Goal: Information Seeking & Learning: Learn about a topic

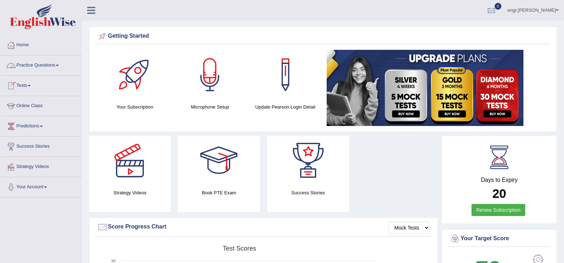
click at [43, 68] on link "Practice Questions" at bounding box center [40, 65] width 81 height 18
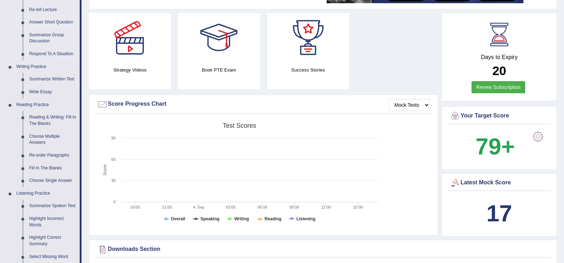
scroll to position [134, 0]
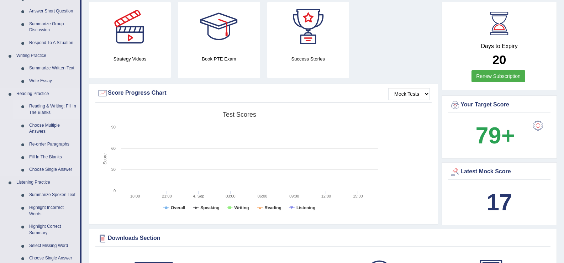
click at [45, 106] on link "Reading & Writing: Fill In The Blanks" at bounding box center [53, 109] width 54 height 19
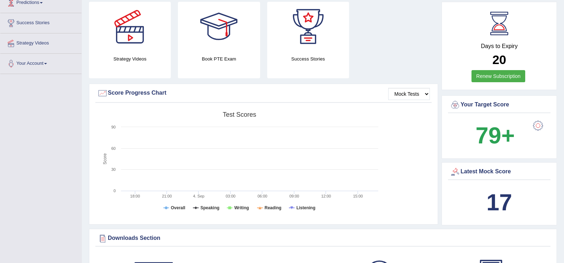
scroll to position [133, 0]
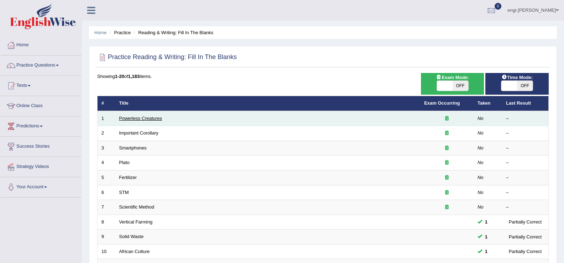
click at [145, 117] on link "Powerless Creatures" at bounding box center [140, 118] width 43 height 5
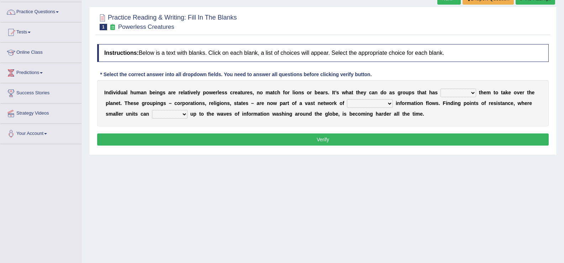
click at [454, 94] on select "enabled contended embodied conjured" at bounding box center [459, 93] width 36 height 9
select select "enabled"
click at [441, 89] on select "enabled contended embodied conjured" at bounding box center [459, 93] width 36 height 9
click at [367, 103] on select "interconnected overlapping fastened exploited" at bounding box center [370, 103] width 46 height 9
select select "interconnected"
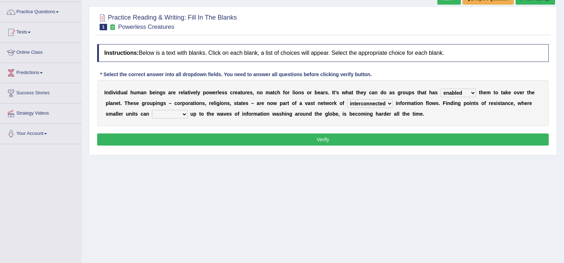
click at [347, 99] on select "interconnected overlapping fastened exploited" at bounding box center [370, 103] width 46 height 9
click at [165, 115] on select "stand raise hail pump" at bounding box center [170, 114] width 36 height 9
select select "stand"
click at [152, 110] on select "stand raise hail pump" at bounding box center [170, 114] width 36 height 9
click at [170, 141] on button "Verify" at bounding box center [323, 139] width 452 height 12
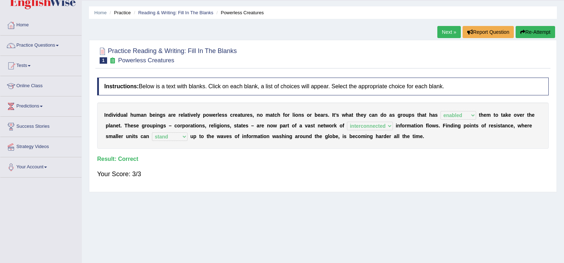
scroll to position [4, 0]
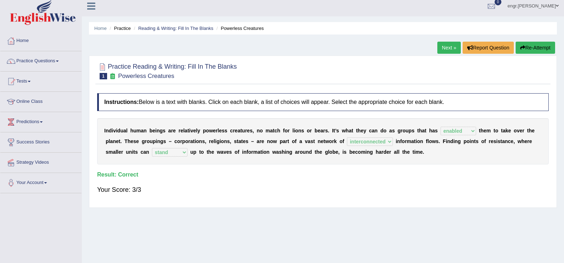
click at [451, 49] on link "Next »" at bounding box center [448, 48] width 23 height 12
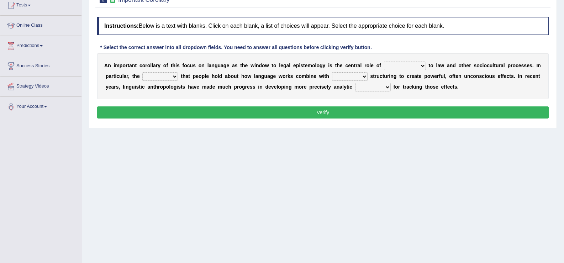
click at [412, 64] on select "discourse epoch dialect acquaintance" at bounding box center [405, 66] width 42 height 9
select select "discourse"
click at [384, 62] on select "discourse epoch dialect acquaintance" at bounding box center [405, 66] width 42 height 9
click at [161, 76] on select "deviation besmirch consent ideas" at bounding box center [160, 76] width 36 height 9
select select "consent"
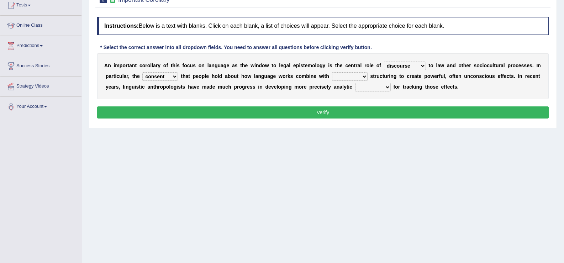
click at [142, 72] on select "deviation besmirch consent ideas" at bounding box center [160, 76] width 36 height 9
click at [352, 77] on select "mandatory linguistic legitimate customary" at bounding box center [350, 76] width 36 height 9
select select "linguistic"
click at [332, 72] on select "mandatory linguistic legitimate customary" at bounding box center [350, 76] width 36 height 9
click at [378, 85] on select "tools appetite albums stroke" at bounding box center [373, 87] width 36 height 9
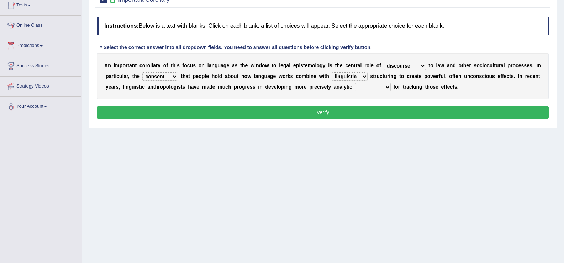
click at [355, 83] on select "tools appetite albums stroke" at bounding box center [373, 87] width 36 height 9
click at [374, 88] on select "tools appetite albums stroke" at bounding box center [373, 87] width 36 height 9
select select "tools"
click at [355, 83] on select "tools appetite albums stroke" at bounding box center [373, 87] width 36 height 9
click at [358, 112] on button "Verify" at bounding box center [323, 112] width 452 height 12
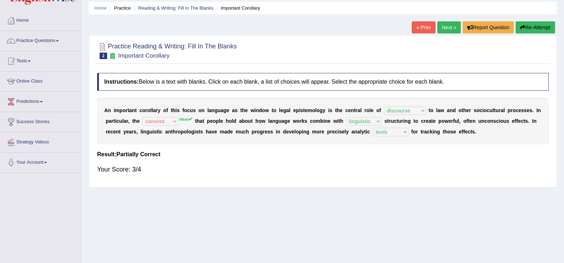
scroll to position [24, 0]
click at [437, 27] on link "Next »" at bounding box center [448, 28] width 23 height 12
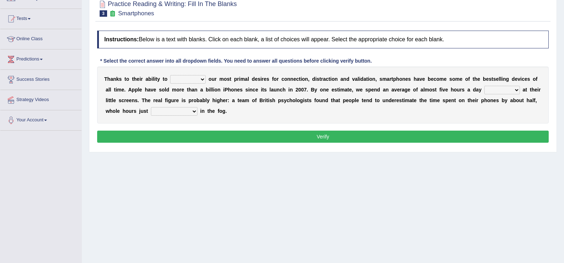
scroll to position [78, 0]
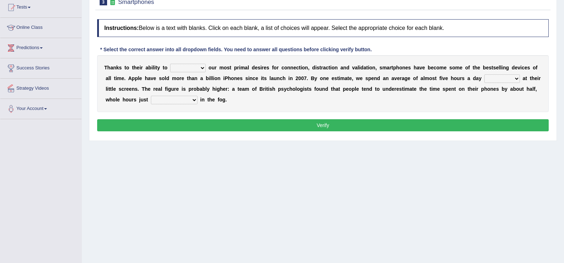
click at [184, 70] on select "hijack describe sharpen conserve" at bounding box center [188, 68] width 36 height 9
select select "describe"
click at [170, 64] on select "hijack describe sharpen conserve" at bounding box center [188, 68] width 36 height 9
click at [497, 79] on select "watching waggling snoring staring" at bounding box center [502, 78] width 36 height 9
select select "watching"
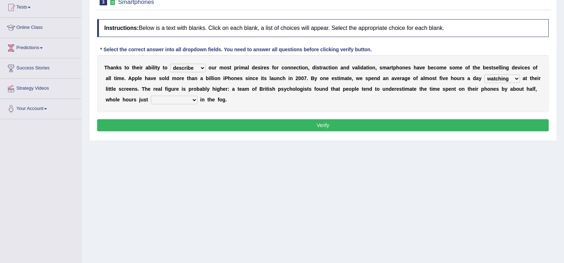
click at [484, 74] on select "watching waggling snoring staring" at bounding box center [502, 78] width 36 height 9
click at [168, 100] on select "has evaporated evaporating evaporate evaporates" at bounding box center [174, 100] width 47 height 9
select select "evaporating"
click at [151, 96] on select "has evaporated evaporating evaporate evaporates" at bounding box center [174, 100] width 47 height 9
click at [173, 128] on button "Verify" at bounding box center [323, 125] width 452 height 12
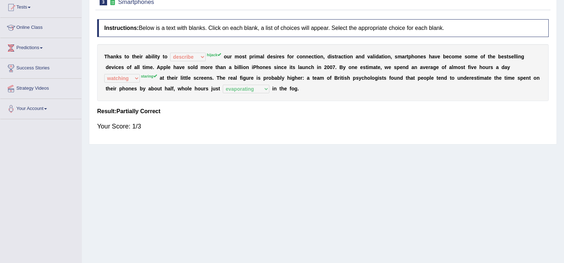
drag, startPoint x: 197, startPoint y: 127, endPoint x: 181, endPoint y: 98, distance: 33.3
click at [181, 98] on div "Instructions: Below is a text with blanks. Click on each blank, a list of choic…" at bounding box center [322, 78] width 455 height 125
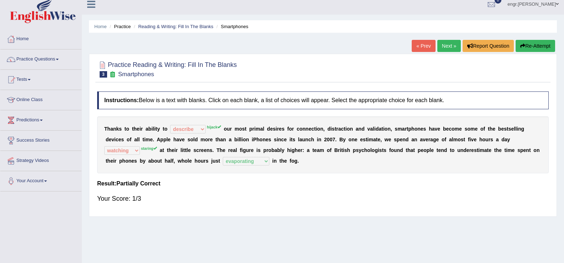
scroll to position [0, 0]
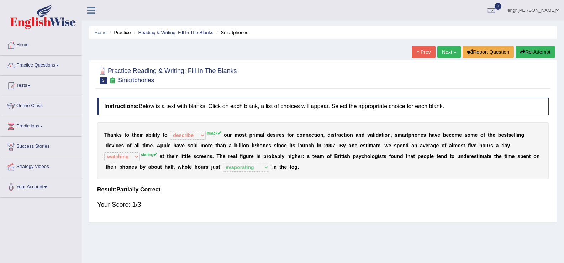
click at [452, 51] on link "Next »" at bounding box center [448, 52] width 23 height 12
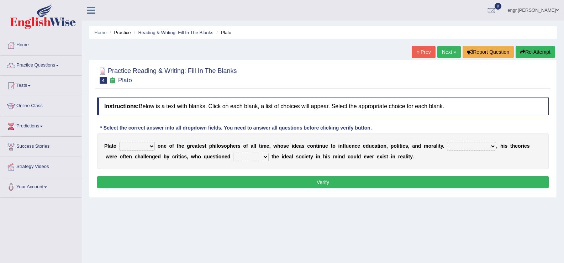
click at [148, 147] on select "keeps comes claims remains" at bounding box center [137, 146] width 36 height 9
select select "remains"
click at [119, 142] on select "keeps comes claims remains" at bounding box center [137, 146] width 36 height 9
click at [457, 147] on select "Notwithstanding So However Whatever" at bounding box center [471, 146] width 49 height 9
select select "However"
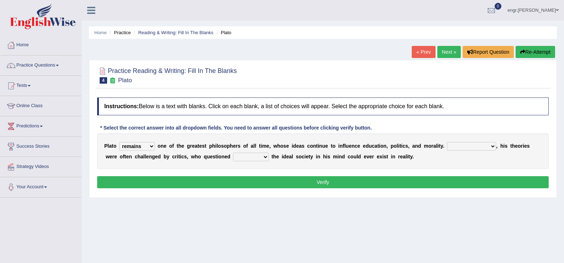
click at [447, 142] on select "Notwithstanding So However Whatever" at bounding box center [471, 146] width 49 height 9
click at [238, 158] on select "which what that whether" at bounding box center [251, 157] width 36 height 9
select select "whether"
click at [233, 153] on select "which what that whether" at bounding box center [251, 157] width 36 height 9
click at [237, 184] on button "Verify" at bounding box center [323, 182] width 452 height 12
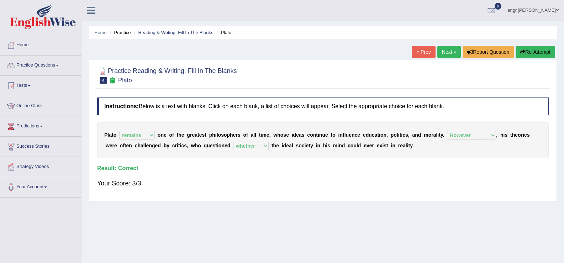
click at [443, 50] on link "Next »" at bounding box center [448, 52] width 23 height 12
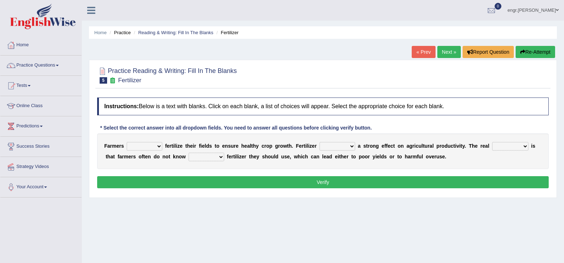
click at [143, 145] on select "must should need can" at bounding box center [145, 146] width 36 height 9
select select "must"
click at [127, 142] on select "must should need can" at bounding box center [145, 146] width 36 height 9
click at [334, 147] on select "has had have having" at bounding box center [338, 146] width 36 height 9
select select "has"
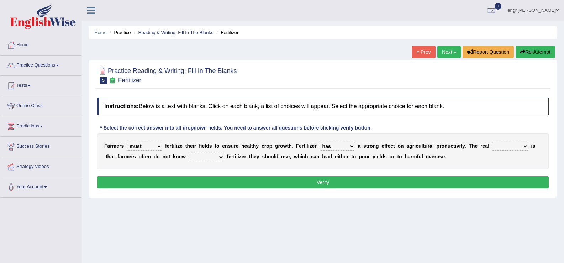
click at [320, 142] on select "has had have having" at bounding box center [338, 146] width 36 height 9
click at [498, 145] on select "problem question conclusion answer" at bounding box center [510, 146] width 36 height 9
select select "problem"
click at [492, 142] on select "problem question conclusion answer" at bounding box center [510, 146] width 36 height 9
click at [215, 158] on select "how much how many however so much" at bounding box center [207, 157] width 36 height 9
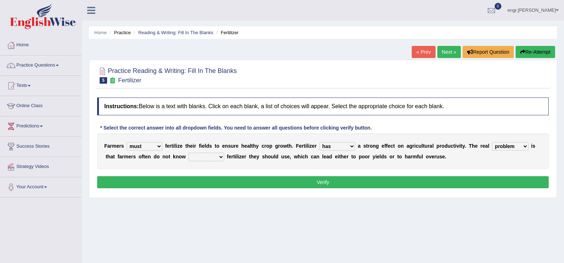
select select "how much"
click at [189, 153] on select "how much how many however so much" at bounding box center [207, 157] width 36 height 9
click at [211, 182] on button "Verify" at bounding box center [323, 182] width 452 height 12
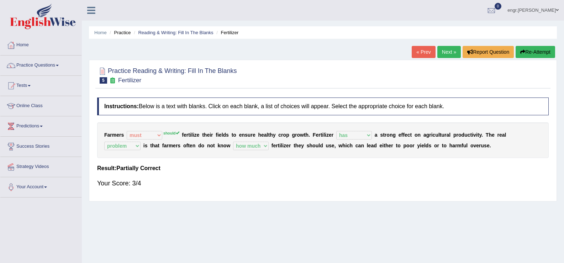
click at [444, 52] on link "Next »" at bounding box center [448, 52] width 23 height 12
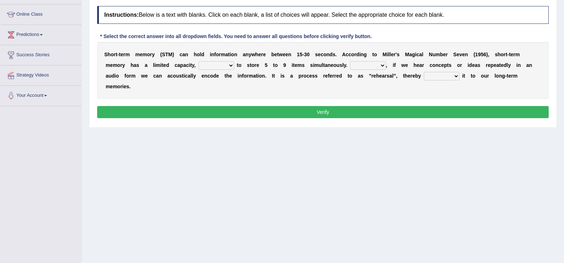
click at [225, 65] on select "being able is able be able unable" at bounding box center [217, 65] width 36 height 9
select select "is able"
click at [199, 61] on select "being able is able be able unable" at bounding box center [217, 65] width 36 height 9
click at [374, 65] on select "However So Moreover Therefore" at bounding box center [368, 65] width 36 height 9
select select "So"
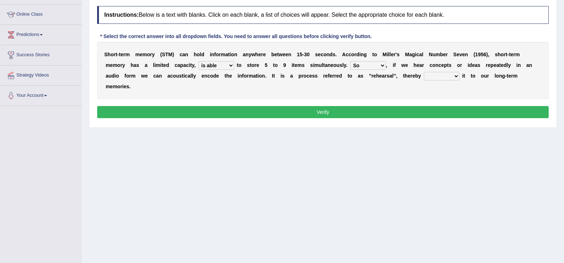
click at [350, 61] on select "However So Moreover Therefore" at bounding box center [368, 65] width 36 height 9
click at [447, 77] on select "commit commits commiting commited" at bounding box center [442, 76] width 36 height 9
select select "commiting"
click at [424, 72] on select "commit commits commiting commited" at bounding box center [442, 76] width 36 height 9
click at [431, 112] on button "Verify" at bounding box center [323, 112] width 452 height 12
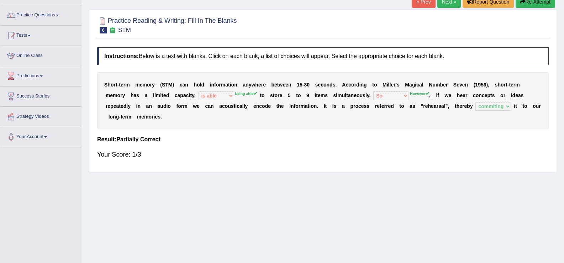
scroll to position [40, 0]
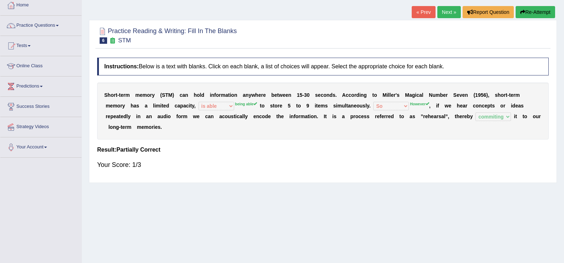
click at [445, 12] on link "Next »" at bounding box center [448, 12] width 23 height 12
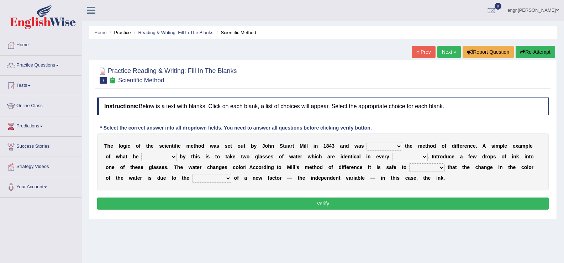
click at [379, 147] on select "pointed claimed demanded named" at bounding box center [385, 146] width 36 height 9
select select "named"
click at [367, 142] on select "pointed claimed demanded named" at bounding box center [385, 146] width 36 height 9
click at [163, 156] on select "capped charged found meant" at bounding box center [159, 157] width 36 height 9
select select "found"
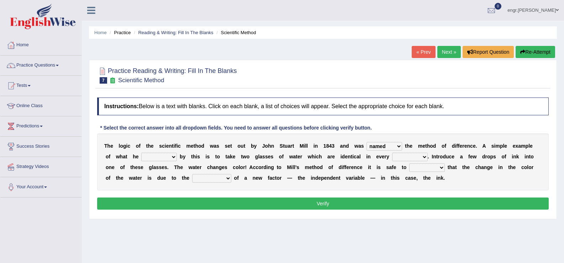
click at [141, 153] on select "capped charged found meant" at bounding box center [159, 157] width 36 height 9
click at [421, 157] on select "thought identity measure respect" at bounding box center [410, 157] width 36 height 9
select select "identity"
click at [392, 153] on select "thought identity measure respect" at bounding box center [410, 157] width 36 height 9
drag, startPoint x: 196, startPoint y: 181, endPoint x: 216, endPoint y: 170, distance: 23.0
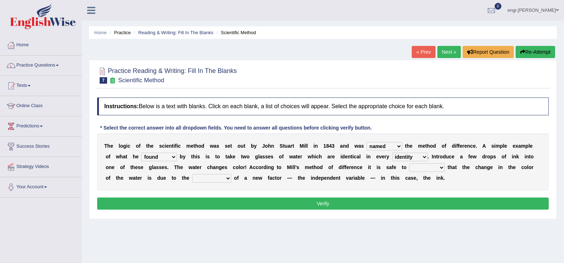
click at [216, 170] on div "T h e l o g i c o f t h e s c i e n t i f i c m e t h o d w a s s e t o u t b y…" at bounding box center [323, 161] width 452 height 57
click at [427, 168] on select "assume discuss prefer acclaim" at bounding box center [427, 167] width 36 height 9
select select "assume"
click at [409, 163] on select "assume discuss prefer acclaim" at bounding box center [427, 167] width 36 height 9
click at [211, 179] on select "introduction magnitude preparation purification" at bounding box center [211, 178] width 39 height 9
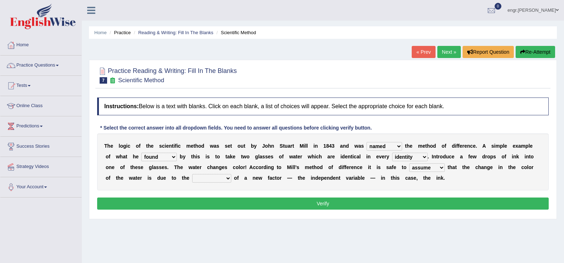
select select "introduction"
click at [192, 174] on select "introduction magnitude preparation purification" at bounding box center [211, 178] width 39 height 9
click at [218, 195] on div "Instructions: Below is a text with blanks. Click on each blank, a list of choic…" at bounding box center [322, 154] width 455 height 121
click at [219, 201] on button "Verify" at bounding box center [323, 204] width 452 height 12
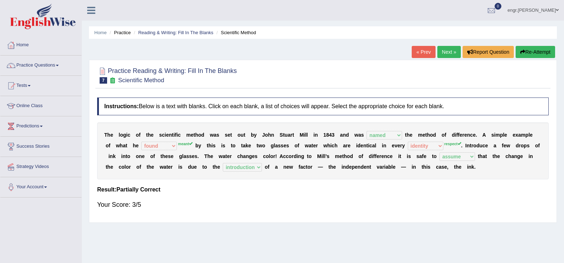
click at [444, 51] on link "Next »" at bounding box center [448, 52] width 23 height 12
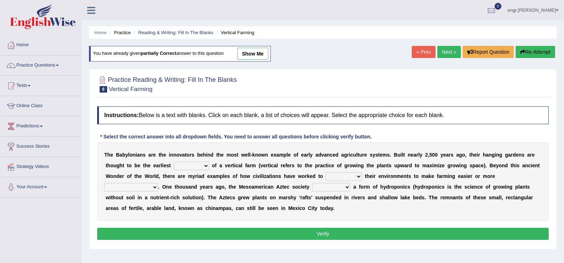
click at [447, 54] on link "Next »" at bounding box center [448, 52] width 23 height 12
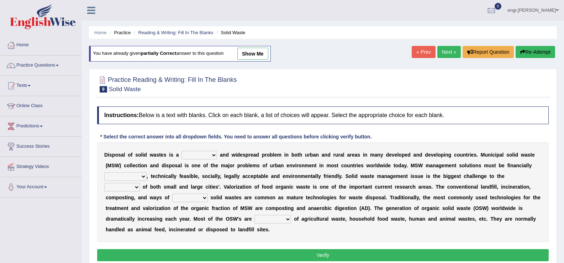
click at [447, 54] on link "Next »" at bounding box center [448, 52] width 23 height 12
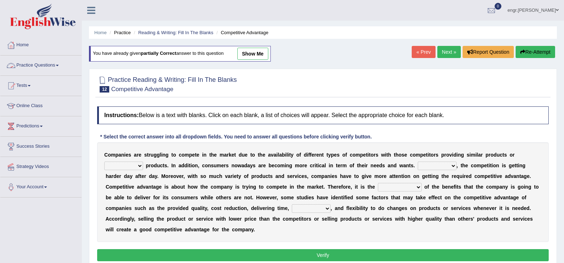
click at [47, 65] on link "Practice Questions" at bounding box center [40, 65] width 81 height 18
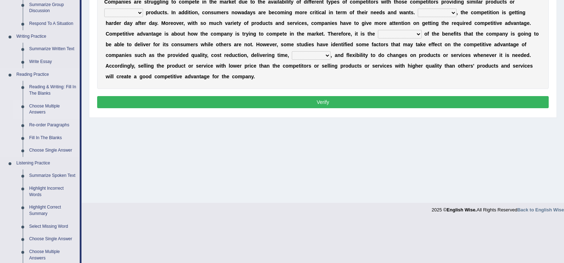
scroll to position [153, 0]
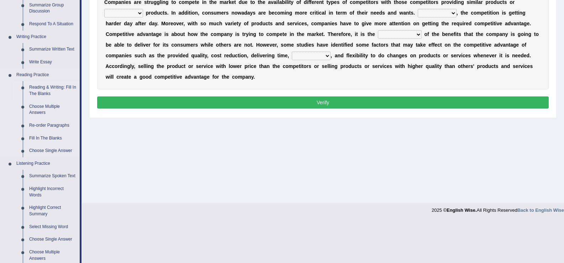
click at [47, 84] on link "Reading & Writing: Fill In The Blanks" at bounding box center [53, 90] width 54 height 19
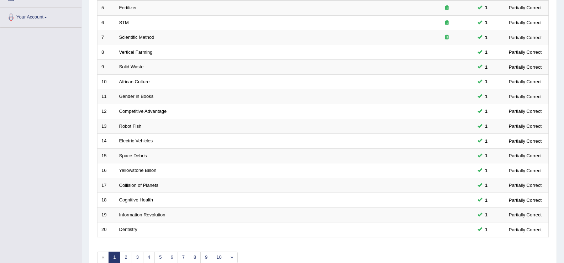
scroll to position [208, 0]
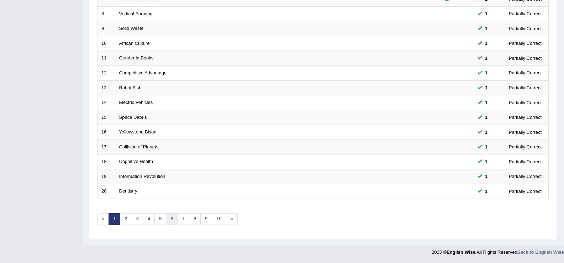
click at [167, 215] on link "6" at bounding box center [172, 219] width 12 height 12
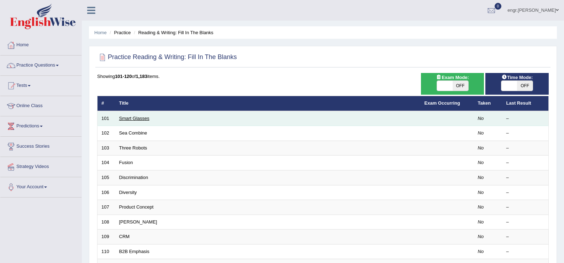
click at [139, 118] on link "Smart Glasses" at bounding box center [134, 118] width 30 height 5
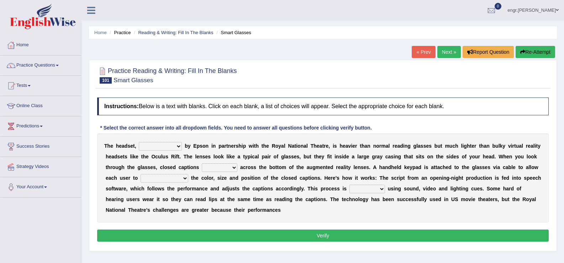
click at [151, 148] on select "expended suspended manufactured criticized" at bounding box center [160, 146] width 43 height 9
select select "manufactured"
click at [139, 142] on select "expended suspended manufactured criticized" at bounding box center [160, 146] width 43 height 9
click at [214, 168] on select "process scroll come project" at bounding box center [220, 167] width 36 height 9
select select "come"
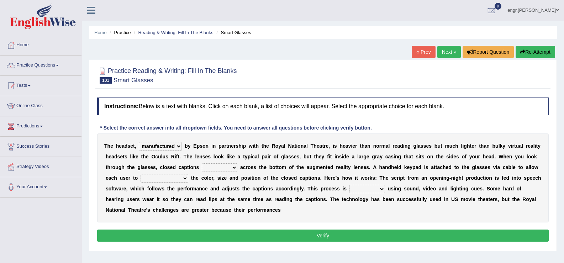
click at [202, 163] on select "process scroll come project" at bounding box center [220, 167] width 36 height 9
click at [154, 180] on select "capitalize particularize customize conventionalize" at bounding box center [165, 178] width 48 height 9
select select "customize"
click at [141, 174] on select "capitalize particularize customize conventionalize" at bounding box center [165, 178] width 48 height 9
click at [381, 188] on select "confined denied refined defined" at bounding box center [368, 189] width 36 height 9
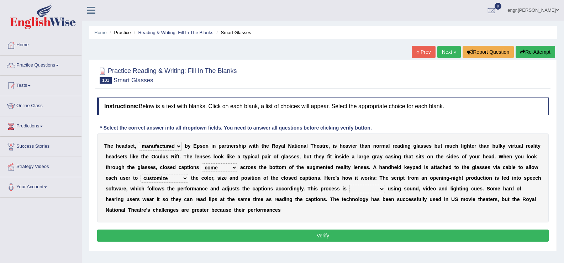
select select "defined"
click at [350, 185] on select "confined denied refined defined" at bounding box center [368, 189] width 36 height 9
click at [348, 235] on button "Verify" at bounding box center [323, 236] width 452 height 12
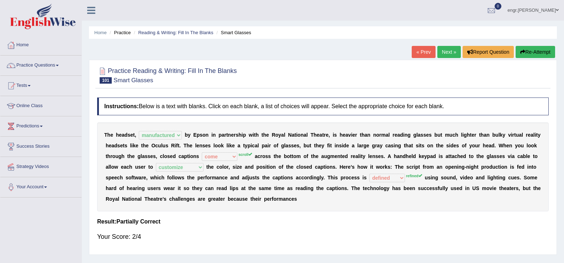
click at [444, 50] on link "Next »" at bounding box center [448, 52] width 23 height 12
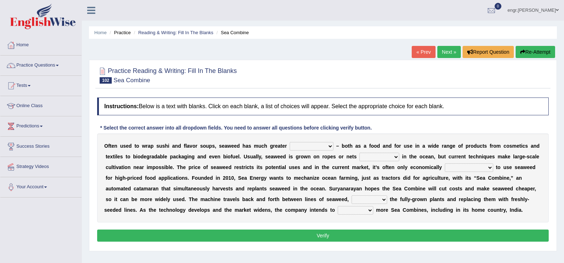
click at [300, 145] on select "spatial consequential initial potential" at bounding box center [312, 146] width 44 height 9
select select "potential"
click at [290, 142] on select "spatial consequential initial potential" at bounding box center [312, 146] width 44 height 9
click at [378, 158] on select "purchased suspended transcended amended" at bounding box center [380, 157] width 40 height 9
select select "amended"
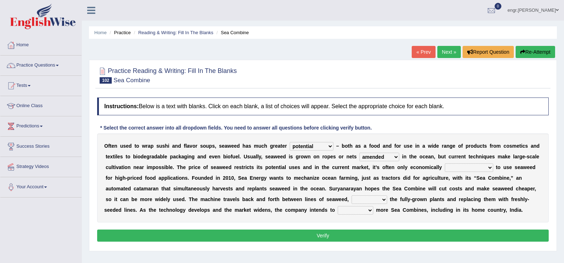
click at [360, 153] on select "purchased suspended transcended amended" at bounding box center [380, 157] width 40 height 9
click at [449, 170] on select "convertible predictable comprehensible viable" at bounding box center [469, 167] width 48 height 9
select select "viable"
click at [445, 163] on select "convertible predictable comprehensible viable" at bounding box center [469, 167] width 48 height 9
click at [372, 200] on select "planting disposing harvesting seeding" at bounding box center [370, 199] width 36 height 9
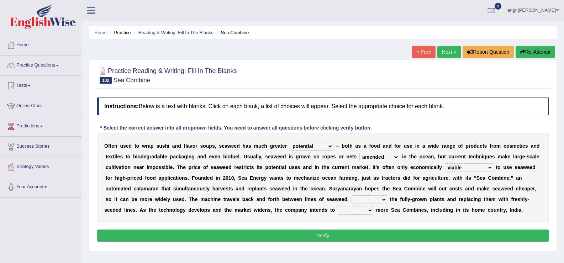
select select "harvesting"
click at [352, 195] on select "planting disposing harvesting seeding" at bounding box center [370, 199] width 36 height 9
click at [353, 209] on select "replace employ deploy recycle" at bounding box center [356, 210] width 36 height 9
select select "deploy"
click at [338, 206] on select "replace employ deploy recycle" at bounding box center [356, 210] width 36 height 9
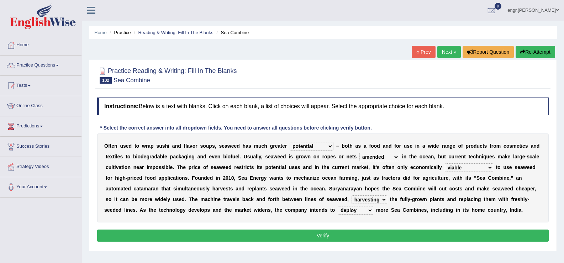
click at [350, 242] on div "Instructions: Below is a text with blanks. Click on each blank, a list of choic…" at bounding box center [322, 170] width 455 height 153
click at [348, 234] on button "Verify" at bounding box center [323, 236] width 452 height 12
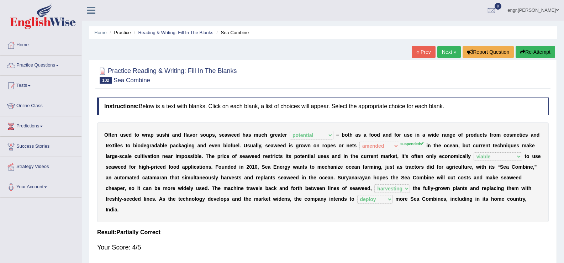
click at [447, 52] on link "Next »" at bounding box center [448, 52] width 23 height 12
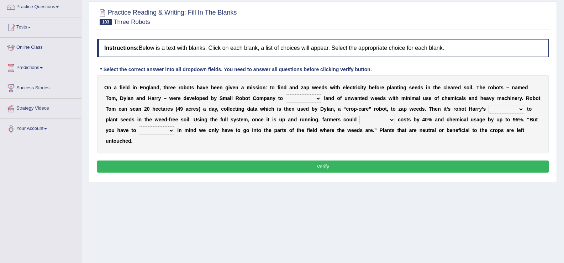
scroll to position [62, 0]
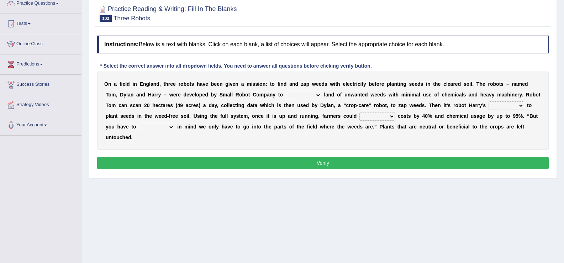
click at [303, 96] on select "rid [PERSON_NAME] cultivate" at bounding box center [304, 95] width 36 height 9
select select "rip"
click at [286, 91] on select "rid [PERSON_NAME] cultivate" at bounding box center [304, 95] width 36 height 9
click at [499, 108] on select "turn field luck homeland" at bounding box center [507, 105] width 36 height 9
select select "turn"
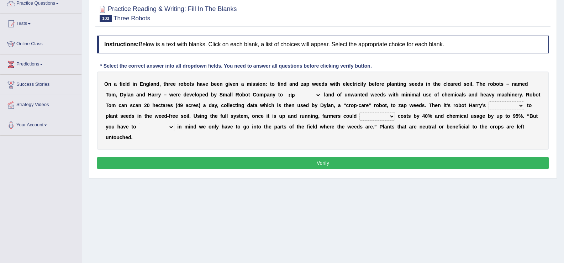
click at [489, 101] on select "turn field luck homeland" at bounding box center [507, 105] width 36 height 9
click at [363, 119] on select "reduce deduce distribute Increase" at bounding box center [378, 116] width 36 height 9
select select "reduce"
click at [360, 112] on select "reduce deduce distribute Increase" at bounding box center [378, 116] width 36 height 9
click at [161, 127] on select "bear catch flee bend" at bounding box center [157, 127] width 36 height 9
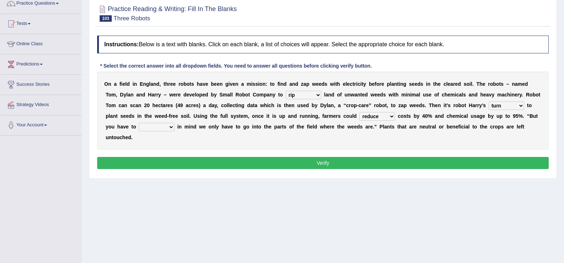
select select "bear"
click at [139, 123] on select "bear catch flee bend" at bounding box center [157, 127] width 36 height 9
click at [165, 165] on button "Verify" at bounding box center [323, 163] width 452 height 12
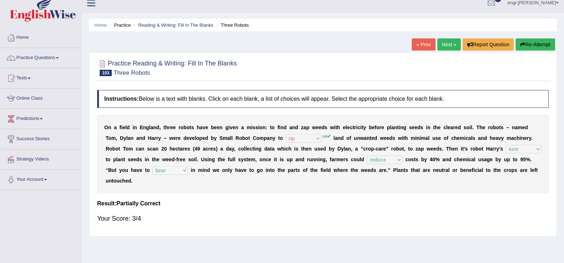
scroll to position [0, 0]
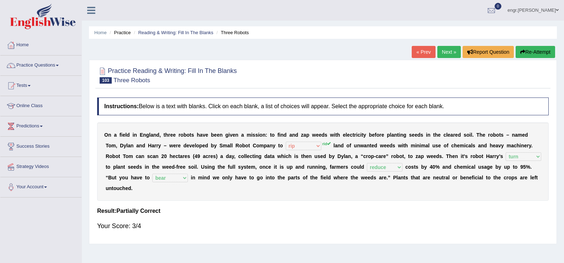
click at [441, 51] on link "Next »" at bounding box center [448, 52] width 23 height 12
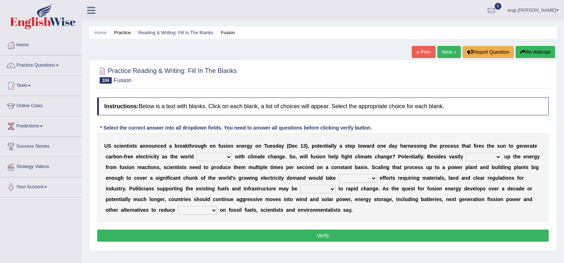
click at [223, 156] on select "disagrees struggles combines compares" at bounding box center [214, 157] width 36 height 9
select select "struggles"
click at [196, 153] on select "disagrees struggles combines compares" at bounding box center [214, 157] width 36 height 9
click at [487, 159] on select "declining receding retaining ramping" at bounding box center [484, 157] width 36 height 9
select select "retaining"
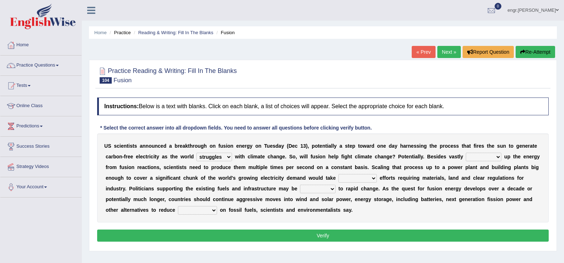
click at [466, 153] on select "declining receding retaining ramping" at bounding box center [484, 157] width 36 height 9
click at [473, 189] on b "e" at bounding box center [474, 189] width 3 height 6
click at [356, 174] on select "mental limited futile momentous" at bounding box center [358, 178] width 38 height 9
select select "limited"
click at [339, 174] on select "mental limited futile momentous" at bounding box center [358, 178] width 38 height 9
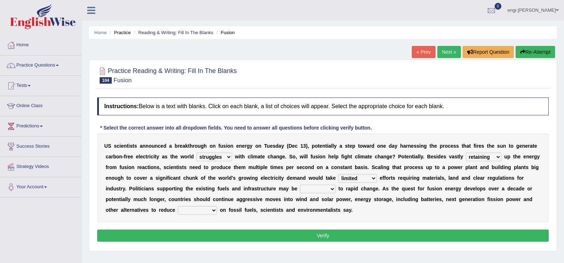
click at [306, 189] on select "rebellious resistant hospitable receptive" at bounding box center [318, 189] width 36 height 9
select select "resistant"
click at [300, 185] on select "rebellious resistant hospitable receptive" at bounding box center [318, 189] width 36 height 9
click at [207, 211] on select "comments research influence dependence" at bounding box center [197, 210] width 39 height 9
select select "dependence"
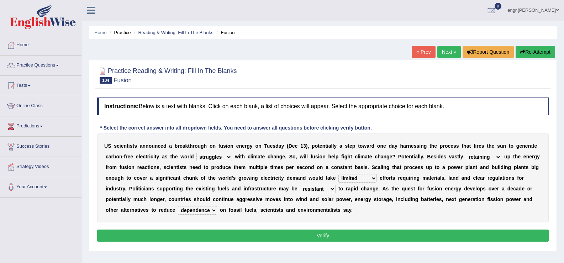
click at [178, 206] on select "comments research influence dependence" at bounding box center [197, 210] width 39 height 9
click at [211, 232] on button "Verify" at bounding box center [323, 236] width 452 height 12
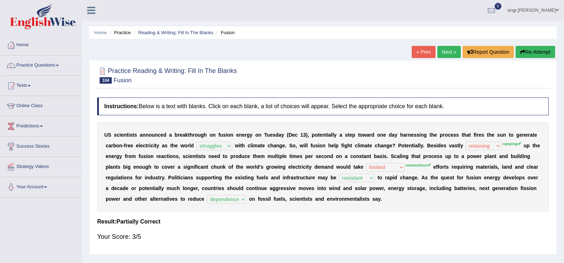
click at [450, 49] on link "Next »" at bounding box center [448, 52] width 23 height 12
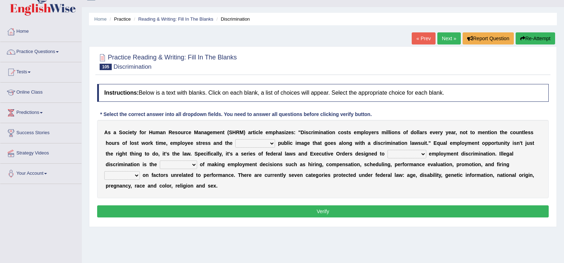
scroll to position [16, 0]
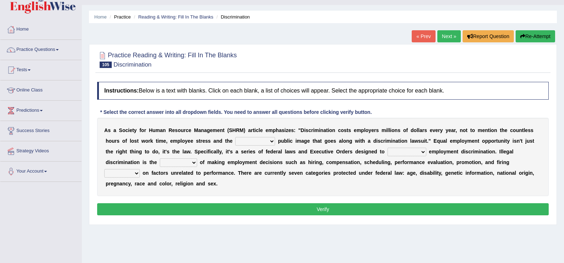
click at [257, 140] on select "constructive negative responsive imaginative" at bounding box center [255, 141] width 40 height 9
select select "negative"
click at [235, 137] on select "constructive negative responsive imaginative" at bounding box center [255, 141] width 40 height 9
click at [401, 150] on select "eliminate subordinate alternate illuminate" at bounding box center [407, 152] width 39 height 9
click at [388, 148] on select "eliminate subordinate alternate illuminate" at bounding box center [407, 152] width 39 height 9
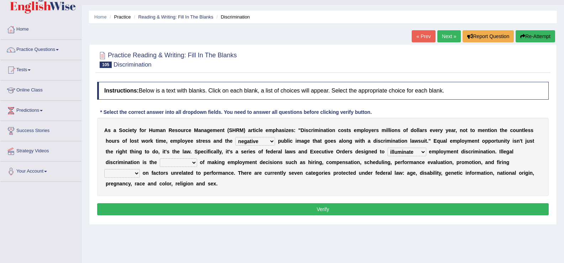
click at [396, 153] on select "eliminate subordinate alternate illuminate" at bounding box center [407, 152] width 39 height 9
select select "eliminate"
click at [388, 148] on select "eliminate subordinate alternate illuminate" at bounding box center [407, 152] width 39 height 9
click at [172, 166] on select "practice partition trajectory accomplice" at bounding box center [178, 162] width 37 height 9
select select "practice"
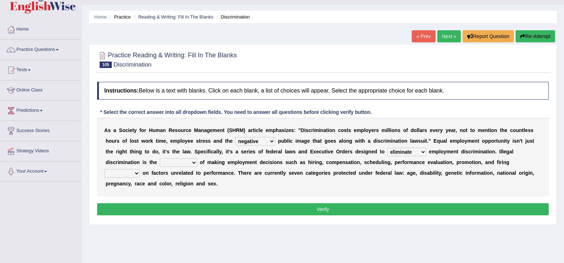
click at [160, 158] on select "practice partition trajectory accomplice" at bounding box center [178, 162] width 37 height 9
click at [135, 172] on select "based basis base basing" at bounding box center [122, 173] width 36 height 9
select select "based"
click at [104, 169] on select "based basis base basing" at bounding box center [122, 173] width 36 height 9
click at [134, 207] on button "Verify" at bounding box center [323, 209] width 452 height 12
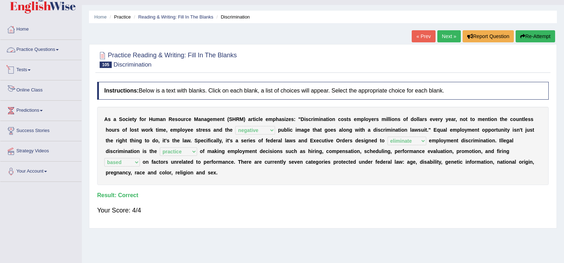
click at [44, 48] on link "Practice Questions" at bounding box center [40, 49] width 81 height 18
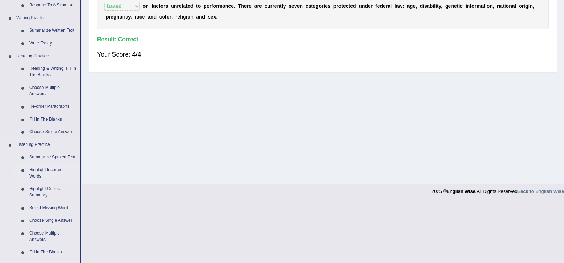
scroll to position [168, 0]
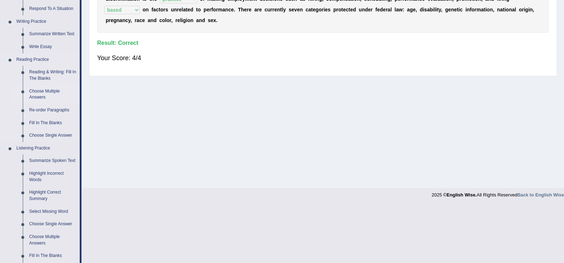
click at [47, 90] on link "Choose Multiple Answers" at bounding box center [53, 94] width 54 height 19
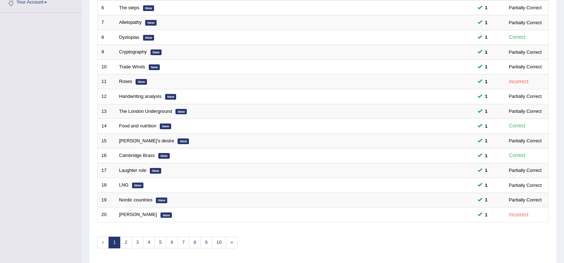
scroll to position [208, 0]
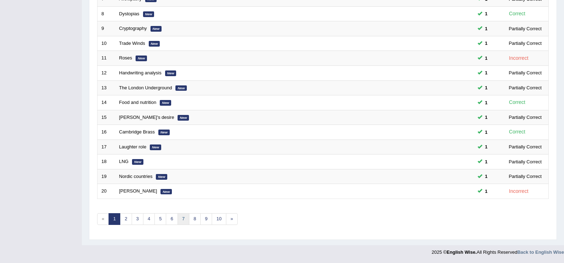
click at [180, 218] on link "7" at bounding box center [184, 219] width 12 height 12
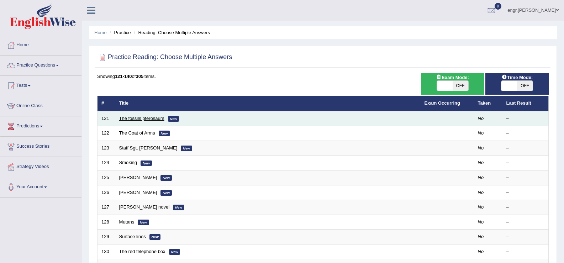
click at [147, 119] on link "The fossils pterosaurs" at bounding box center [141, 118] width 45 height 5
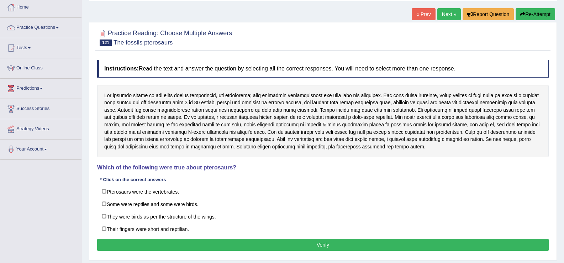
scroll to position [49, 0]
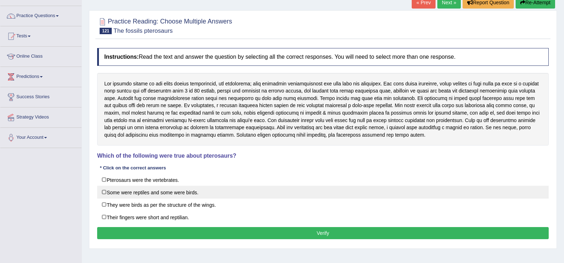
click at [105, 190] on label "Some were reptiles and some were birds." at bounding box center [323, 192] width 452 height 13
checkbox input "true"
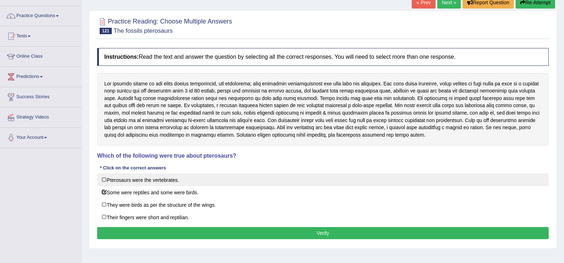
click at [104, 180] on label "Pterosaurs were the vertebrates." at bounding box center [323, 179] width 452 height 13
checkbox input "true"
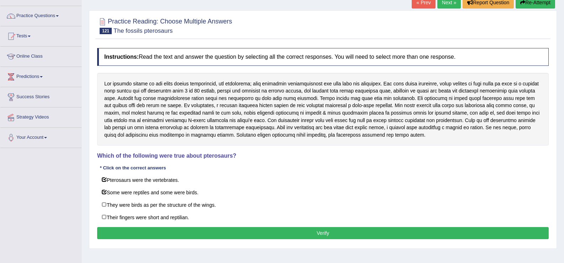
click at [124, 226] on div "Instructions: Read the text and answer the question by selecting all the correc…" at bounding box center [322, 144] width 455 height 200
click at [127, 235] on button "Verify" at bounding box center [323, 233] width 452 height 12
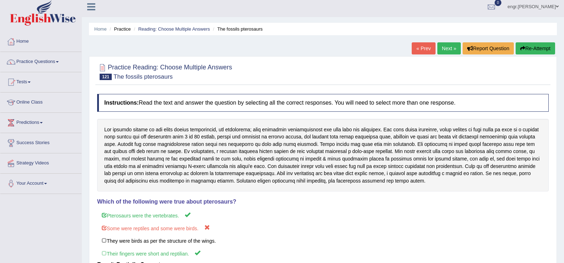
scroll to position [0, 0]
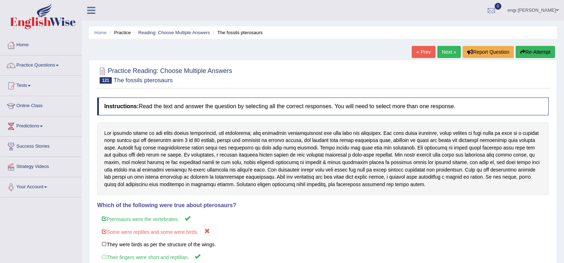
click at [444, 49] on link "Next »" at bounding box center [448, 52] width 23 height 12
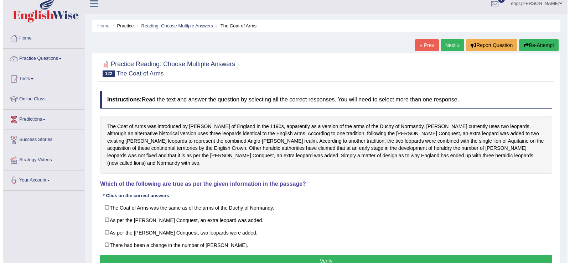
scroll to position [7, 0]
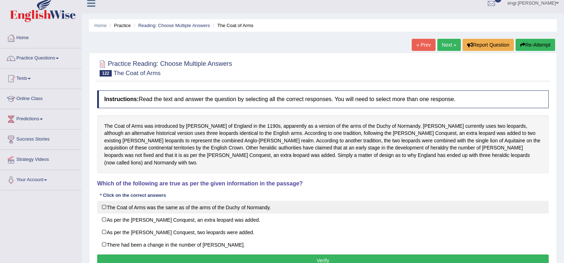
click at [107, 201] on label "The Coat of Arms was the same as of the arms of the Duchy of Normandy." at bounding box center [323, 207] width 452 height 13
checkbox input "true"
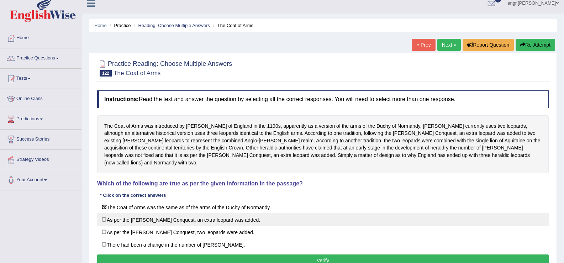
click at [105, 214] on label "As per the Norman Conquest, an extra leopard was added." at bounding box center [323, 219] width 452 height 13
checkbox input "true"
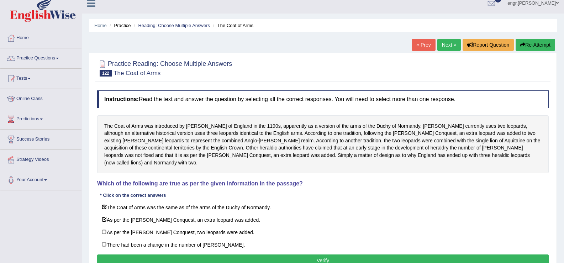
click at [194, 255] on button "Verify" at bounding box center [323, 261] width 452 height 12
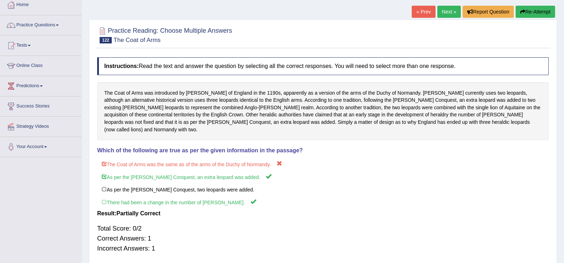
scroll to position [44, 0]
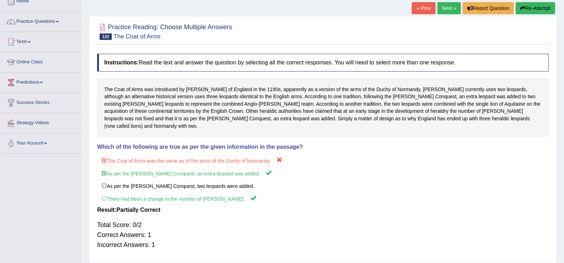
click at [449, 11] on link "Next »" at bounding box center [448, 8] width 23 height 12
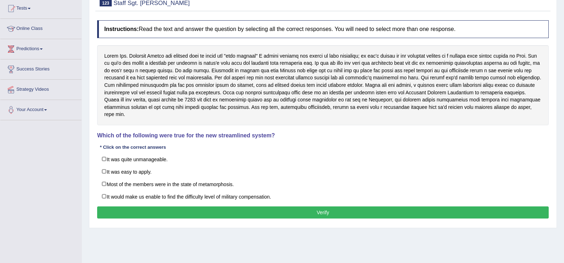
scroll to position [76, 0]
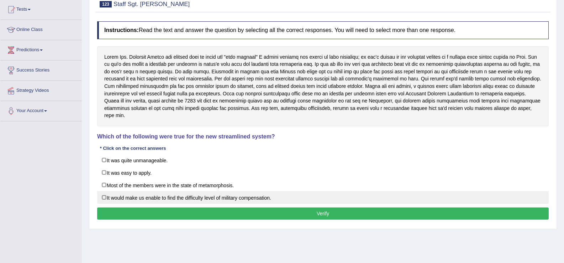
click at [167, 197] on label "It would make us enable to find the difficulty level of military compensation." at bounding box center [323, 197] width 452 height 13
checkbox input "true"
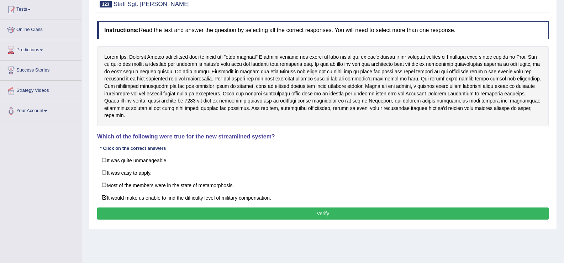
click at [179, 212] on button "Verify" at bounding box center [323, 214] width 452 height 12
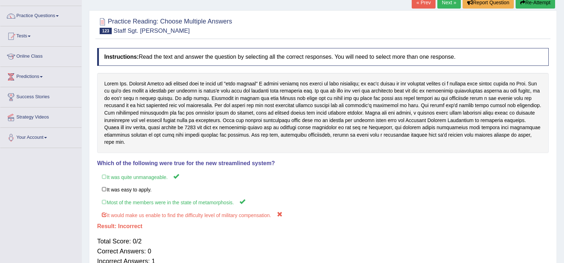
scroll to position [49, 0]
click at [440, 4] on link "Next »" at bounding box center [448, 3] width 23 height 12
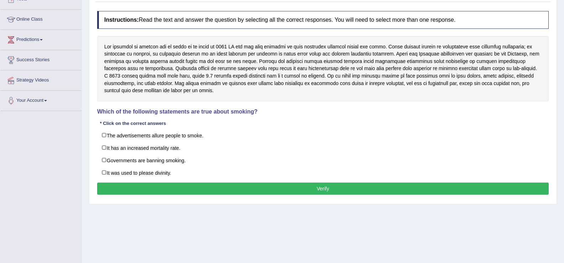
scroll to position [60, 0]
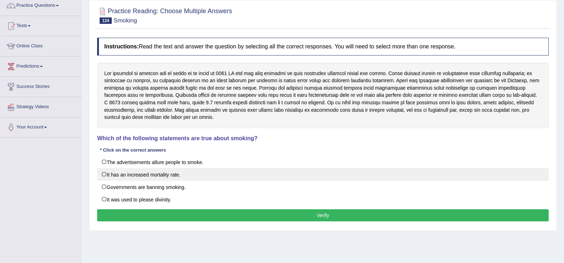
click at [103, 171] on label "It has an increased mortality rate." at bounding box center [323, 174] width 452 height 13
checkbox input "true"
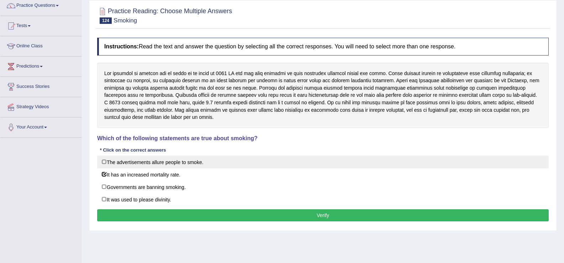
click at [138, 163] on label "The advertisements allure people to smoke." at bounding box center [323, 162] width 452 height 13
checkbox input "true"
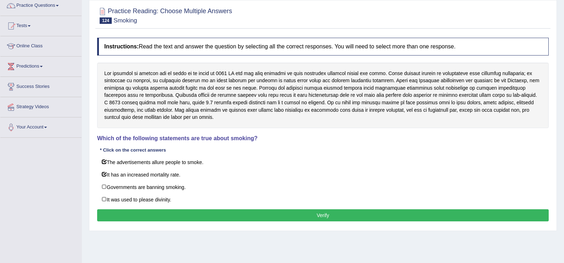
click at [158, 211] on button "Verify" at bounding box center [323, 215] width 452 height 12
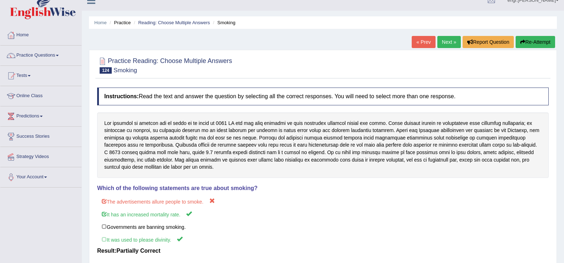
scroll to position [0, 0]
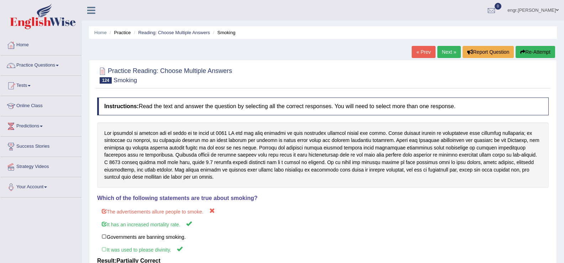
click at [446, 50] on link "Next »" at bounding box center [448, 52] width 23 height 12
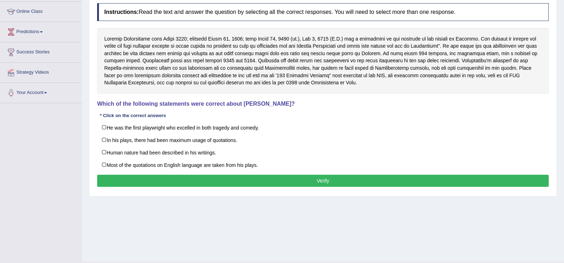
scroll to position [92, 0]
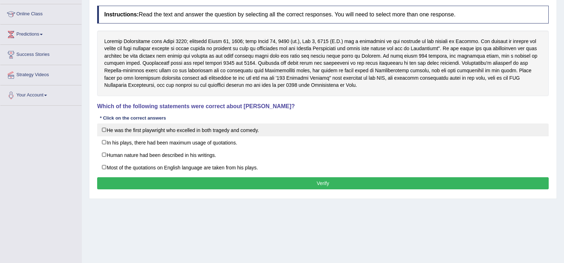
click at [107, 131] on label "He was the first playwright who excelled in both tragedy and comedy." at bounding box center [323, 130] width 452 height 13
checkbox input "true"
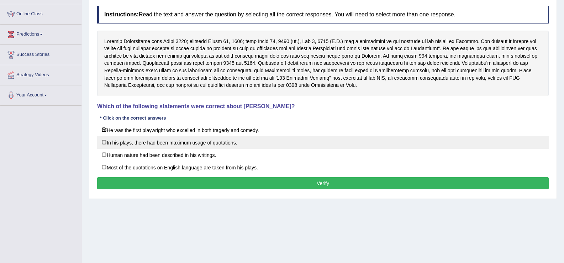
click at [154, 145] on label "In his plays, there had been maximum usage of quotations." at bounding box center [323, 142] width 452 height 13
checkbox input "true"
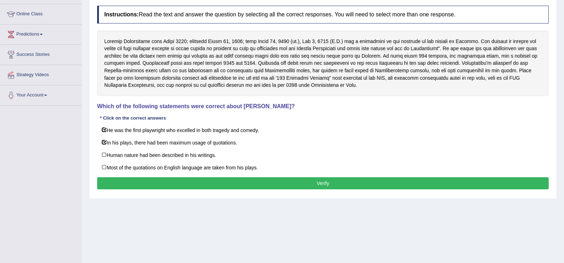
click at [172, 180] on button "Verify" at bounding box center [323, 183] width 452 height 12
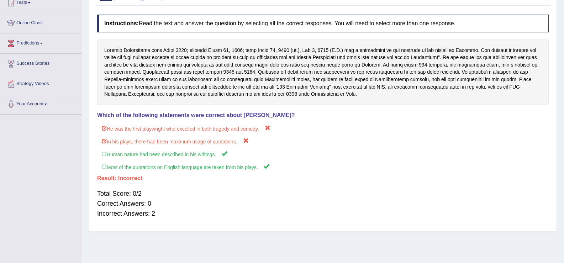
scroll to position [32, 0]
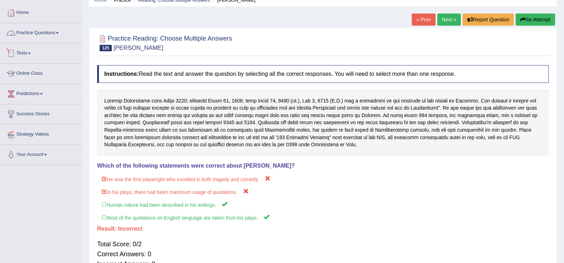
click at [54, 34] on link "Practice Questions" at bounding box center [40, 32] width 81 height 18
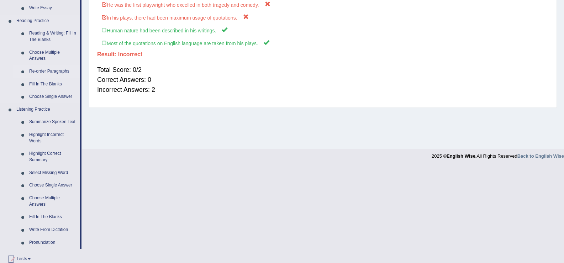
scroll to position [206, 0]
click at [56, 69] on link "Re-order Paragraphs" at bounding box center [53, 72] width 54 height 13
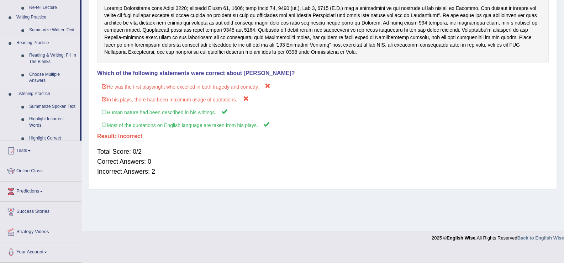
scroll to position [111, 0]
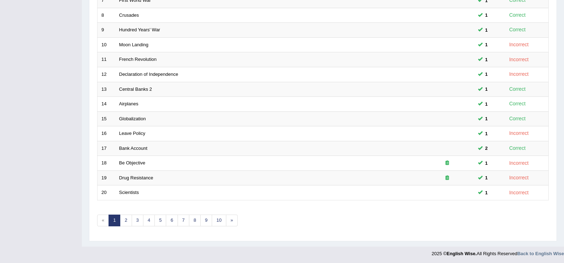
scroll to position [208, 0]
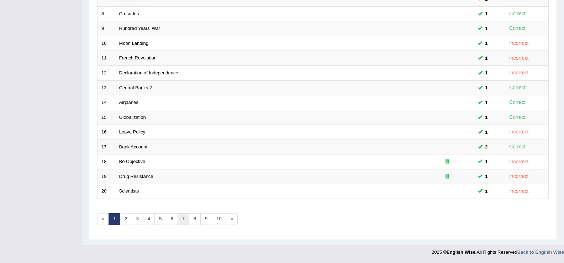
click at [186, 216] on link "7" at bounding box center [184, 219] width 12 height 12
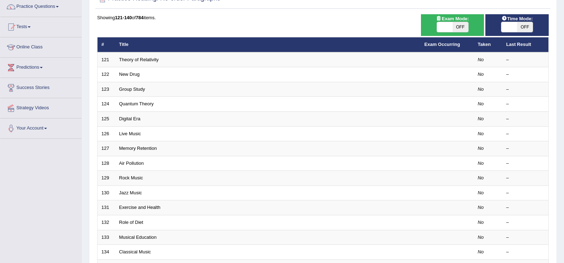
scroll to position [65, 0]
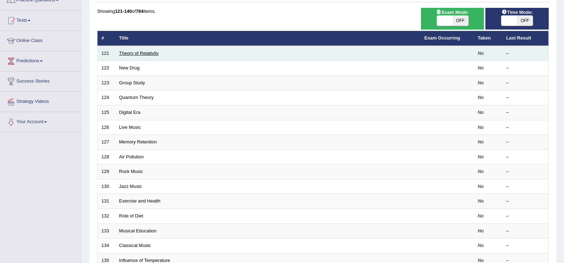
click at [140, 53] on link "Theory of Relativity" at bounding box center [139, 53] width 40 height 5
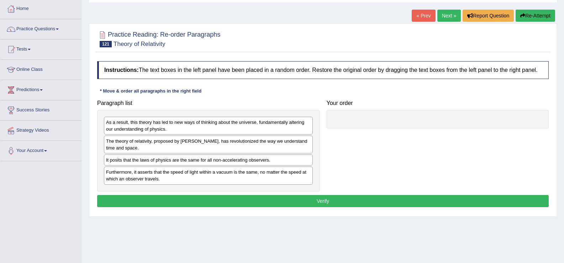
scroll to position [47, 0]
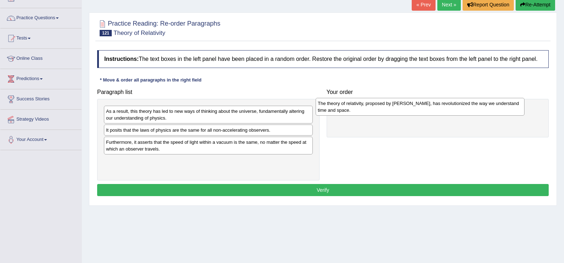
drag, startPoint x: 152, startPoint y: 129, endPoint x: 364, endPoint y: 103, distance: 213.5
click at [364, 103] on div "The theory of relativity, proposed by Albert Einstein, has revolutionized the w…" at bounding box center [420, 107] width 209 height 18
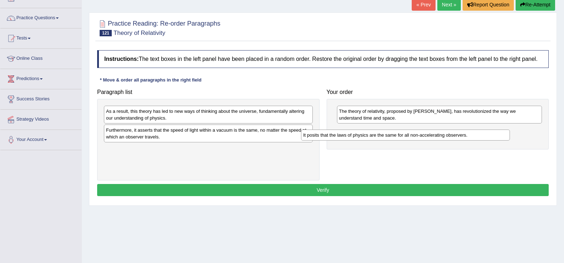
drag, startPoint x: 241, startPoint y: 124, endPoint x: 376, endPoint y: 138, distance: 135.4
click at [376, 138] on div "It posits that the laws of physics are the same for all non-accelerating observ…" at bounding box center [405, 135] width 209 height 11
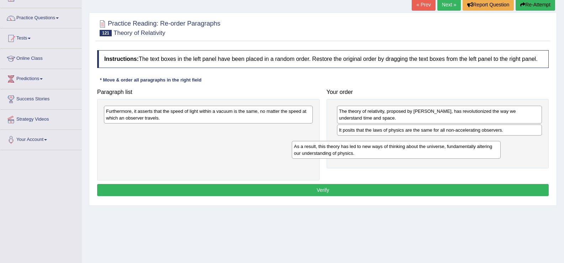
drag, startPoint x: 244, startPoint y: 114, endPoint x: 457, endPoint y: 154, distance: 217.1
click at [457, 154] on div "As a result, this theory has led to new ways of thinking about the universe, fu…" at bounding box center [396, 150] width 209 height 18
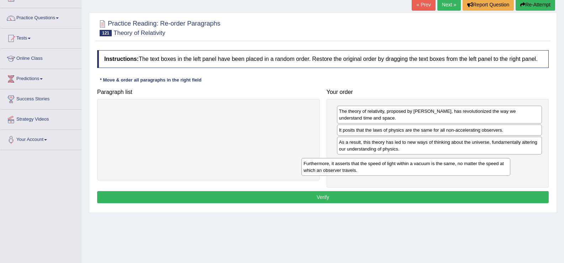
drag, startPoint x: 290, startPoint y: 116, endPoint x: 519, endPoint y: 157, distance: 232.2
click at [510, 158] on div "Furthermore, it asserts that the speed of light within a vacuum is the same, no…" at bounding box center [406, 167] width 209 height 18
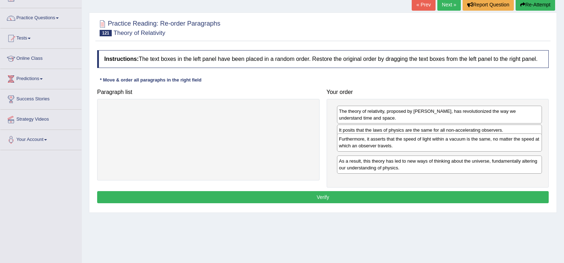
drag, startPoint x: 425, startPoint y: 165, endPoint x: 425, endPoint y: 142, distance: 22.4
click at [425, 142] on div "Furthermore, it asserts that the speed of light within a vacuum is the same, no…" at bounding box center [439, 142] width 205 height 18
click at [397, 195] on button "Verify" at bounding box center [323, 197] width 452 height 12
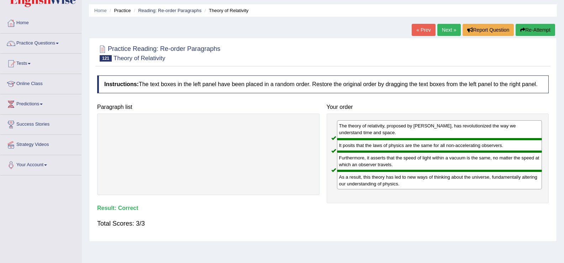
scroll to position [0, 0]
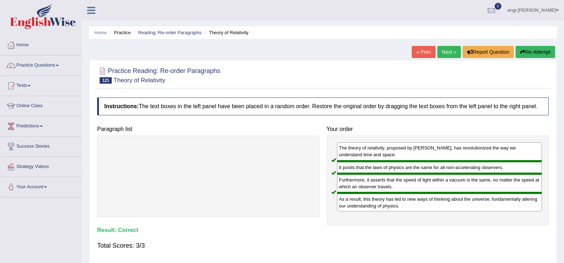
click at [453, 53] on link "Next »" at bounding box center [448, 52] width 23 height 12
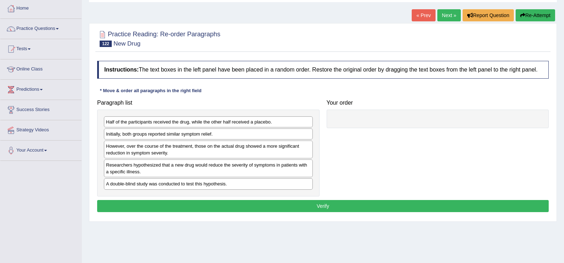
scroll to position [37, 0]
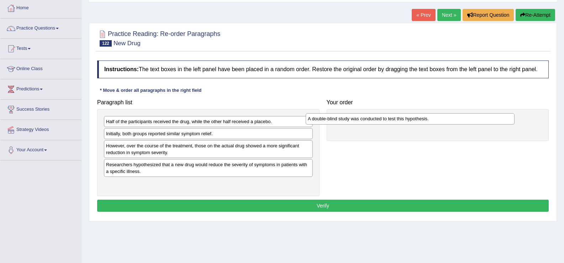
drag, startPoint x: 227, startPoint y: 182, endPoint x: 430, endPoint y: 117, distance: 212.8
click at [430, 117] on div "A double-blind study was conducted to test this hypothesis." at bounding box center [410, 118] width 209 height 11
drag, startPoint x: 430, startPoint y: 117, endPoint x: 437, endPoint y: 116, distance: 7.2
click at [436, 116] on div "A double-blind study was conducted to test this hypothesis." at bounding box center [435, 120] width 209 height 11
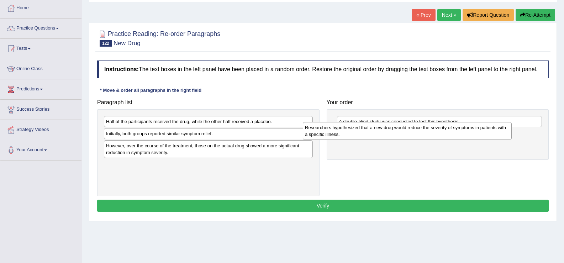
drag, startPoint x: 242, startPoint y: 171, endPoint x: 441, endPoint y: 134, distance: 202.4
click at [441, 134] on div "Researchers hypothesized that a new drug would reduce the severity of symptoms …" at bounding box center [407, 131] width 209 height 18
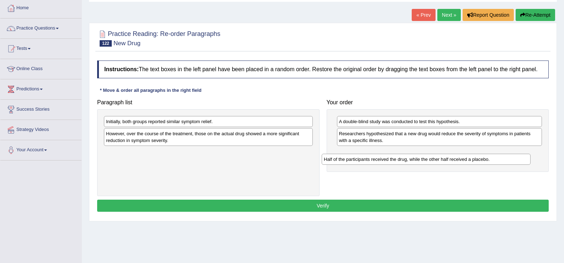
drag, startPoint x: 233, startPoint y: 125, endPoint x: 451, endPoint y: 162, distance: 221.1
click at [451, 162] on div "Half of the participants received the drug, while the other half received a pla…" at bounding box center [426, 159] width 209 height 11
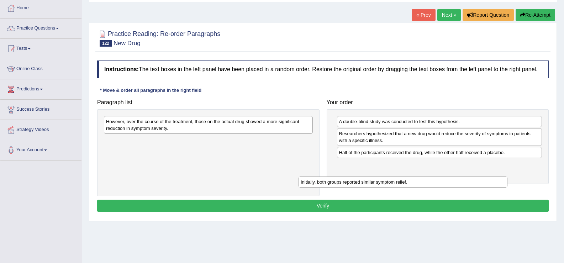
drag, startPoint x: 273, startPoint y: 125, endPoint x: 452, endPoint y: 186, distance: 188.3
click at [452, 186] on div "Initially, both groups reported similar symptom relief." at bounding box center [403, 182] width 209 height 11
drag, startPoint x: 339, startPoint y: 146, endPoint x: 470, endPoint y: 180, distance: 135.5
click at [411, 163] on div "Paragraph list However, over the course of the treatment, those on the actual d…" at bounding box center [323, 146] width 459 height 100
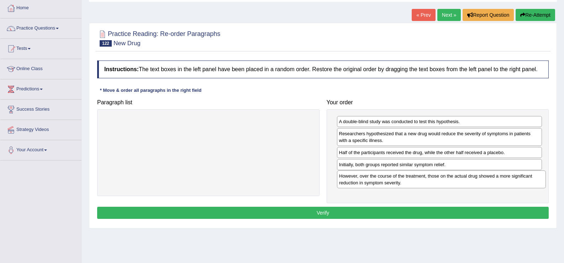
drag, startPoint x: 279, startPoint y: 127, endPoint x: 514, endPoint y: 180, distance: 240.6
click at [514, 181] on div "However, over the course of the treatment, those on the actual drug showed a mo…" at bounding box center [441, 180] width 209 height 18
click at [389, 210] on button "Verify" at bounding box center [323, 213] width 452 height 12
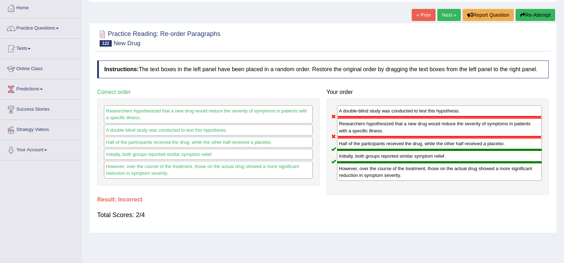
click at [451, 14] on link "Next »" at bounding box center [448, 15] width 23 height 12
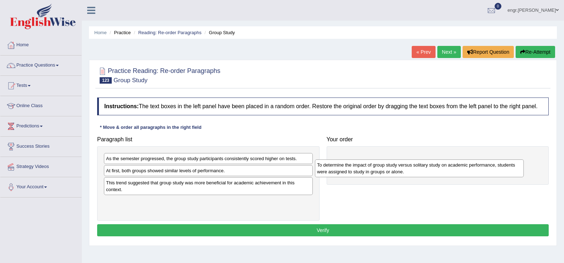
drag, startPoint x: 167, startPoint y: 190, endPoint x: 377, endPoint y: 168, distance: 211.2
click at [377, 170] on div "To determine the impact of group study versus solitary study on academic perfor…" at bounding box center [419, 168] width 209 height 18
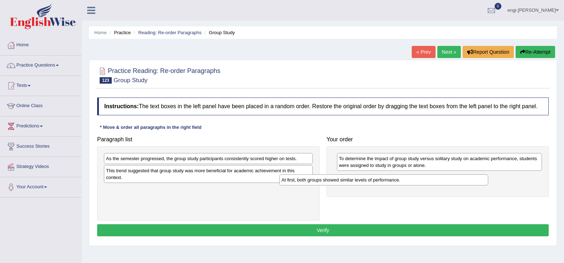
drag, startPoint x: 185, startPoint y: 168, endPoint x: 361, endPoint y: 177, distance: 175.7
click at [361, 177] on div "At first, both groups showed similar levels of performance." at bounding box center [383, 179] width 209 height 11
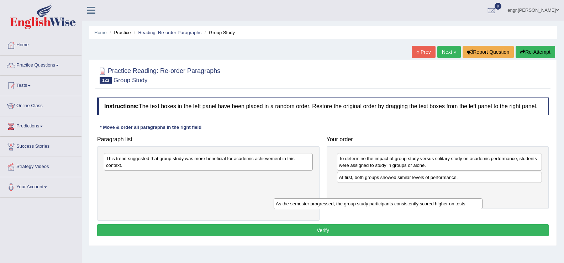
drag, startPoint x: 265, startPoint y: 161, endPoint x: 435, endPoint y: 206, distance: 175.7
click at [435, 206] on div "As the semester progressed, the group study participants consistently scored hi…" at bounding box center [378, 203] width 209 height 11
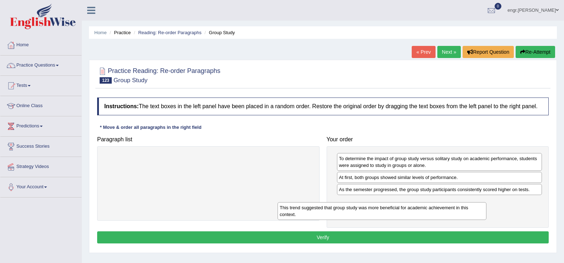
drag, startPoint x: 271, startPoint y: 168, endPoint x: 446, endPoint y: 218, distance: 181.9
click at [446, 218] on div "This trend suggested that group study was more beneficial for academic achievem…" at bounding box center [382, 211] width 209 height 18
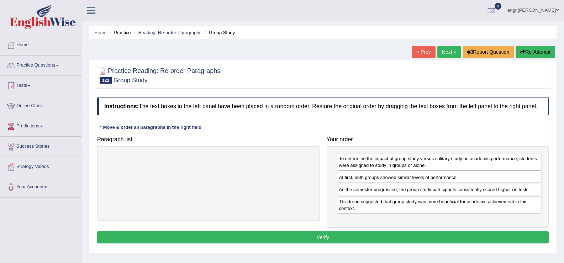
click at [379, 239] on button "Verify" at bounding box center [323, 237] width 452 height 12
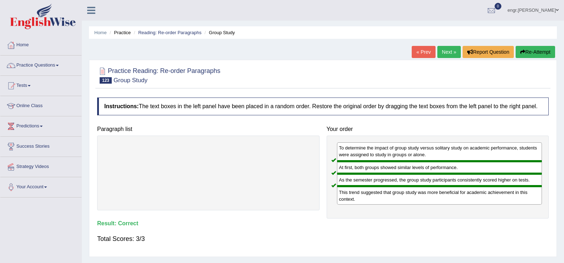
click at [443, 54] on link "Next »" at bounding box center [448, 52] width 23 height 12
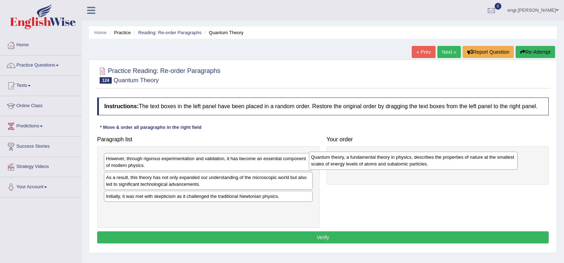
drag, startPoint x: 163, startPoint y: 214, endPoint x: 368, endPoint y: 163, distance: 211.4
click at [368, 163] on div "Quantum theory, a fundamental theory in physics, describes the properties of na…" at bounding box center [413, 161] width 209 height 18
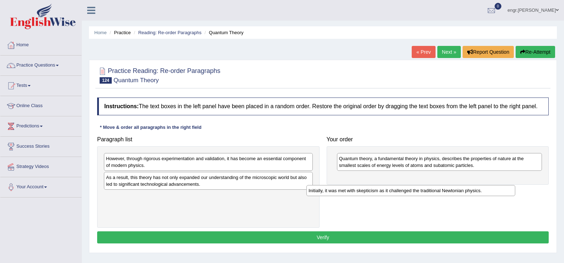
drag, startPoint x: 218, startPoint y: 196, endPoint x: 420, endPoint y: 190, distance: 202.6
click at [420, 190] on div "Initially, it was met with skepticism as it challenged the traditional Newtonia…" at bounding box center [410, 190] width 209 height 11
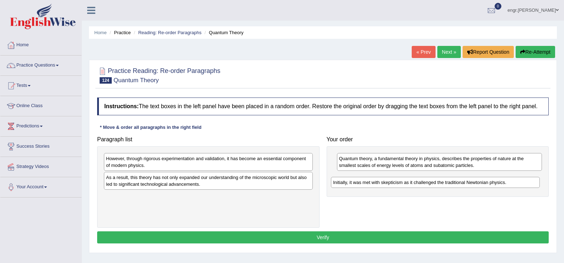
drag, startPoint x: 266, startPoint y: 198, endPoint x: 495, endPoint y: 184, distance: 229.7
click at [495, 184] on div "Initially, it was met with skepticism as it challenged the traditional Newtonia…" at bounding box center [435, 182] width 209 height 11
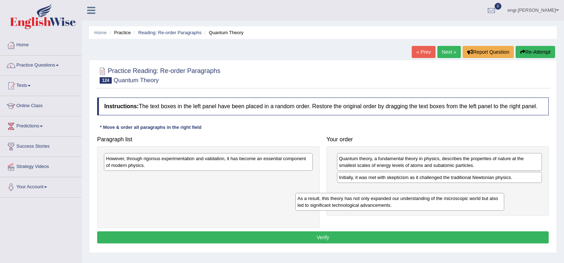
drag, startPoint x: 279, startPoint y: 184, endPoint x: 474, endPoint y: 204, distance: 196.4
click at [474, 205] on div "As a result, this theory has not only expanded our understanding of the microsc…" at bounding box center [399, 202] width 209 height 18
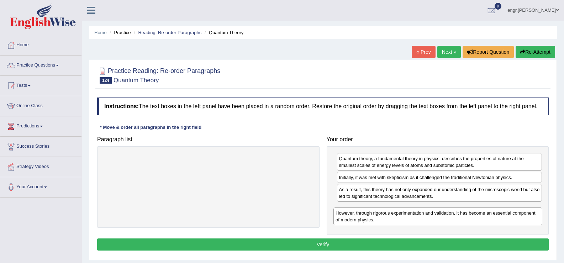
drag, startPoint x: 279, startPoint y: 168, endPoint x: 509, endPoint y: 222, distance: 236.1
click at [509, 222] on div "However, through rigorous experimentation and validation, it has become an esse…" at bounding box center [438, 217] width 209 height 18
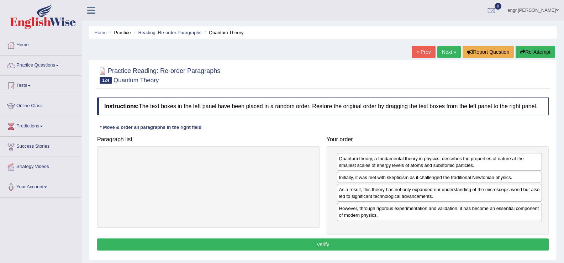
click at [418, 247] on button "Verify" at bounding box center [323, 245] width 452 height 12
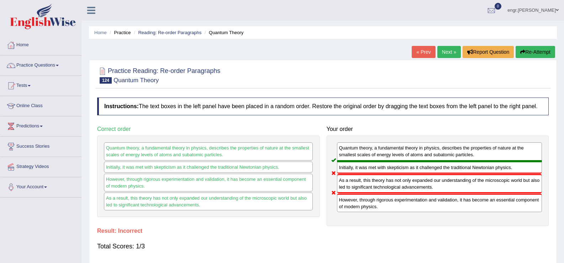
click at [456, 49] on link "Next »" at bounding box center [448, 52] width 23 height 12
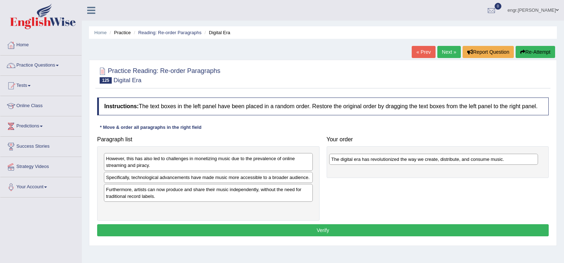
drag, startPoint x: 202, startPoint y: 180, endPoint x: 429, endPoint y: 161, distance: 227.5
click at [429, 161] on div "The digital era has revolutionized the way we create, distribute, and consume m…" at bounding box center [433, 159] width 209 height 11
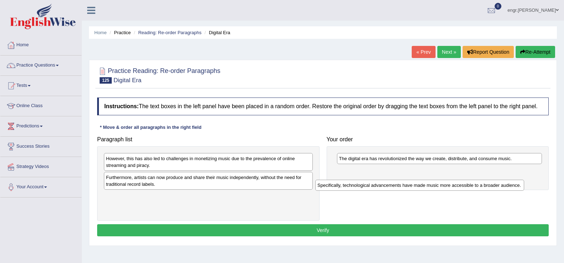
drag, startPoint x: 248, startPoint y: 179, endPoint x: 459, endPoint y: 184, distance: 211.5
click at [459, 184] on div "Specifically, technological advancements have made music more accessible to a b…" at bounding box center [419, 185] width 209 height 11
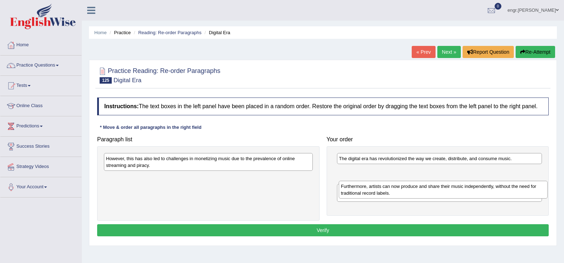
drag, startPoint x: 230, startPoint y: 179, endPoint x: 465, endPoint y: 188, distance: 235.1
click at [465, 188] on div "Furthermore, artists can now produce and share their music independently, witho…" at bounding box center [443, 190] width 209 height 18
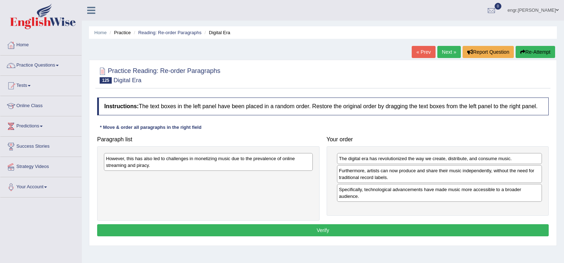
drag, startPoint x: 465, startPoint y: 188, endPoint x: 460, endPoint y: 200, distance: 12.6
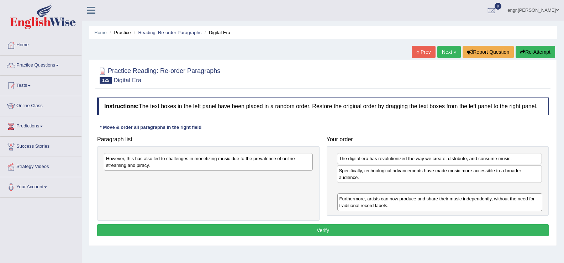
drag, startPoint x: 414, startPoint y: 172, endPoint x: 415, endPoint y: 201, distance: 29.2
click at [415, 201] on div "Furthermore, artists can now produce and share their music independently, witho…" at bounding box center [439, 202] width 205 height 18
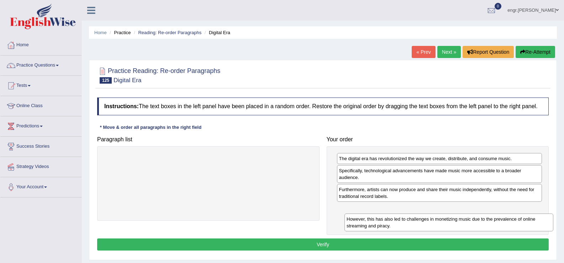
drag, startPoint x: 283, startPoint y: 158, endPoint x: 529, endPoint y: 219, distance: 253.3
click at [529, 219] on div "However, this has also led to challenges in monetizing music due to the prevale…" at bounding box center [449, 223] width 209 height 18
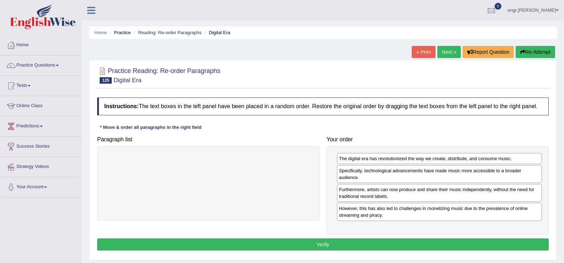
click at [449, 241] on button "Verify" at bounding box center [323, 245] width 452 height 12
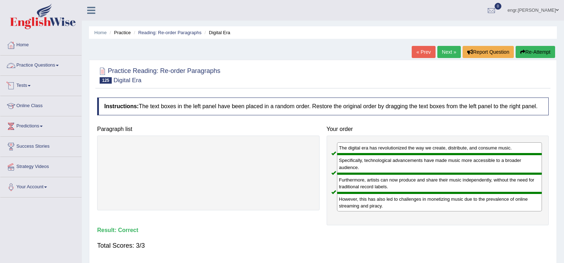
click at [41, 69] on link "Practice Questions" at bounding box center [40, 65] width 81 height 18
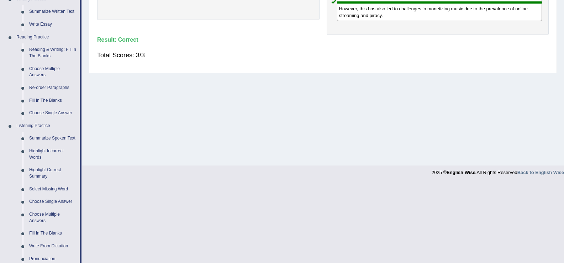
scroll to position [184, 0]
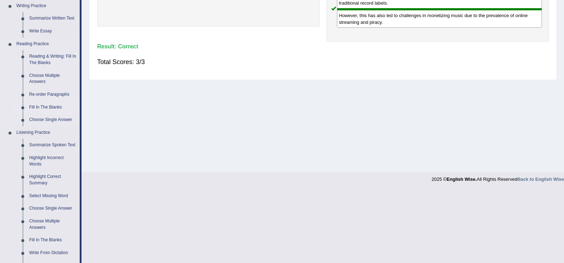
click at [49, 106] on link "Fill In The Blanks" at bounding box center [53, 107] width 54 height 13
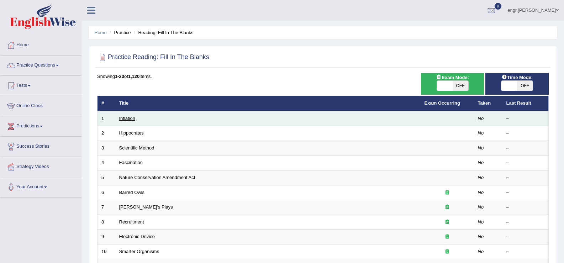
click at [130, 119] on link "Inflation" at bounding box center [127, 118] width 16 height 5
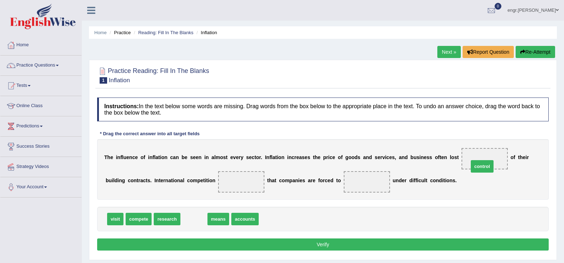
drag, startPoint x: 193, startPoint y: 218, endPoint x: 482, endPoint y: 164, distance: 293.4
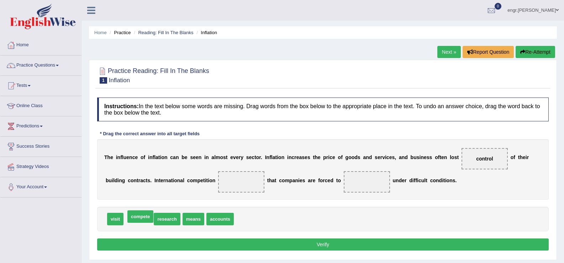
drag, startPoint x: 142, startPoint y: 218, endPoint x: 214, endPoint y: 179, distance: 81.1
drag, startPoint x: 474, startPoint y: 163, endPoint x: 442, endPoint y: 157, distance: 32.2
click at [412, 167] on div "T h e i n f l u e n c e o f i n f l a t i o n c a n b e s e e n i n a l m o s t…" at bounding box center [323, 169] width 452 height 61
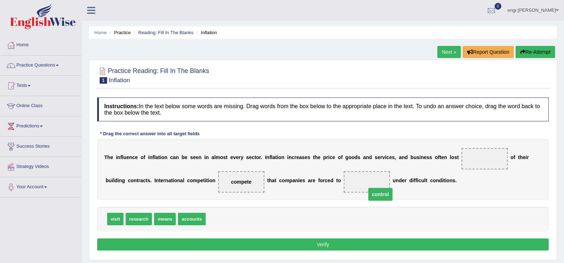
drag, startPoint x: 489, startPoint y: 160, endPoint x: 378, endPoint y: 190, distance: 114.5
drag, startPoint x: 190, startPoint y: 218, endPoint x: 487, endPoint y: 154, distance: 303.9
drag, startPoint x: 486, startPoint y: 158, endPoint x: 223, endPoint y: 240, distance: 275.2
click at [223, 240] on span "accounts" at bounding box center [222, 240] width 29 height 13
drag, startPoint x: 488, startPoint y: 156, endPoint x: 200, endPoint y: 221, distance: 294.6
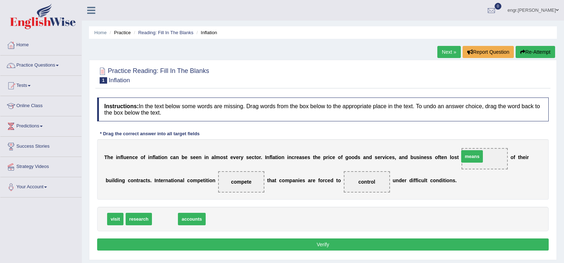
drag, startPoint x: 164, startPoint y: 221, endPoint x: 476, endPoint y: 158, distance: 317.9
click at [371, 242] on button "Verify" at bounding box center [323, 245] width 452 height 12
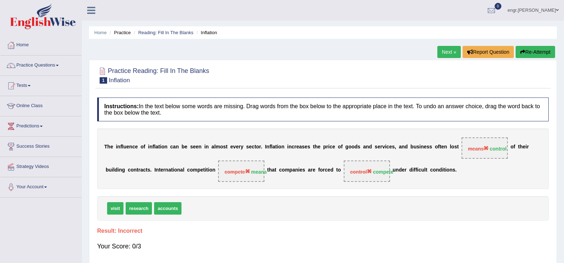
click at [450, 50] on link "Next »" at bounding box center [448, 52] width 23 height 12
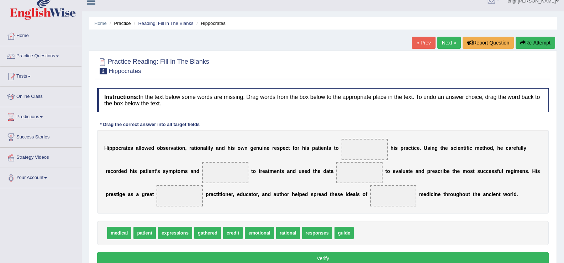
scroll to position [10, 0]
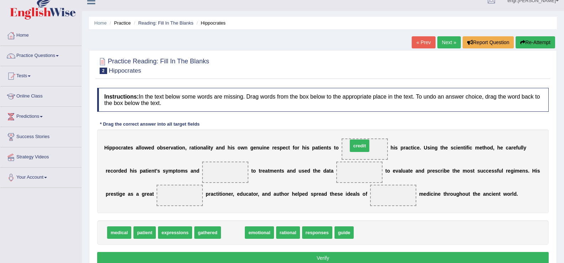
drag, startPoint x: 236, startPoint y: 232, endPoint x: 362, endPoint y: 145, distance: 153.6
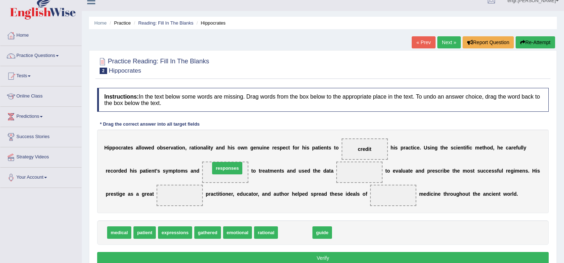
drag, startPoint x: 290, startPoint y: 231, endPoint x: 222, endPoint y: 166, distance: 93.7
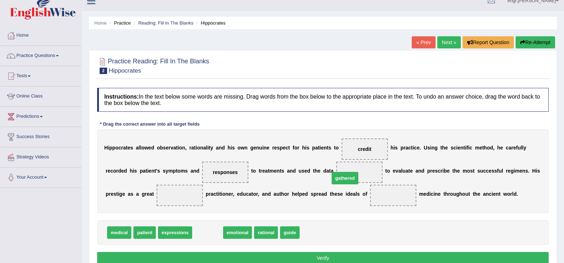
drag, startPoint x: 207, startPoint y: 234, endPoint x: 360, endPoint y: 177, distance: 162.7
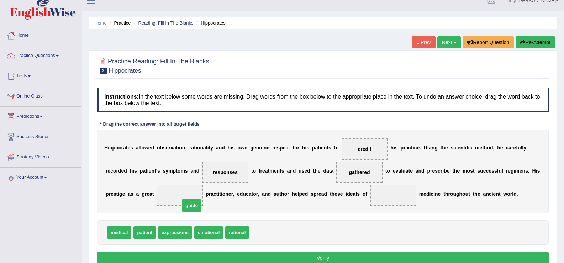
drag, startPoint x: 256, startPoint y: 229, endPoint x: 184, endPoint y: 199, distance: 78.2
click at [274, 256] on button "Verify" at bounding box center [323, 258] width 452 height 12
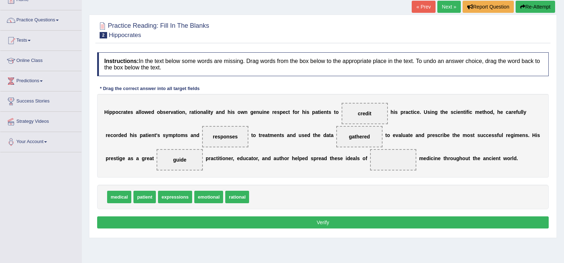
scroll to position [46, 0]
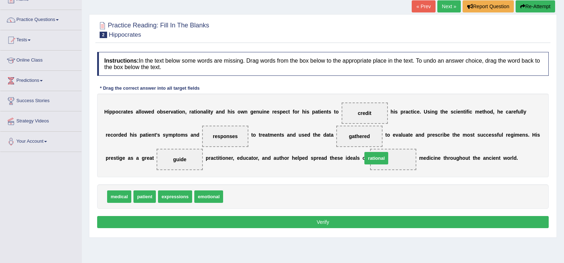
drag, startPoint x: 242, startPoint y: 194, endPoint x: 382, endPoint y: 155, distance: 145.1
click at [333, 218] on button "Verify" at bounding box center [323, 222] width 452 height 12
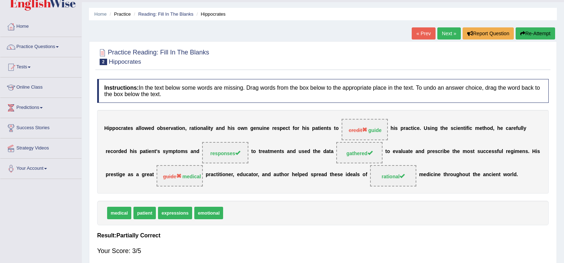
scroll to position [5, 0]
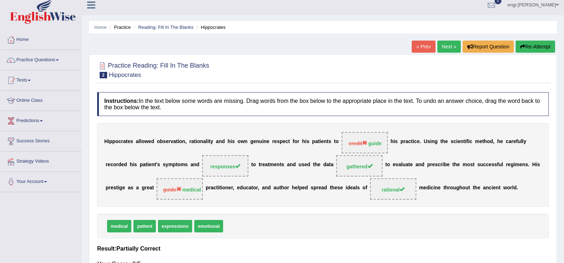
click at [441, 52] on link "Next »" at bounding box center [448, 47] width 23 height 12
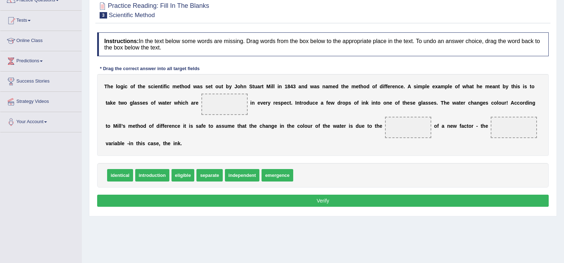
scroll to position [65, 0]
drag, startPoint x: 242, startPoint y: 174, endPoint x: 225, endPoint y: 102, distance: 74.1
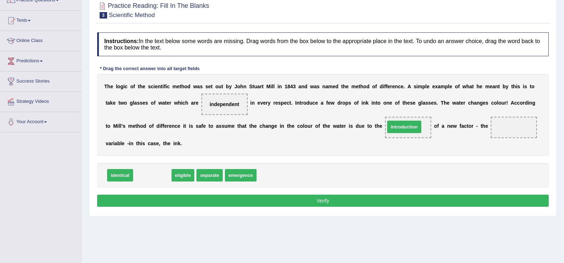
drag, startPoint x: 157, startPoint y: 178, endPoint x: 409, endPoint y: 130, distance: 256.9
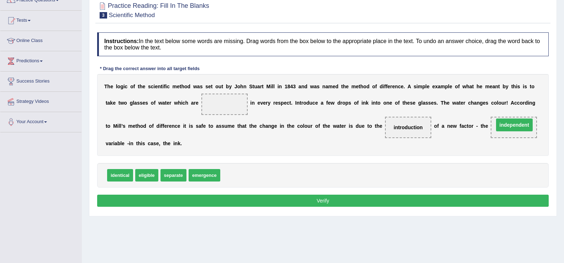
drag, startPoint x: 231, startPoint y: 105, endPoint x: 519, endPoint y: 126, distance: 289.1
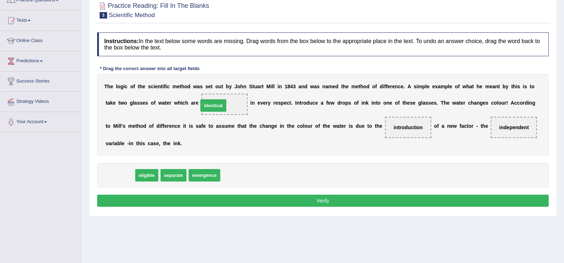
drag, startPoint x: 129, startPoint y: 177, endPoint x: 222, endPoint y: 107, distance: 116.5
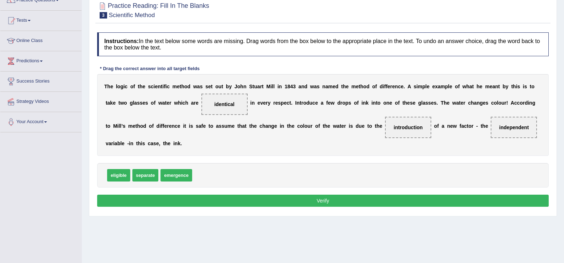
click at [237, 200] on button "Verify" at bounding box center [323, 201] width 452 height 12
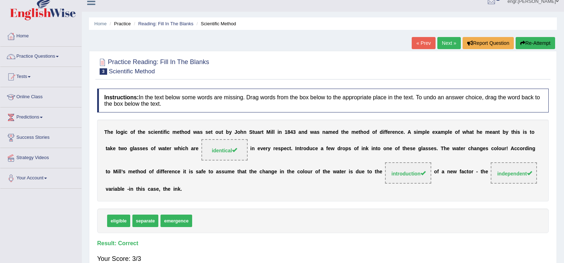
scroll to position [9, 0]
click at [450, 39] on link "Next »" at bounding box center [448, 43] width 23 height 12
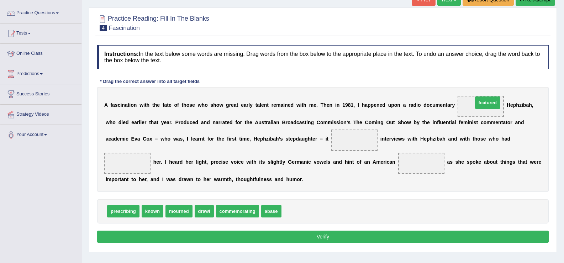
drag, startPoint x: 303, startPoint y: 215, endPoint x: 494, endPoint y: 106, distance: 220.1
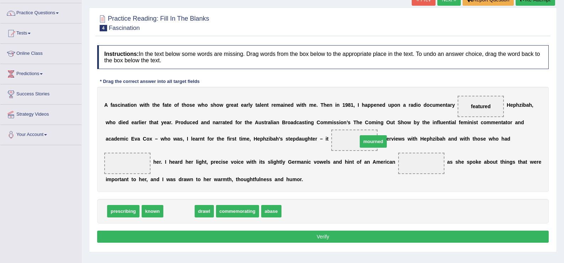
drag, startPoint x: 177, startPoint y: 208, endPoint x: 368, endPoint y: 138, distance: 203.2
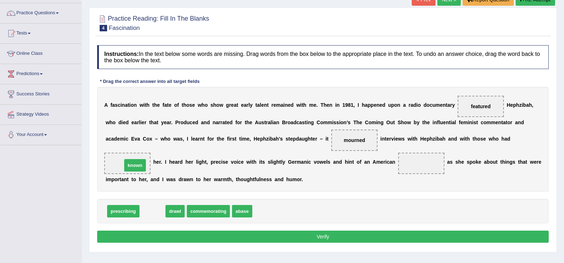
drag, startPoint x: 154, startPoint y: 209, endPoint x: 136, endPoint y: 162, distance: 49.8
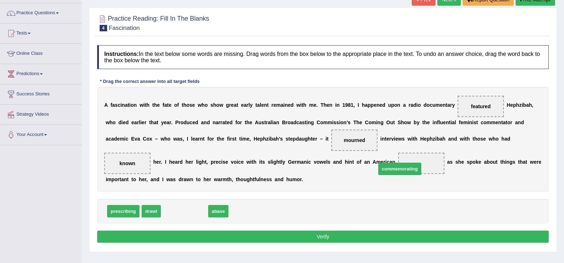
drag, startPoint x: 190, startPoint y: 216, endPoint x: 405, endPoint y: 172, distance: 220.0
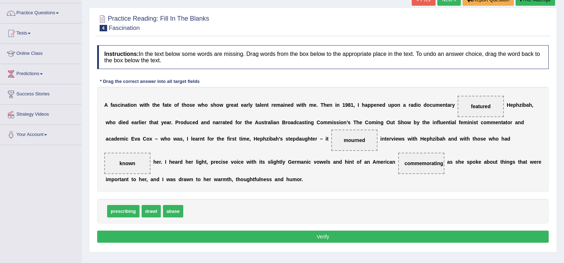
click at [340, 235] on button "Verify" at bounding box center [323, 237] width 452 height 12
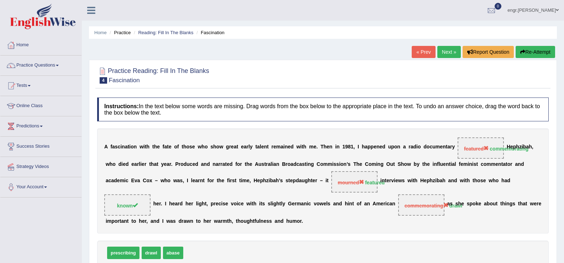
click at [442, 46] on div "Home Practice Reading: Fill In The Blanks Fascination « Prev Next » Report Ques…" at bounding box center [323, 178] width 482 height 356
click at [440, 49] on link "Next »" at bounding box center [448, 52] width 23 height 12
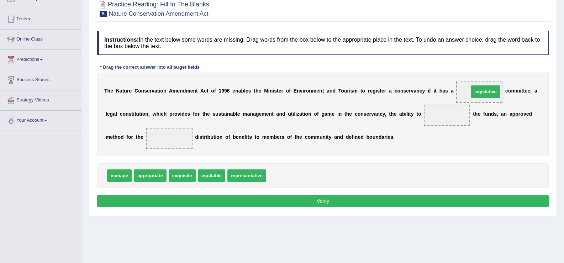
drag, startPoint x: 282, startPoint y: 181, endPoint x: 484, endPoint y: 97, distance: 219.0
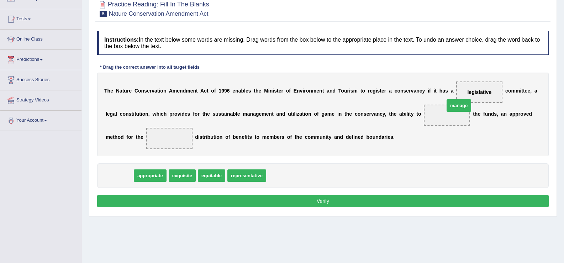
drag, startPoint x: 145, startPoint y: 170, endPoint x: 450, endPoint y: 116, distance: 309.1
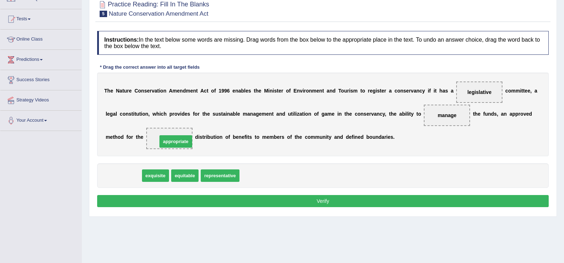
drag, startPoint x: 126, startPoint y: 175, endPoint x: 178, endPoint y: 140, distance: 62.7
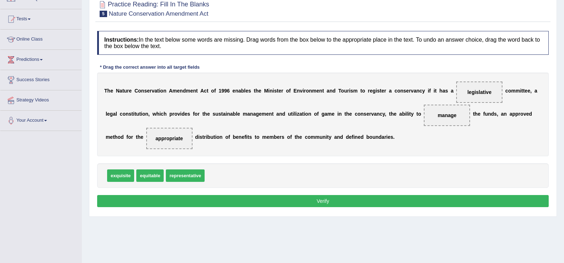
click at [230, 200] on button "Verify" at bounding box center [323, 201] width 452 height 12
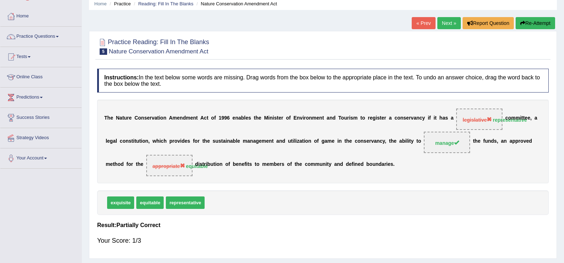
scroll to position [28, 0]
click at [61, 46] on li "Practice Questions Speaking Practice Read Aloud Repeat Sentence Describe Image …" at bounding box center [40, 37] width 81 height 20
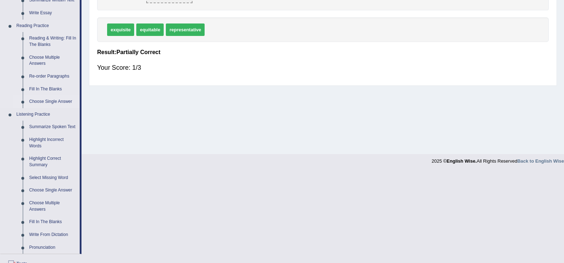
scroll to position [198, 0]
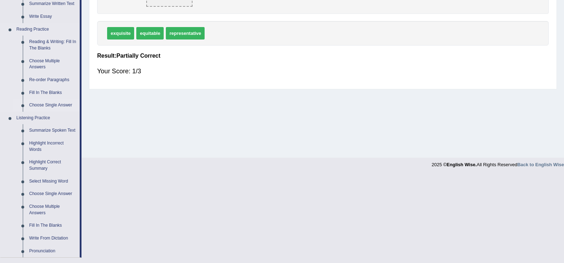
click at [56, 106] on link "Choose Single Answer" at bounding box center [53, 105] width 54 height 13
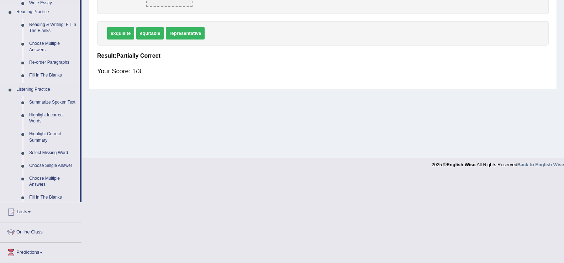
scroll to position [143, 0]
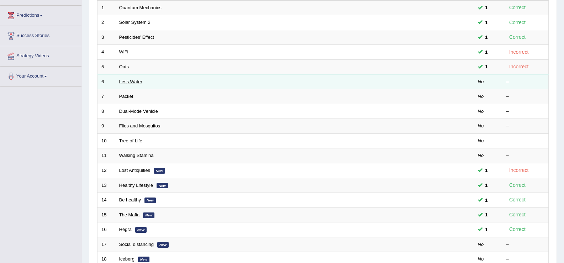
click at [135, 80] on link "Less Water" at bounding box center [130, 81] width 23 height 5
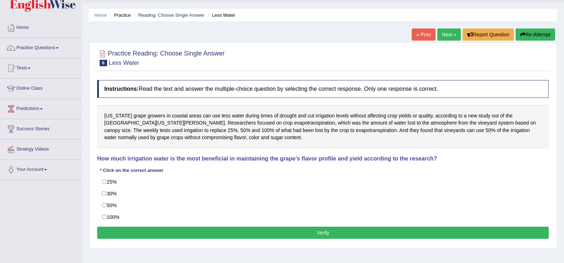
scroll to position [18, 0]
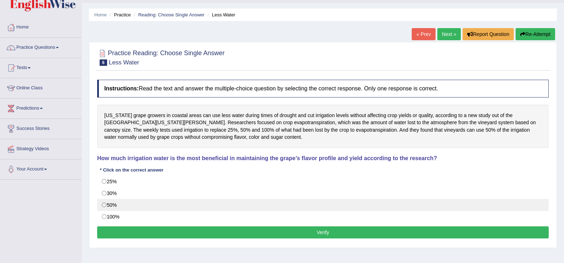
click at [106, 204] on label "50%" at bounding box center [323, 205] width 452 height 12
radio input "true"
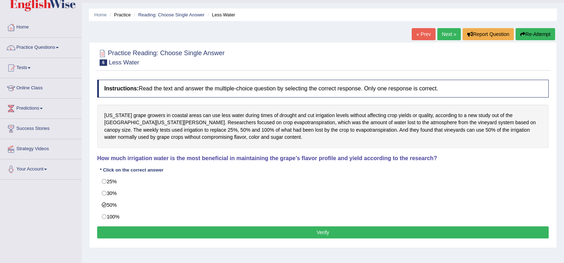
click at [163, 234] on button "Verify" at bounding box center [323, 232] width 452 height 12
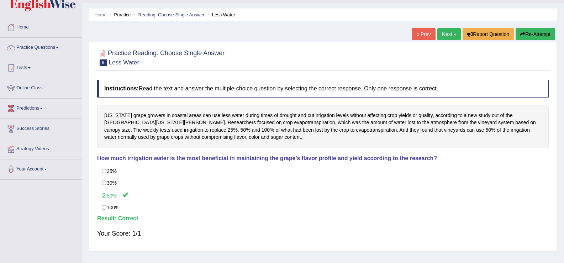
click at [446, 38] on link "Next »" at bounding box center [448, 34] width 23 height 12
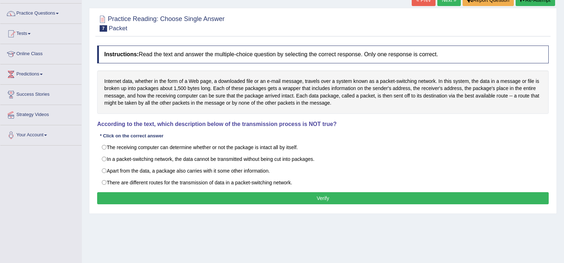
scroll to position [59, 0]
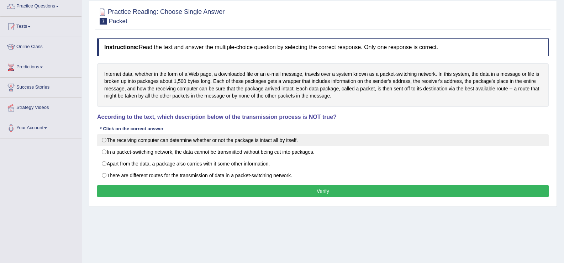
click at [182, 146] on label "The receiving computer can determine whether or not the package is intact all b…" at bounding box center [323, 140] width 452 height 12
radio input "true"
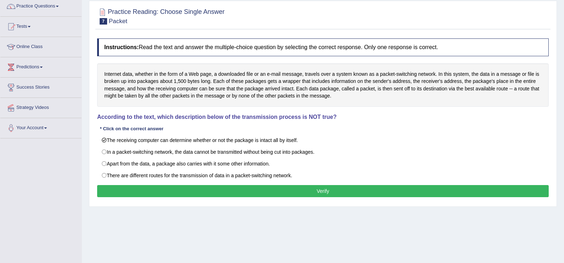
click at [209, 183] on div "Instructions: Read the text and answer the multiple-choice question by selectin…" at bounding box center [322, 119] width 455 height 168
click at [209, 189] on button "Verify" at bounding box center [323, 191] width 452 height 12
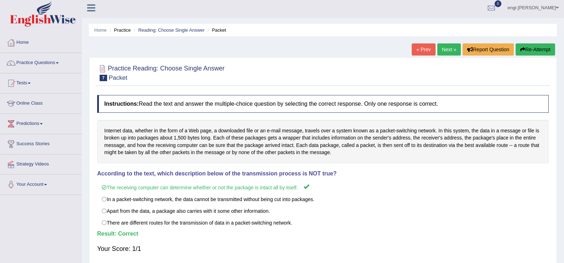
scroll to position [0, 0]
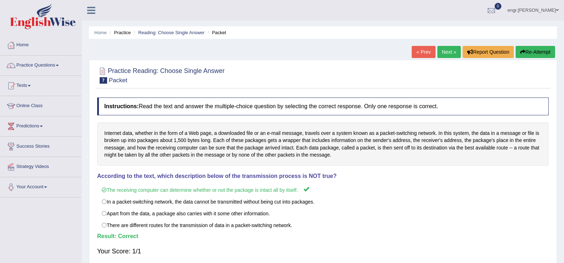
click at [446, 52] on link "Next »" at bounding box center [448, 52] width 23 height 12
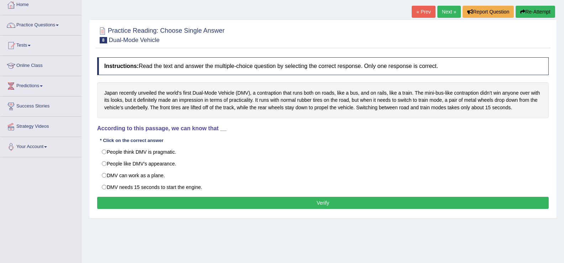
scroll to position [43, 0]
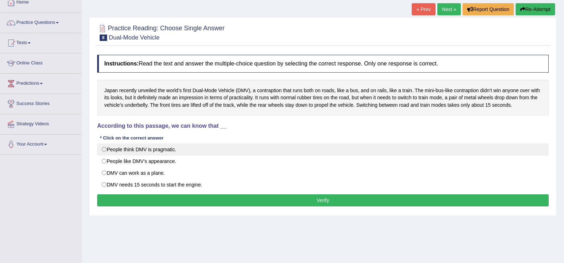
click at [153, 152] on label "People think DMV is pragmatic." at bounding box center [323, 149] width 452 height 12
radio input "true"
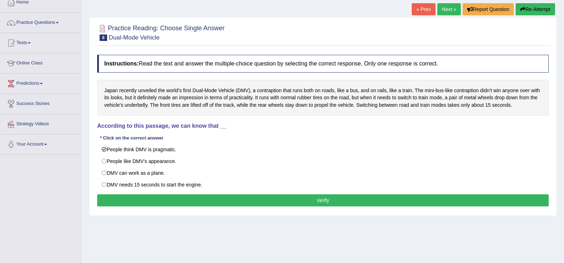
click at [192, 205] on button "Verify" at bounding box center [323, 200] width 452 height 12
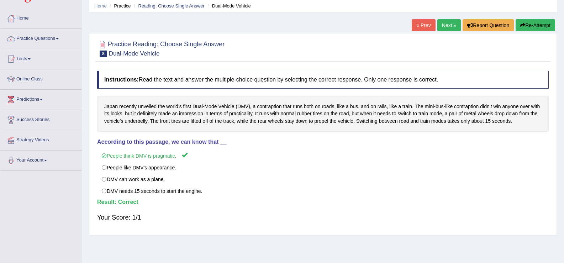
scroll to position [0, 0]
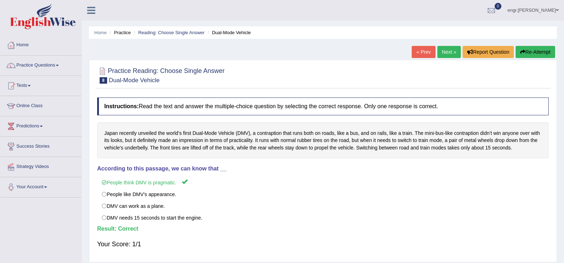
click at [446, 53] on link "Next »" at bounding box center [448, 52] width 23 height 12
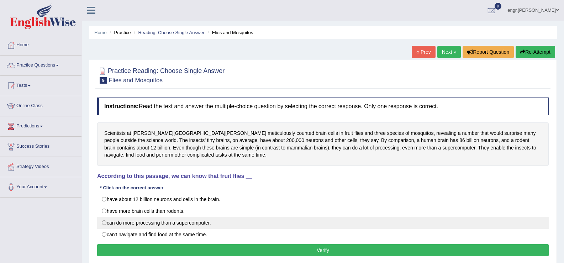
click at [187, 221] on label "can do more processing than a supercomputer." at bounding box center [323, 223] width 452 height 12
radio input "true"
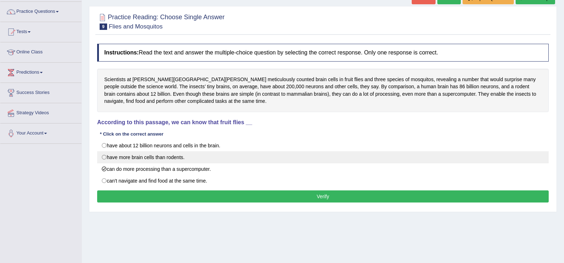
scroll to position [62, 0]
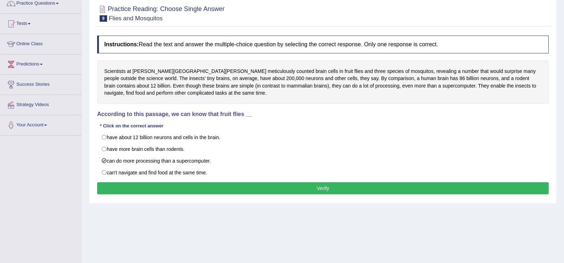
click at [227, 190] on button "Verify" at bounding box center [323, 188] width 452 height 12
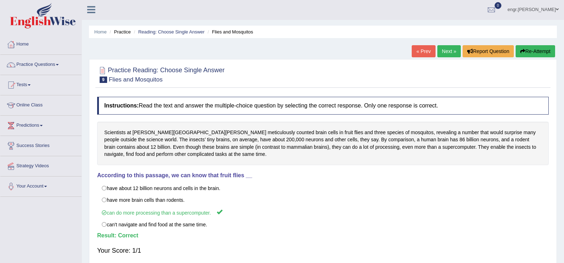
scroll to position [0, 0]
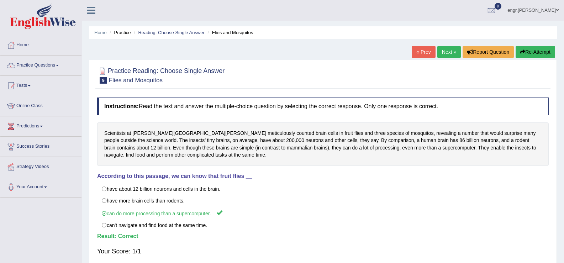
click at [449, 52] on link "Next »" at bounding box center [448, 52] width 23 height 12
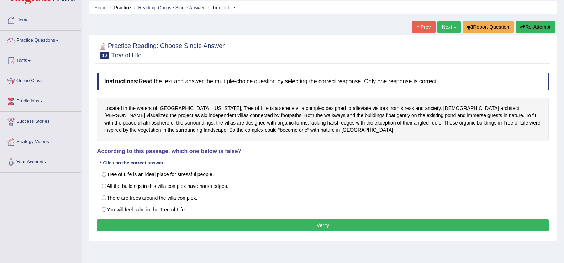
scroll to position [27, 0]
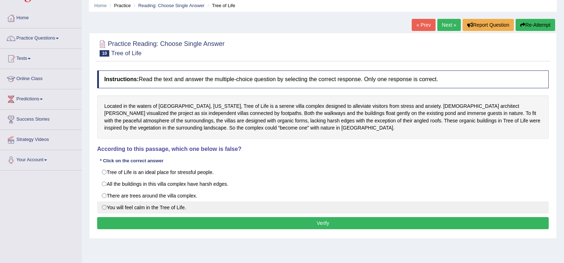
click at [176, 205] on label "You will feel calm in the Tree of Life." at bounding box center [323, 207] width 452 height 12
radio input "true"
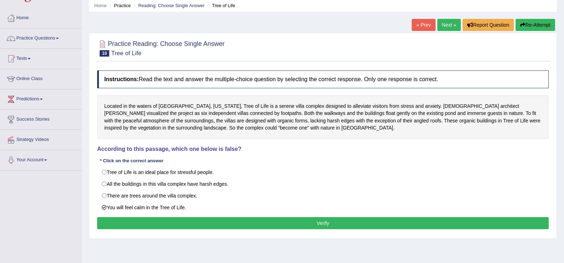
click at [182, 219] on button "Verify" at bounding box center [323, 223] width 452 height 12
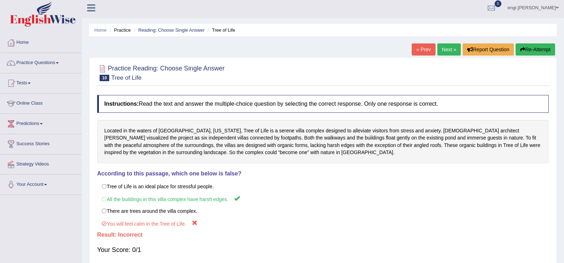
scroll to position [0, 0]
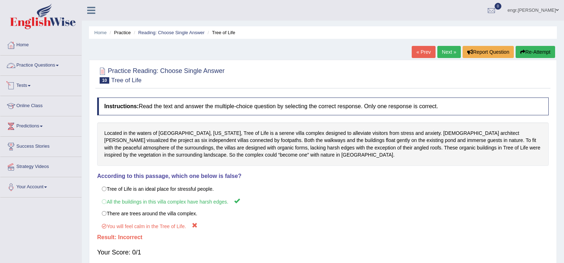
click at [47, 70] on link "Practice Questions" at bounding box center [40, 65] width 81 height 18
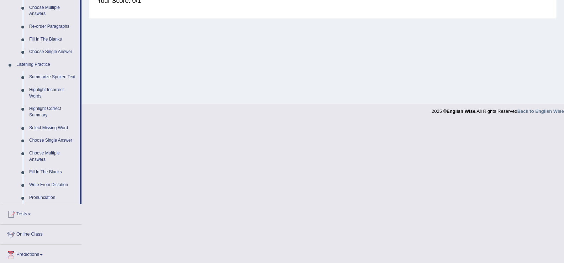
scroll to position [255, 0]
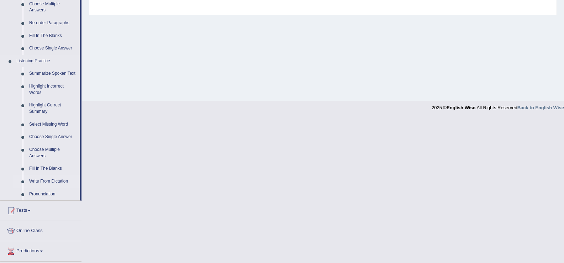
click at [46, 183] on link "Write From Dictation" at bounding box center [53, 181] width 54 height 13
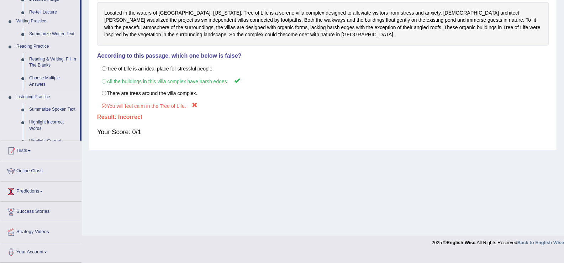
scroll to position [111, 0]
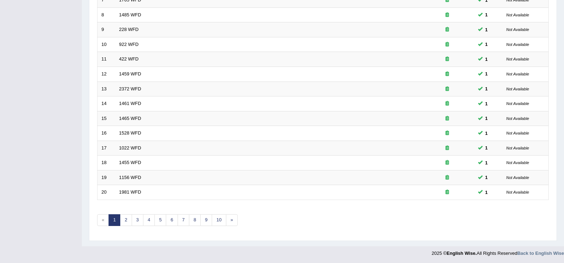
scroll to position [208, 0]
click at [161, 219] on link "5" at bounding box center [160, 219] width 12 height 12
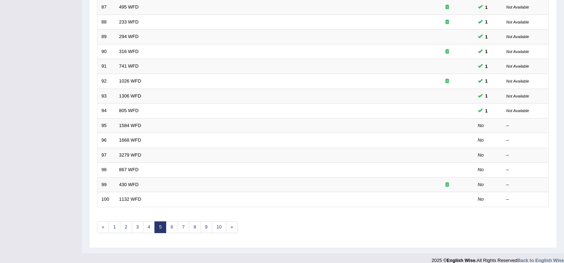
scroll to position [208, 0]
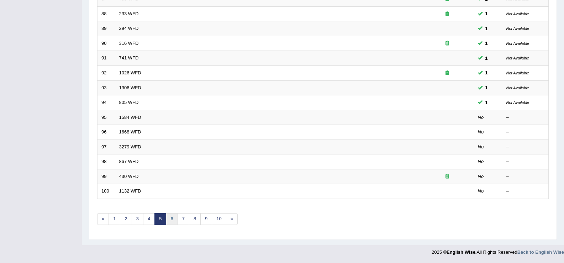
click at [171, 219] on link "6" at bounding box center [172, 219] width 12 height 12
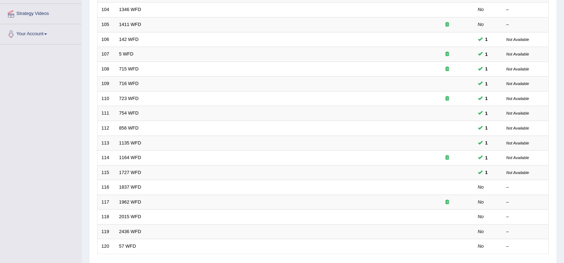
scroll to position [208, 0]
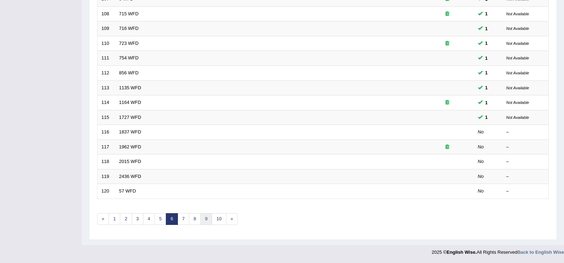
click at [207, 217] on link "9" at bounding box center [206, 219] width 12 height 12
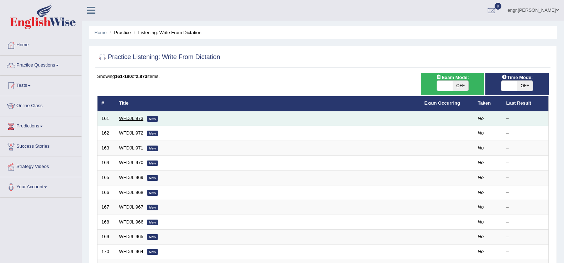
click at [136, 120] on link "WFDJL 973" at bounding box center [131, 118] width 24 height 5
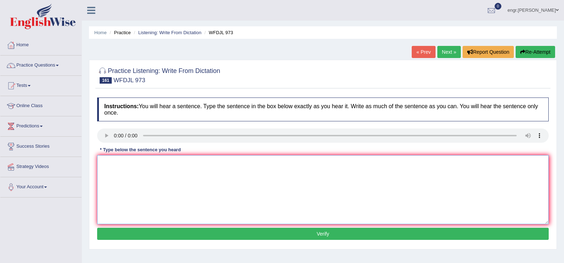
click at [135, 197] on textarea at bounding box center [323, 189] width 452 height 69
type textarea "y"
type textarea "You learn what you need to do in class."
click at [179, 238] on button "Verify" at bounding box center [323, 234] width 452 height 12
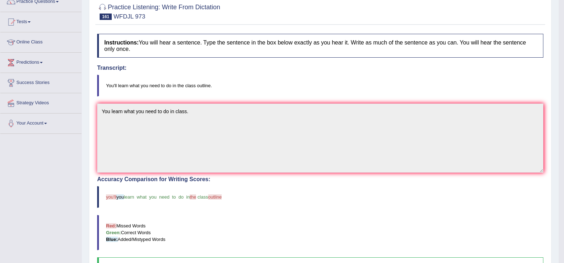
scroll to position [40, 0]
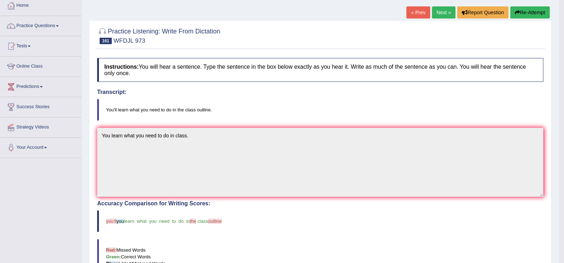
click at [438, 17] on link "Next »" at bounding box center [443, 12] width 23 height 12
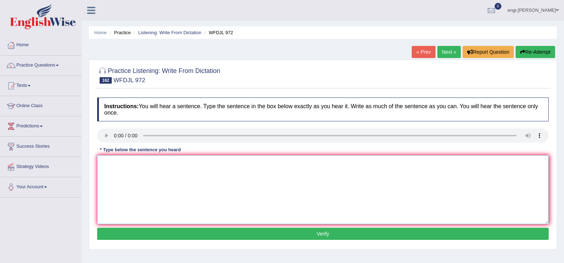
click at [120, 181] on textarea at bounding box center [323, 189] width 452 height 69
type textarea "Watchig people and why they do things."
click at [148, 233] on button "Verify" at bounding box center [323, 234] width 452 height 12
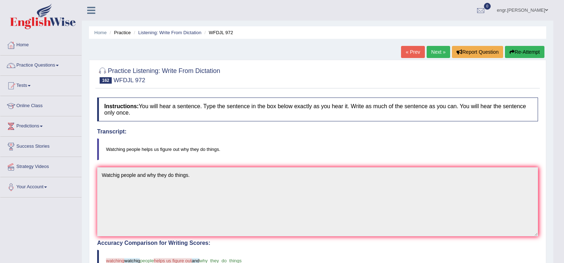
click at [427, 47] on link "Next »" at bounding box center [438, 52] width 23 height 12
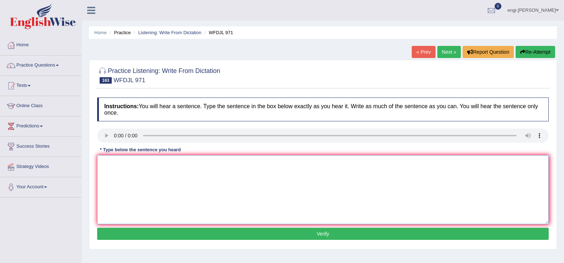
click at [132, 180] on textarea at bounding box center [323, 189] width 452 height 69
type textarea "Working out makes you feel good and keep your body healthy."
click at [193, 231] on button "Verify" at bounding box center [323, 234] width 452 height 12
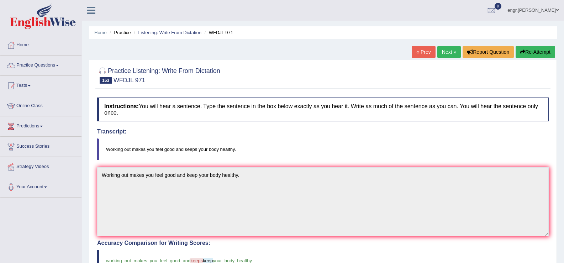
click at [447, 55] on link "Next »" at bounding box center [448, 52] width 23 height 12
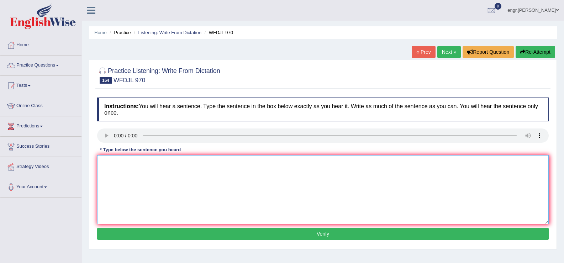
click at [127, 183] on textarea at bounding box center [323, 189] width 452 height 69
type textarea "P"
type textarea "Special program let you look what you interested in."
click at [171, 234] on button "Verify" at bounding box center [323, 234] width 452 height 12
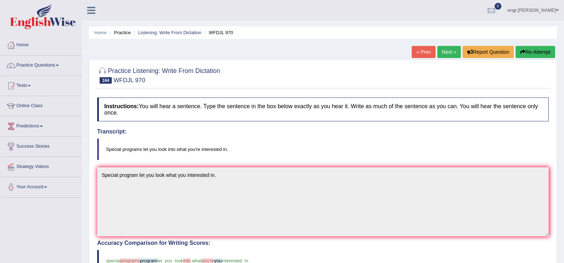
click at [439, 55] on link "Next »" at bounding box center [448, 52] width 23 height 12
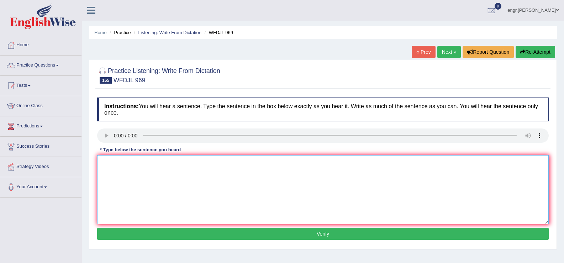
click at [115, 178] on textarea at bounding box center [323, 189] width 452 height 69
type textarea "Going to the museum is great learning experience."
click at [189, 236] on button "Verify" at bounding box center [323, 234] width 452 height 12
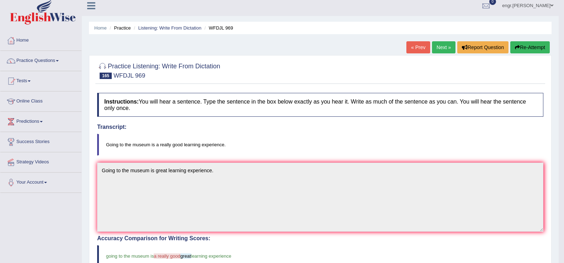
scroll to position [4, 0]
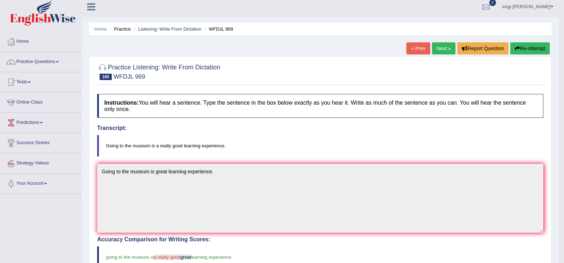
click at [446, 50] on link "Next »" at bounding box center [443, 48] width 23 height 12
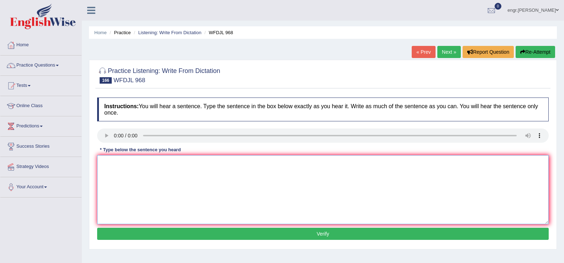
click at [133, 181] on textarea at bounding box center [323, 189] width 452 height 69
type textarea "There are four major parts of the project that you are doing."
click at [184, 235] on button "Verify" at bounding box center [323, 234] width 452 height 12
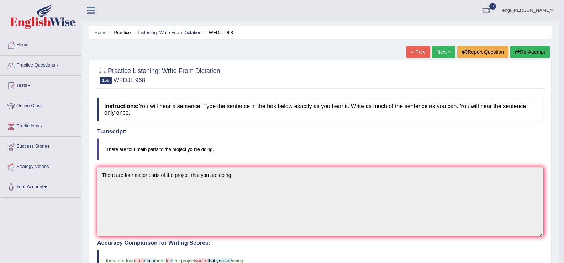
click at [438, 55] on link "Next »" at bounding box center [443, 52] width 23 height 12
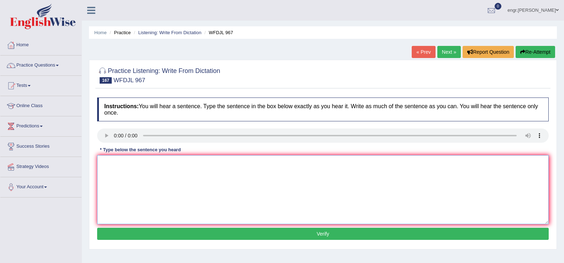
click at [125, 178] on textarea at bounding box center [323, 189] width 452 height 69
type textarea "Psyphoicap use logics to understand why people do certain things."
click at [147, 232] on button "Verify" at bounding box center [323, 234] width 452 height 12
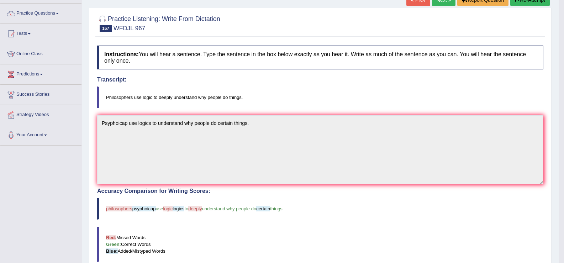
scroll to position [11, 0]
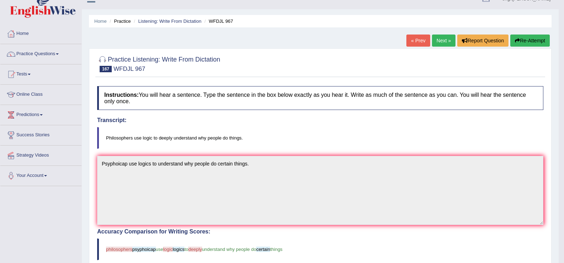
click at [441, 42] on link "Next »" at bounding box center [443, 41] width 23 height 12
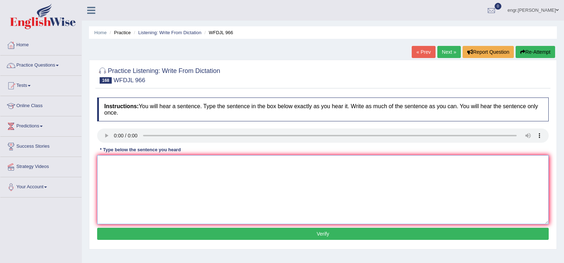
click at [129, 177] on textarea at bounding box center [323, 189] width 452 height 69
type textarea "The history class includes three big assignments for reading."
click at [193, 229] on button "Verify" at bounding box center [323, 234] width 452 height 12
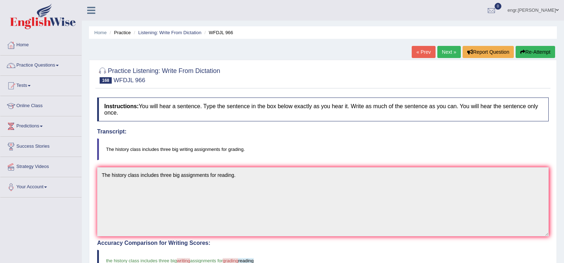
click at [454, 52] on link "Next »" at bounding box center [448, 52] width 23 height 12
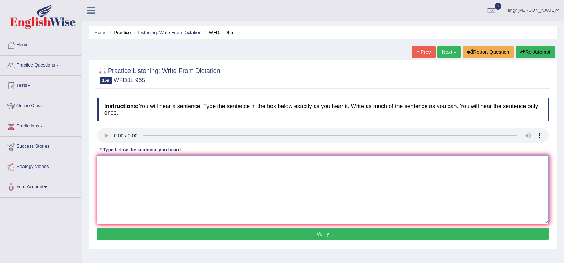
click at [156, 222] on textarea at bounding box center [323, 189] width 452 height 69
type textarea "Soon the Well known conductor will lead the."
click at [157, 231] on button "Verify" at bounding box center [323, 234] width 452 height 12
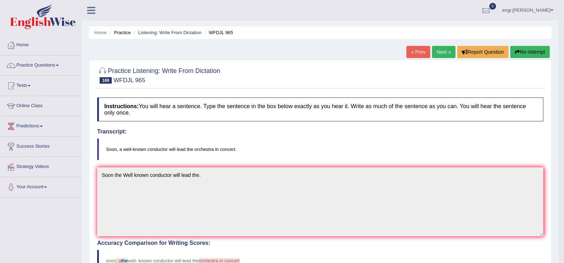
click at [439, 54] on link "Next »" at bounding box center [443, 52] width 23 height 12
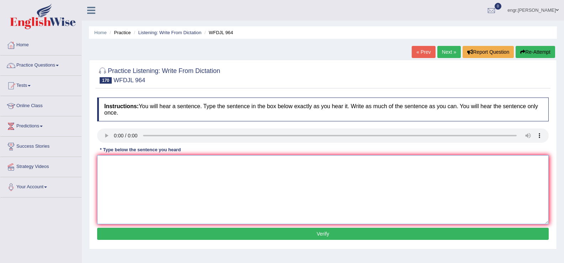
click at [121, 184] on textarea at bounding box center [323, 189] width 452 height 69
type textarea "Leaning the things critically is good part of education."
click at [176, 234] on button "Verify" at bounding box center [323, 234] width 452 height 12
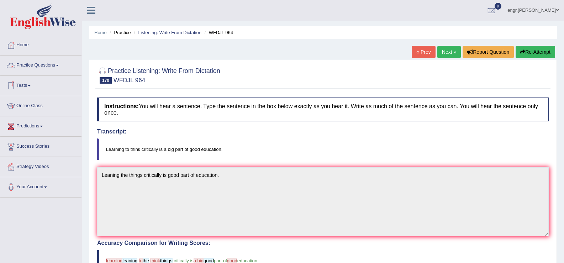
click at [48, 64] on link "Practice Questions" at bounding box center [40, 65] width 81 height 18
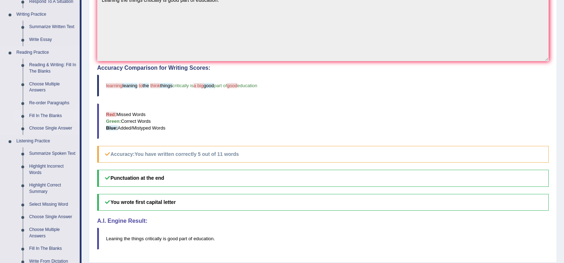
scroll to position [227, 0]
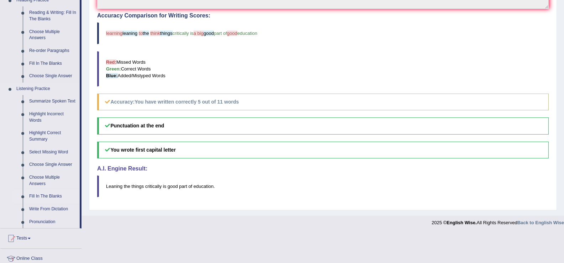
click at [54, 195] on link "Fill In The Blanks" at bounding box center [53, 196] width 54 height 13
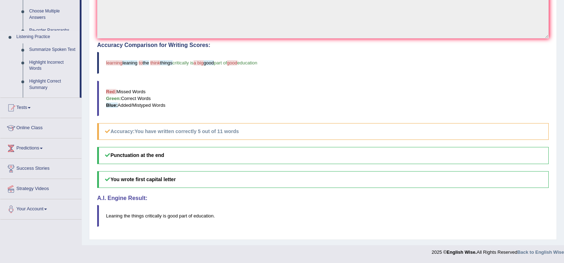
scroll to position [198, 0]
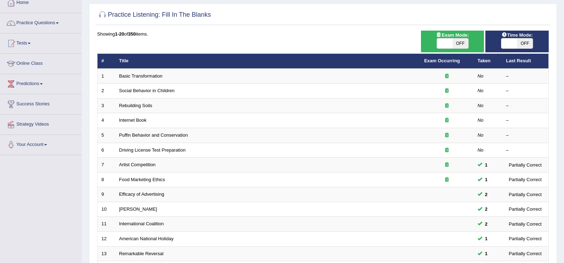
scroll to position [28, 0]
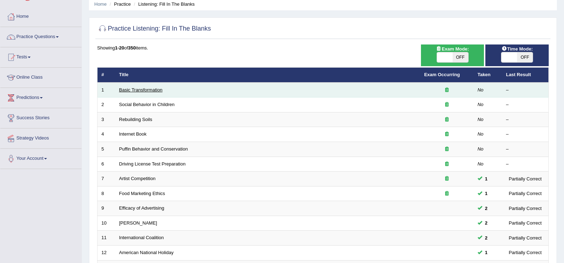
click at [149, 90] on link "Basic Transformation" at bounding box center [140, 89] width 43 height 5
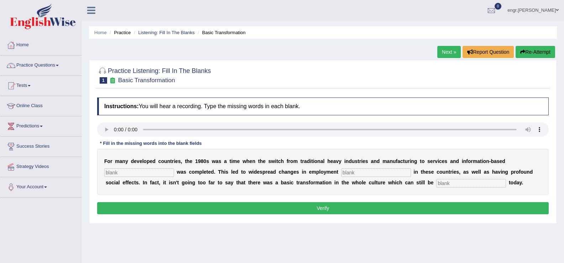
click at [123, 172] on input "text" at bounding box center [139, 172] width 70 height 9
type input "enterprice"
click at [349, 170] on input "text" at bounding box center [376, 172] width 70 height 9
type input "patterns"
click at [446, 185] on input "text" at bounding box center [471, 183] width 70 height 9
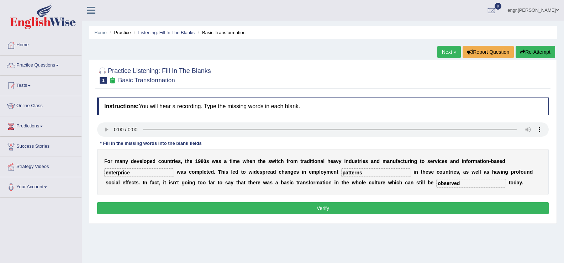
type input "observed"
click at [162, 168] on input "enterprice" at bounding box center [139, 172] width 70 height 9
type input "enterprise"
click at [197, 211] on button "Verify" at bounding box center [323, 208] width 452 height 12
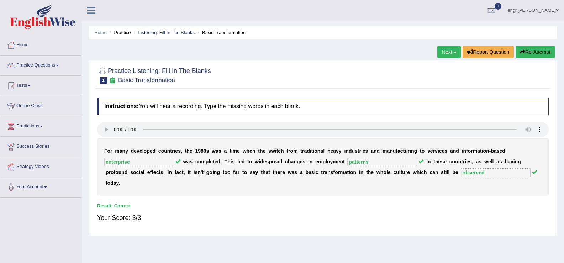
click at [451, 54] on link "Next »" at bounding box center [448, 52] width 23 height 12
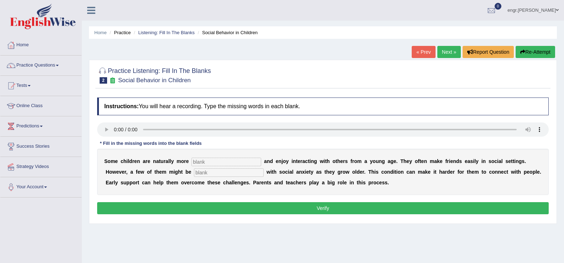
click at [204, 161] on input "text" at bounding box center [227, 162] width 70 height 9
click at [203, 163] on input "sociable" at bounding box center [227, 162] width 70 height 9
type input "sociable"
click at [206, 175] on input "text" at bounding box center [229, 172] width 70 height 9
type input "dignosed"
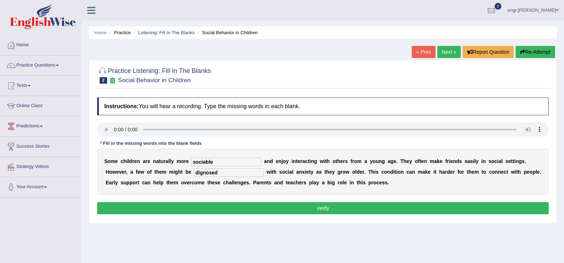
click at [220, 165] on input "sociable" at bounding box center [227, 162] width 70 height 9
type input "sociable"
click at [230, 206] on button "Verify" at bounding box center [323, 208] width 452 height 12
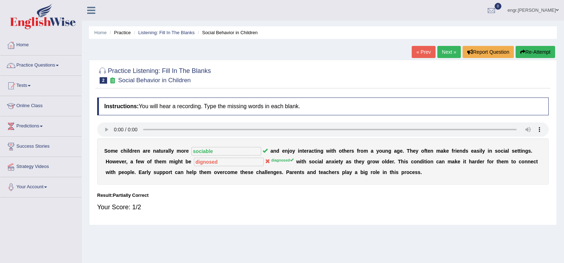
click at [442, 56] on link "Next »" at bounding box center [448, 52] width 23 height 12
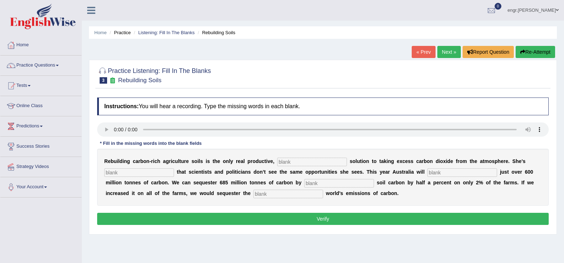
click at [285, 162] on input "text" at bounding box center [312, 162] width 70 height 9
type input "permantene"
click at [161, 171] on input "text" at bounding box center [139, 172] width 70 height 9
type input "firtrated"
click at [437, 174] on input "text" at bounding box center [463, 172] width 70 height 9
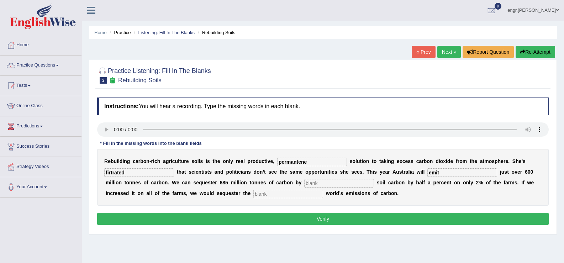
type input "emit"
click at [318, 187] on input "text" at bounding box center [339, 183] width 70 height 9
type input "increasing"
click at [276, 192] on input "text" at bounding box center [288, 194] width 70 height 9
type input "whole"
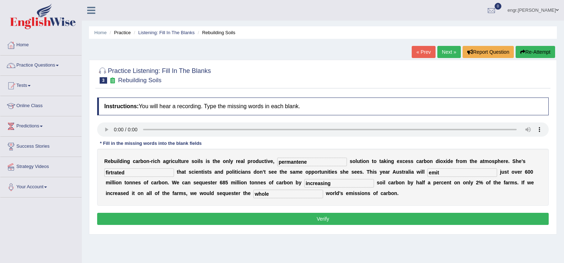
click at [327, 163] on input "permantene" at bounding box center [312, 162] width 70 height 9
type input "permanent"
click at [127, 173] on input "firtrated" at bounding box center [139, 172] width 70 height 9
type input "frustrated"
click at [253, 221] on button "Verify" at bounding box center [323, 219] width 452 height 12
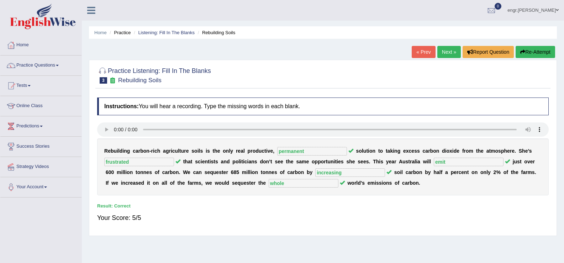
click at [442, 54] on link "Next »" at bounding box center [448, 52] width 23 height 12
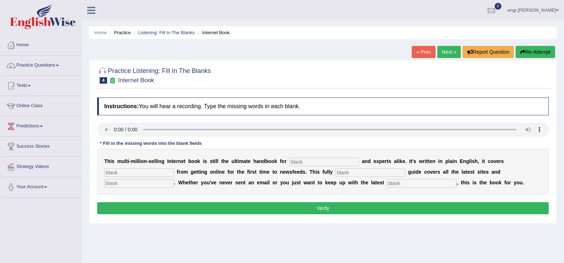
click at [297, 161] on input "text" at bounding box center [324, 162] width 70 height 9
type input "novelists"
click at [151, 176] on input "text" at bounding box center [139, 172] width 70 height 9
type input "everything"
click at [341, 173] on input "text" at bounding box center [371, 172] width 70 height 9
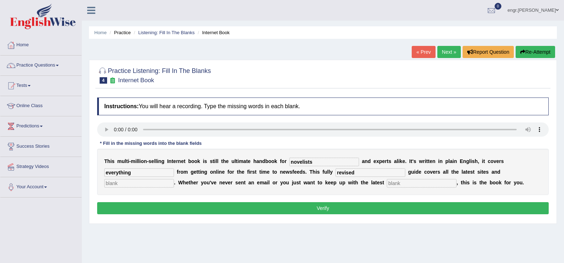
type input "revised"
click at [166, 183] on input "text" at bounding box center [139, 183] width 70 height 9
type input "crases"
click at [395, 183] on input "text" at bounding box center [422, 183] width 70 height 9
type input "developements"
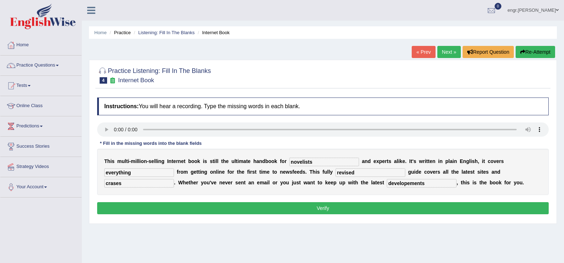
click at [148, 183] on input "crases" at bounding box center [139, 183] width 70 height 9
type input "crazies"
click at [152, 207] on button "Verify" at bounding box center [323, 208] width 452 height 12
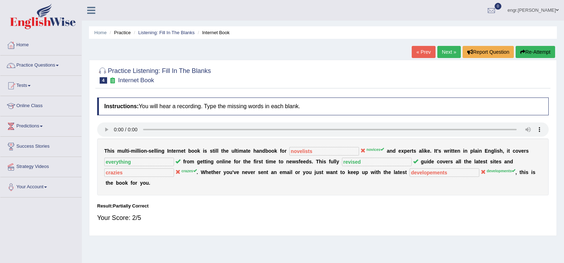
click at [448, 53] on link "Next »" at bounding box center [448, 52] width 23 height 12
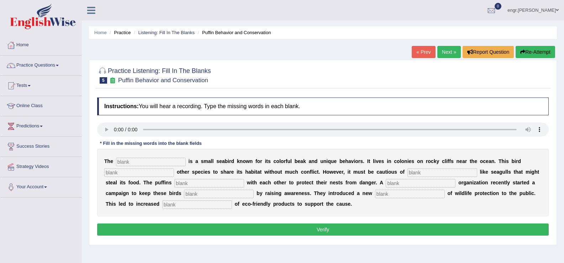
click at [143, 165] on input "text" at bounding box center [151, 162] width 70 height 9
type input "p"
type input "phaphin"
click at [136, 172] on input "text" at bounding box center [139, 172] width 70 height 9
type input "allows"
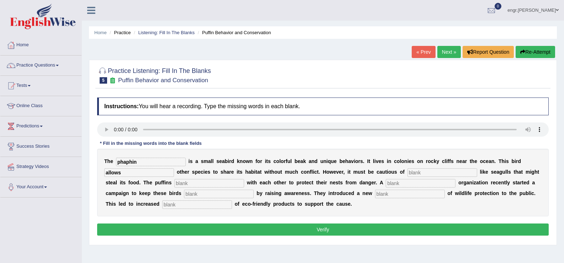
click at [416, 173] on input "text" at bounding box center [443, 172] width 70 height 9
type input "pred"
click at [231, 182] on input "text" at bounding box center [209, 183] width 70 height 9
type input "callob"
click at [400, 184] on input "text" at bounding box center [421, 183] width 70 height 9
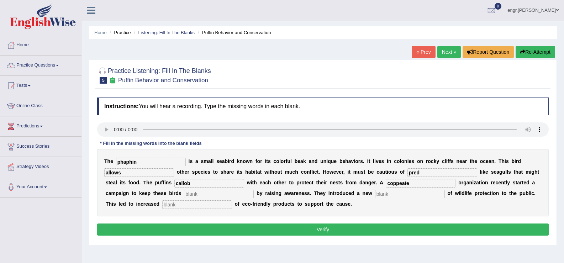
type input "coppeate"
click at [206, 195] on input "s" at bounding box center [219, 194] width 70 height 9
type input "safe"
click at [397, 191] on input "text" at bounding box center [410, 194] width 70 height 9
type input "perce"
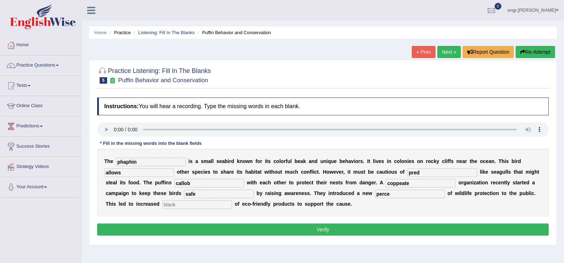
click at [187, 205] on input "text" at bounding box center [197, 204] width 70 height 9
click at [173, 206] on input "comsumption" at bounding box center [197, 204] width 70 height 9
type input "consumption"
click at [147, 163] on input "phaphin" at bounding box center [151, 162] width 70 height 9
type input "puffins"
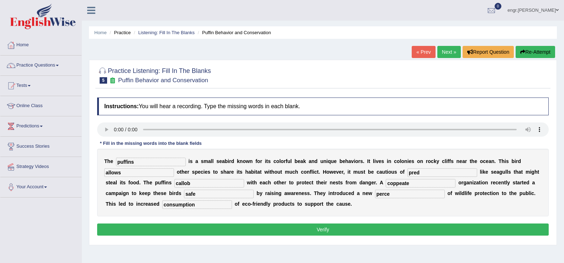
click at [203, 183] on input "callob" at bounding box center [209, 183] width 70 height 9
type input "collaborate"
click at [417, 185] on input "coppeate" at bounding box center [421, 183] width 70 height 9
type input "cooperate"
click at [424, 174] on input "pred" at bounding box center [443, 172] width 70 height 9
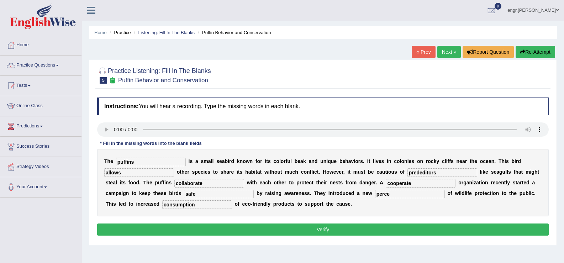
type input "prededitors"
click at [408, 225] on button "Verify" at bounding box center [323, 230] width 452 height 12
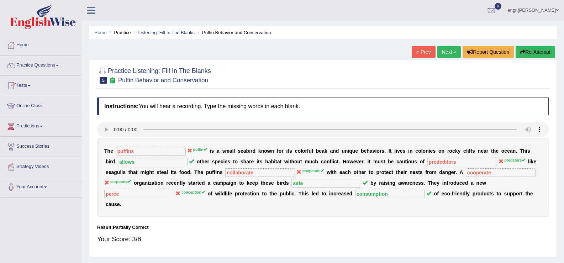
click at [34, 62] on link "Practice Questions" at bounding box center [40, 65] width 81 height 18
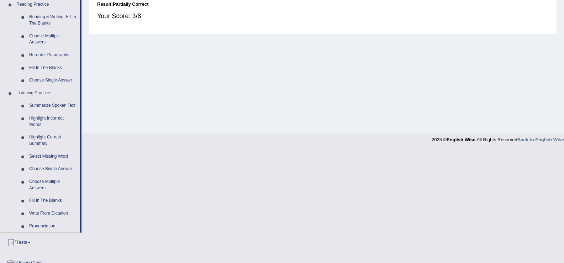
scroll to position [227, 0]
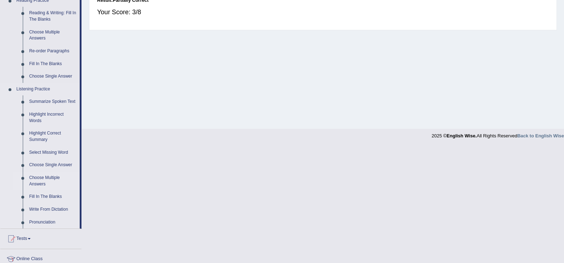
click at [50, 178] on link "Choose Multiple Answers" at bounding box center [53, 181] width 54 height 19
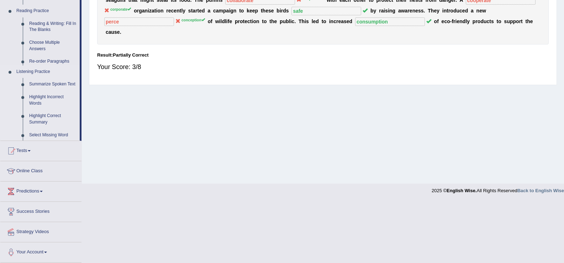
scroll to position [111, 0]
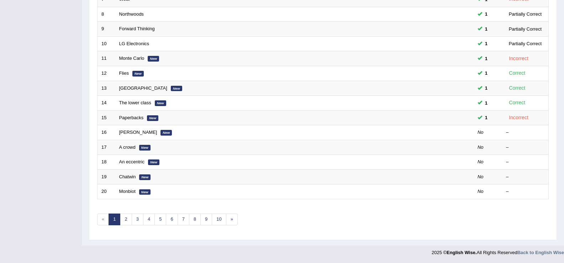
scroll to position [208, 0]
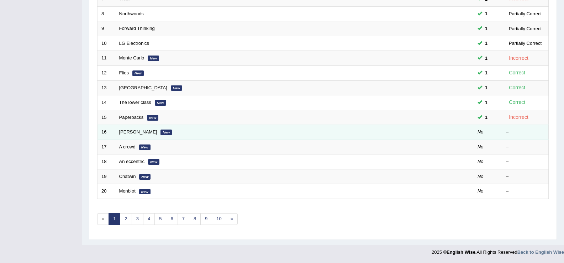
click at [127, 131] on link "[PERSON_NAME]" at bounding box center [138, 131] width 38 height 5
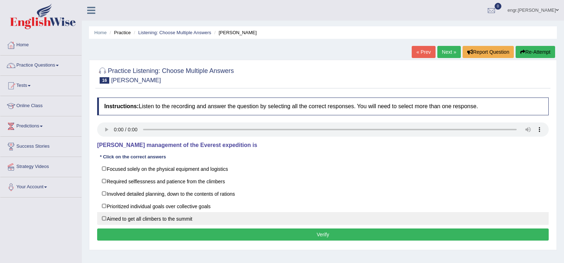
click at [182, 218] on label "Aimed to get all climbers to the summit" at bounding box center [323, 218] width 452 height 13
checkbox input "true"
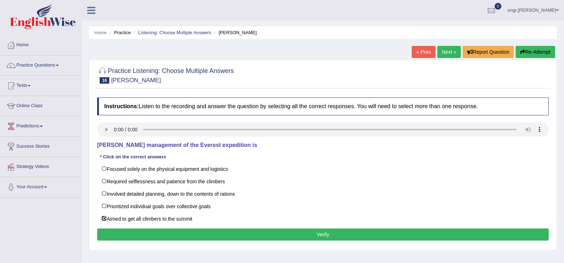
click at [201, 231] on button "Verify" at bounding box center [323, 235] width 452 height 12
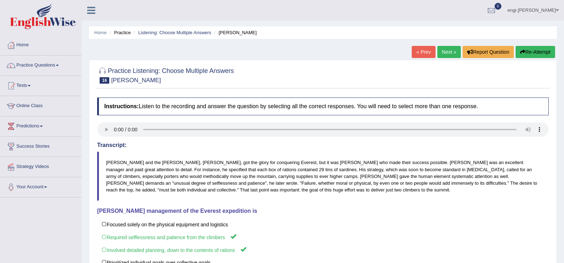
click at [453, 52] on link "Next »" at bounding box center [448, 52] width 23 height 12
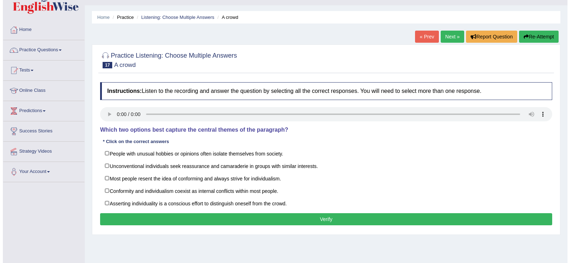
scroll to position [16, 0]
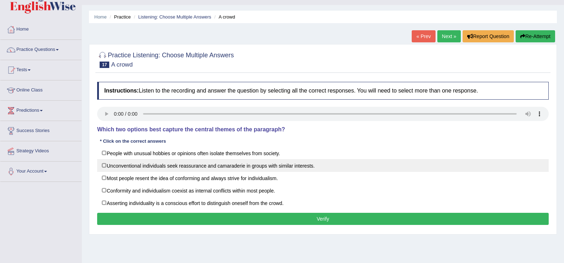
click at [104, 164] on label "Unconventional individuals seek reassurance and camaraderie in groups with simi…" at bounding box center [323, 165] width 452 height 13
checkbox input "true"
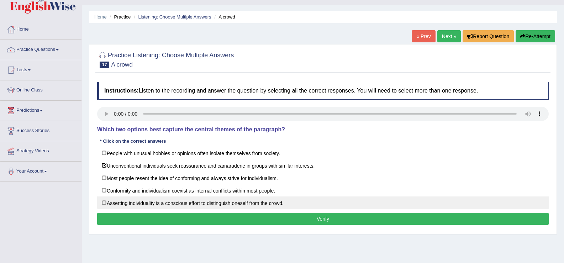
click at [109, 201] on label "Asserting individuality is a conscious effort to distinguish oneself from the c…" at bounding box center [323, 202] width 452 height 13
checkbox input "true"
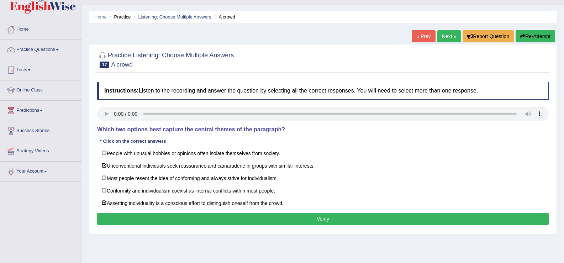
click at [141, 219] on button "Verify" at bounding box center [323, 219] width 452 height 12
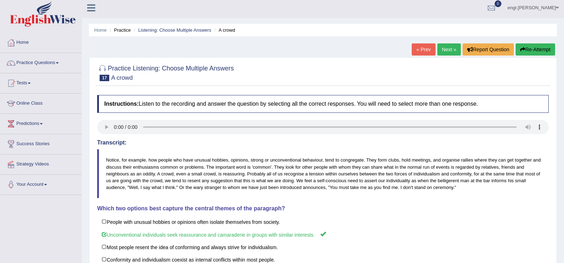
scroll to position [0, 0]
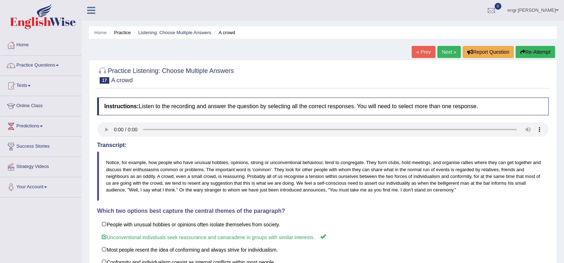
click at [445, 56] on link "Next »" at bounding box center [448, 52] width 23 height 12
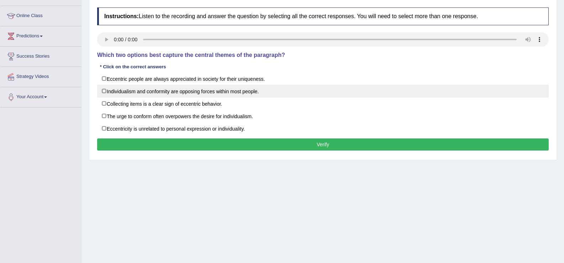
click at [103, 91] on label "Individualism and conformity are opposing forces within most people." at bounding box center [323, 91] width 452 height 13
checkbox input "true"
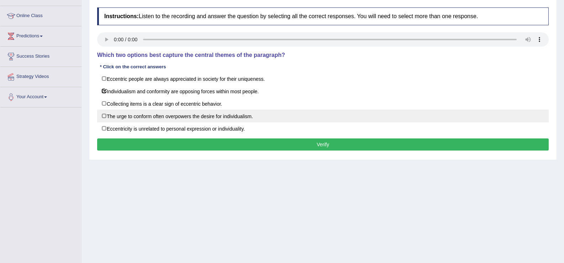
click at [163, 119] on label "The urge to conform often overpowers the desire for individualism." at bounding box center [323, 116] width 452 height 13
checkbox input "true"
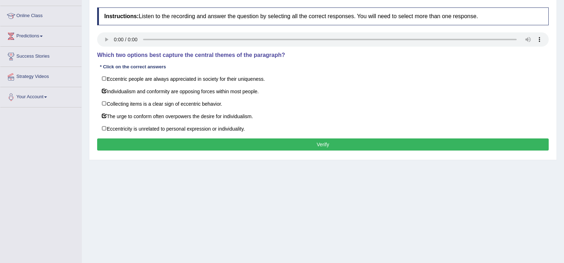
click at [187, 147] on button "Verify" at bounding box center [323, 144] width 452 height 12
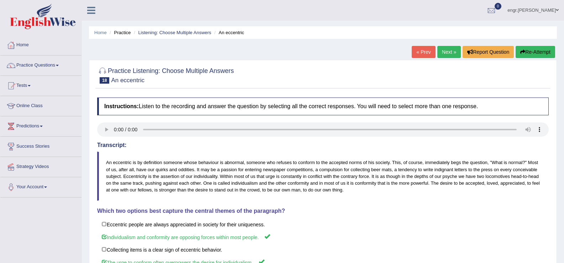
click at [447, 51] on link "Next »" at bounding box center [448, 52] width 23 height 12
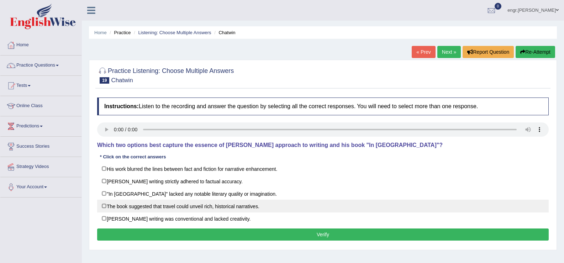
click at [104, 204] on label "The book suggested that travel could unveil rich, historical narratives." at bounding box center [323, 206] width 452 height 13
checkbox input "true"
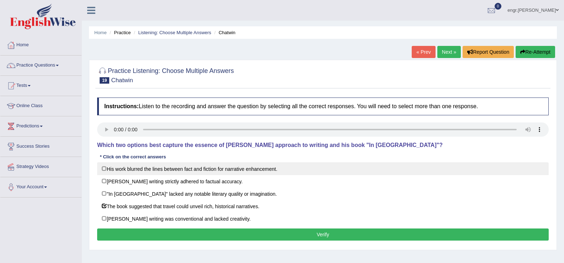
click at [105, 171] on label "His work blurred the lines between fact and fiction for narrative enhancement." at bounding box center [323, 168] width 452 height 13
checkbox input "true"
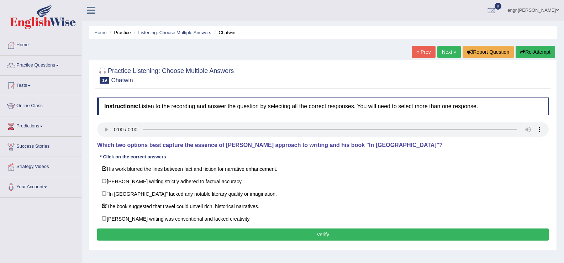
click at [145, 238] on button "Verify" at bounding box center [323, 235] width 452 height 12
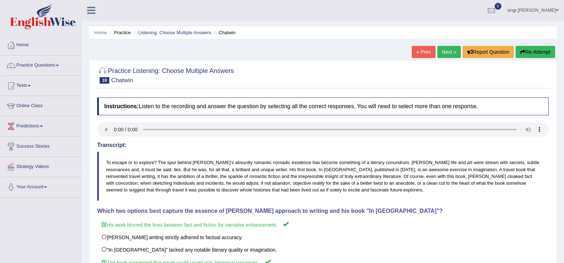
click at [451, 53] on link "Next »" at bounding box center [448, 52] width 23 height 12
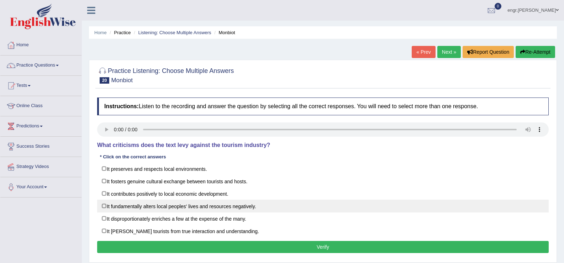
click at [191, 208] on label "It fundamentally alters local peoples' lives and resources negatively." at bounding box center [323, 206] width 452 height 13
checkbox input "true"
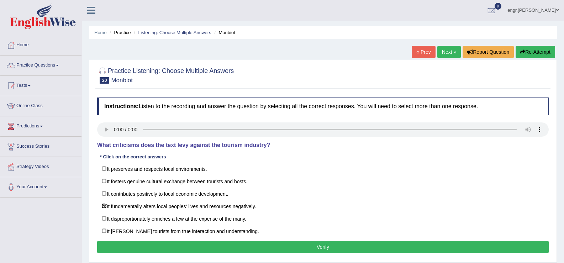
click at [207, 245] on button "Verify" at bounding box center [323, 247] width 452 height 12
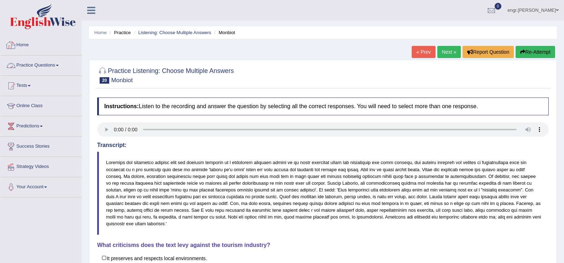
click at [45, 65] on link "Practice Questions" at bounding box center [40, 65] width 81 height 18
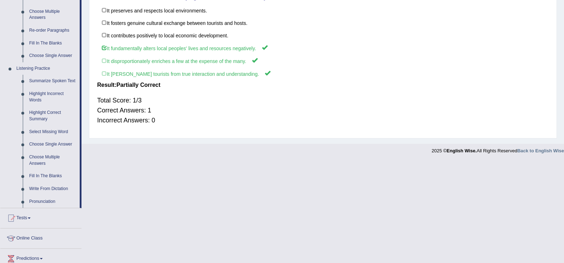
scroll to position [247, 0]
click at [56, 144] on link "Choose Single Answer" at bounding box center [53, 144] width 54 height 13
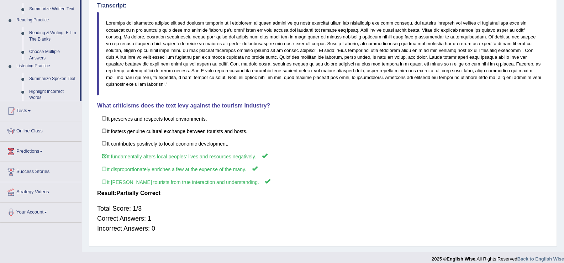
scroll to position [89, 0]
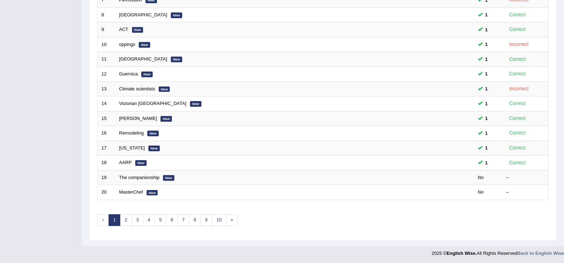
scroll to position [208, 0]
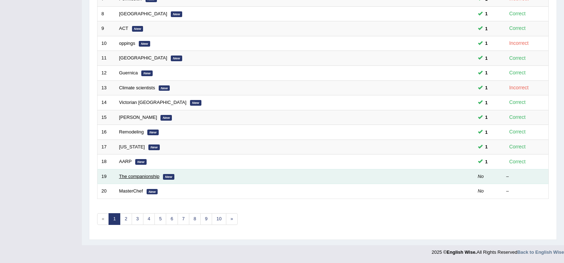
click at [133, 175] on link "The companionship" at bounding box center [139, 176] width 40 height 5
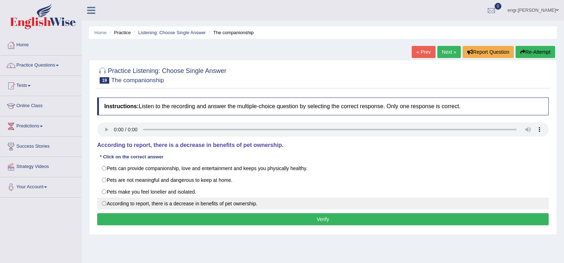
click at [200, 204] on label "According to report, there is a decrease in benefits of pet ownership." at bounding box center [323, 204] width 452 height 12
radio input "true"
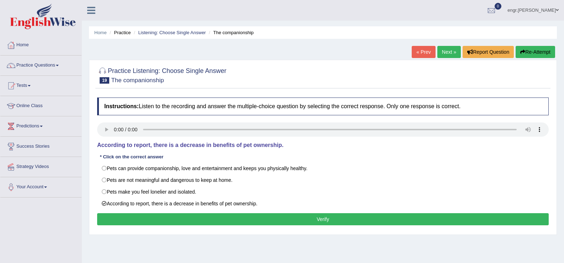
click at [203, 216] on button "Verify" at bounding box center [323, 219] width 452 height 12
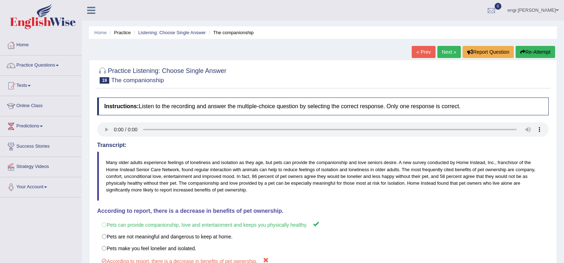
click at [442, 48] on link "Next »" at bounding box center [448, 52] width 23 height 12
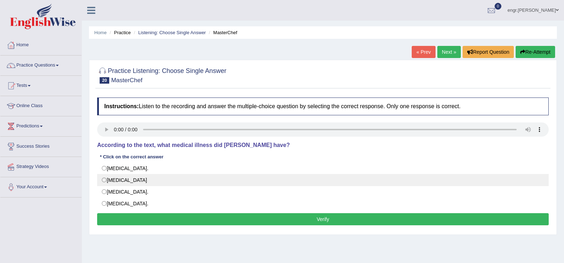
click at [125, 182] on label "[MEDICAL_DATA]" at bounding box center [323, 180] width 452 height 12
radio input "true"
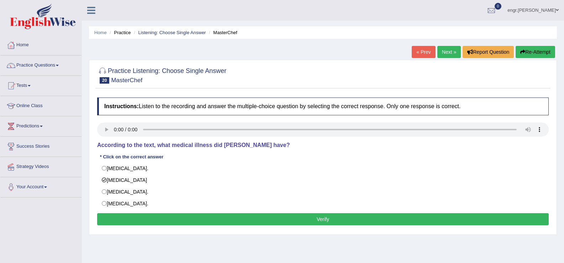
click at [155, 218] on button "Verify" at bounding box center [323, 219] width 452 height 12
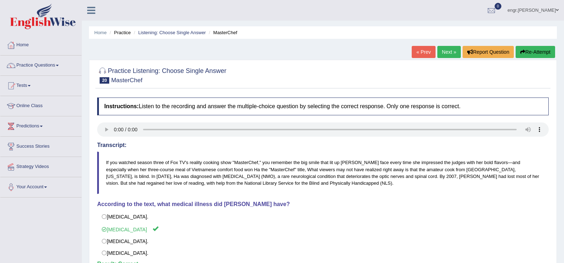
click at [441, 52] on link "Next »" at bounding box center [448, 52] width 23 height 12
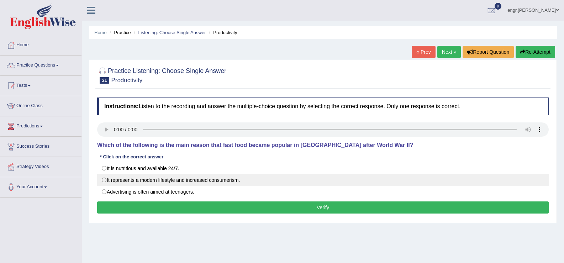
click at [179, 181] on label "It represents a modern lifestyle and increased consumerism." at bounding box center [323, 180] width 452 height 12
radio input "true"
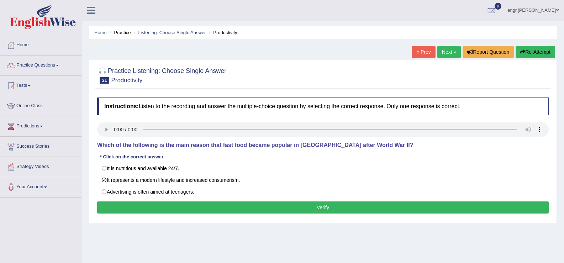
click at [214, 208] on button "Verify" at bounding box center [323, 207] width 452 height 12
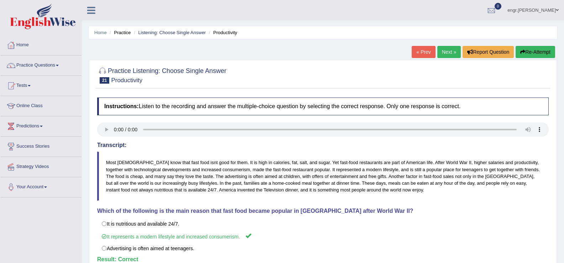
click at [450, 45] on div "Home Practice Listening: Choose Single Answer Productivity « Prev Next » Report…" at bounding box center [323, 178] width 482 height 356
click at [449, 47] on link "Next »" at bounding box center [448, 52] width 23 height 12
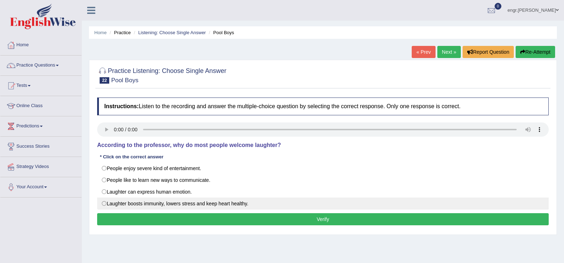
click at [182, 199] on label "Laughter boosts immunity, lowers stress and keep heart healthy." at bounding box center [323, 204] width 452 height 12
radio input "true"
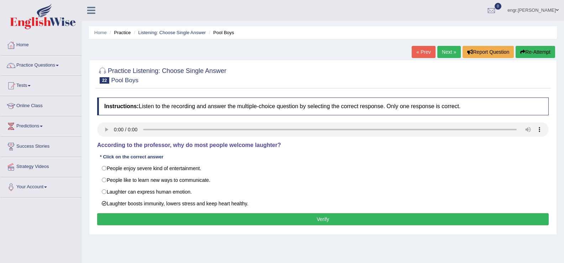
click at [180, 216] on button "Verify" at bounding box center [323, 219] width 452 height 12
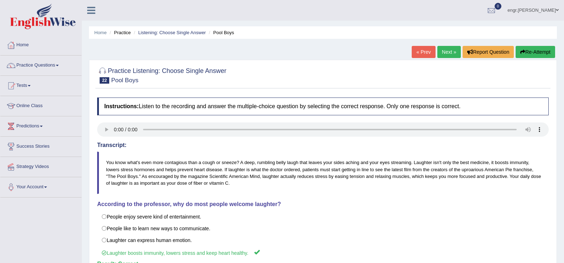
click at [447, 54] on link "Next »" at bounding box center [448, 52] width 23 height 12
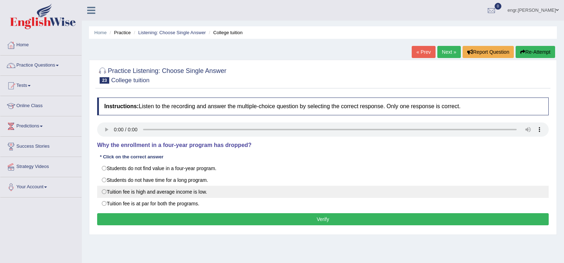
click at [138, 192] on label "Tuition fee is high and average income is low." at bounding box center [323, 192] width 452 height 12
radio input "true"
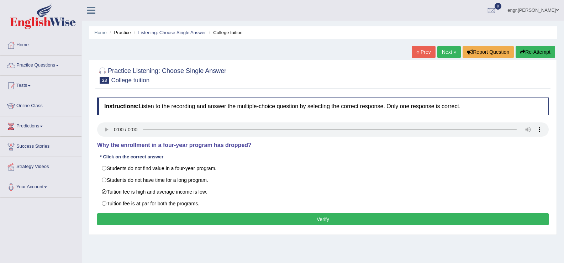
click at [185, 218] on button "Verify" at bounding box center [323, 219] width 452 height 12
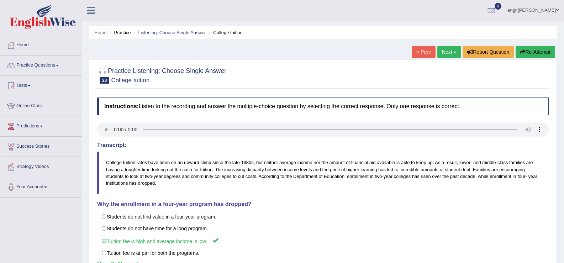
click at [440, 49] on link "Next »" at bounding box center [448, 52] width 23 height 12
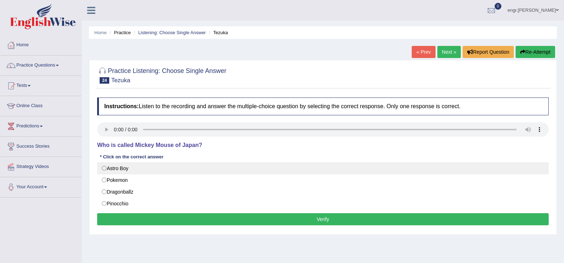
click at [125, 168] on label "Astro Boy" at bounding box center [323, 168] width 452 height 12
radio input "true"
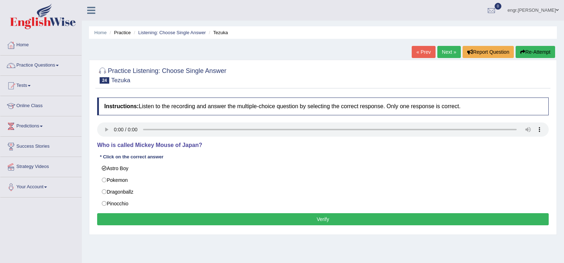
click at [167, 219] on button "Verify" at bounding box center [323, 219] width 452 height 12
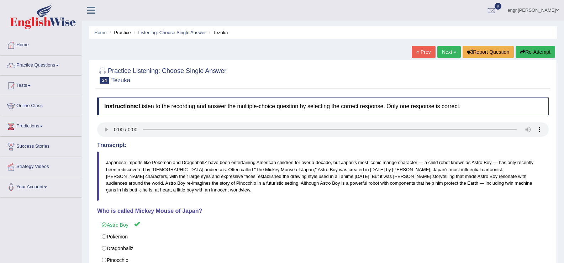
click at [445, 51] on link "Next »" at bounding box center [448, 52] width 23 height 12
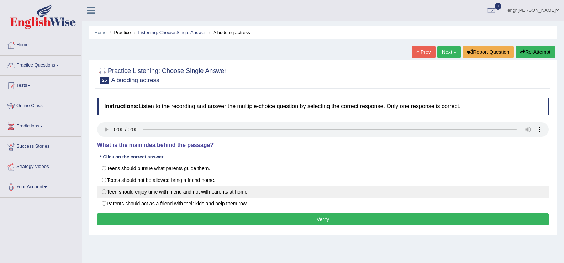
click at [213, 189] on label "Teen should enjoy time with friend and not with parents at home." at bounding box center [323, 192] width 452 height 12
radio input "true"
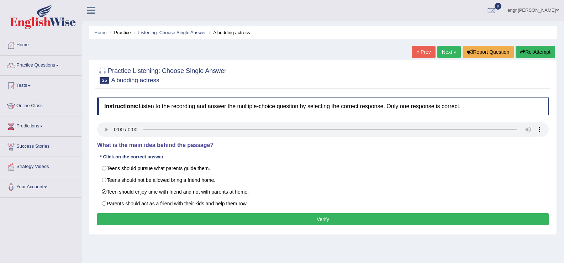
click at [213, 218] on button "Verify" at bounding box center [323, 219] width 452 height 12
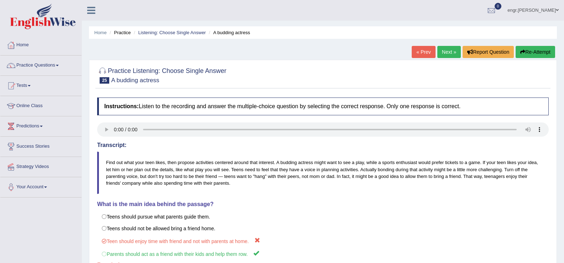
click at [444, 56] on link "Next »" at bounding box center [448, 52] width 23 height 12
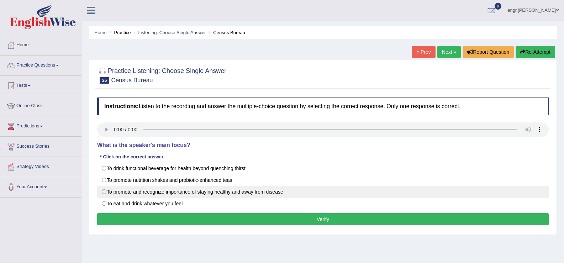
click at [209, 193] on label "To promote and recognize importance of staying healthy and away from disease" at bounding box center [323, 192] width 452 height 12
radio input "true"
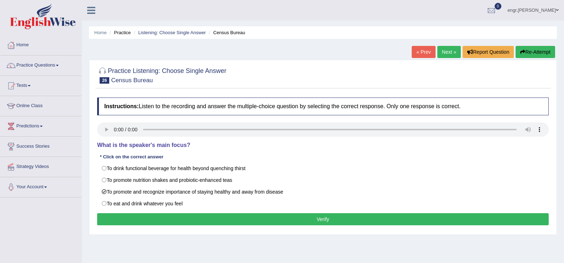
click at [209, 214] on button "Verify" at bounding box center [323, 219] width 452 height 12
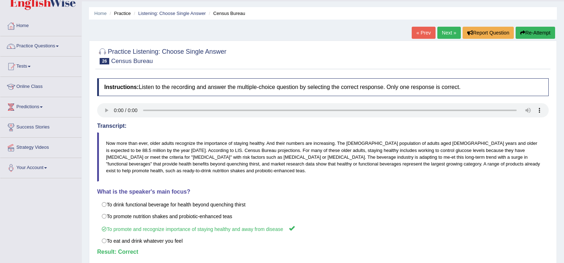
scroll to position [19, 0]
click at [444, 37] on link "Next »" at bounding box center [448, 33] width 23 height 12
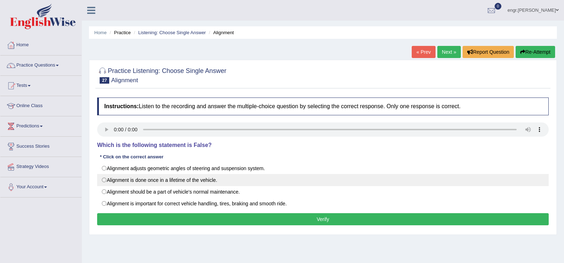
click at [174, 182] on label "Alignment is done once in a lifetime of the vehicle." at bounding box center [323, 180] width 452 height 12
radio input "true"
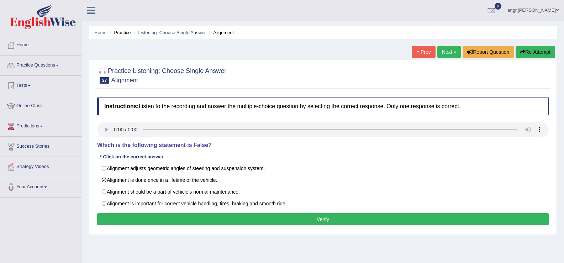
click at [204, 222] on button "Verify" at bounding box center [323, 219] width 452 height 12
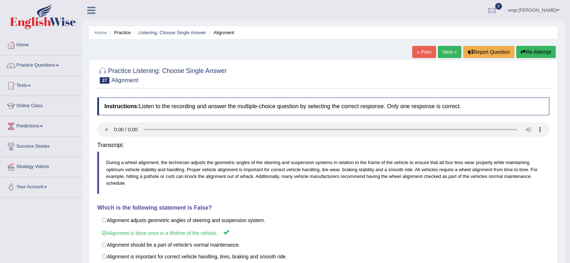
click at [204, 222] on body "Toggle navigation Home Practice Questions Speaking Practice Read Aloud Repeat S…" at bounding box center [285, 131] width 570 height 263
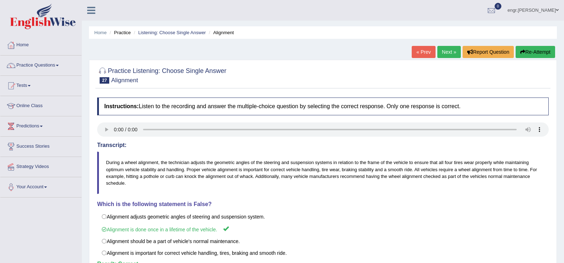
click at [447, 54] on link "Next »" at bounding box center [448, 52] width 23 height 12
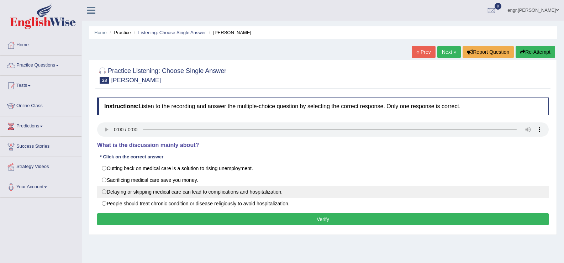
click at [179, 191] on label "Delaying or skipping medical care can lead to complications and hospitalization." at bounding box center [323, 192] width 452 height 12
radio input "true"
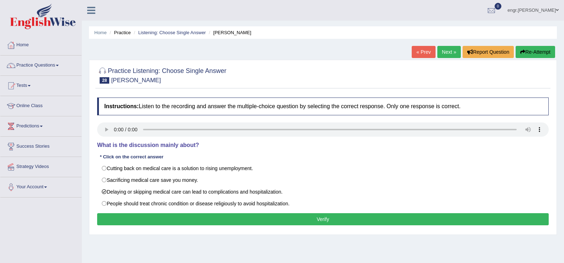
click at [189, 217] on button "Verify" at bounding box center [323, 219] width 452 height 12
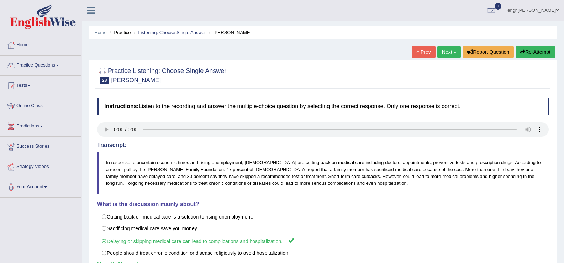
click at [447, 55] on link "Next »" at bounding box center [448, 52] width 23 height 12
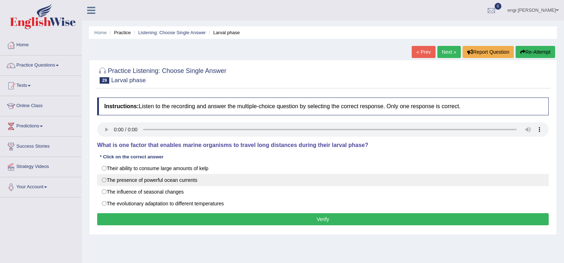
click at [166, 181] on label "The presence of powerful ocean currents" at bounding box center [323, 180] width 452 height 12
radio input "true"
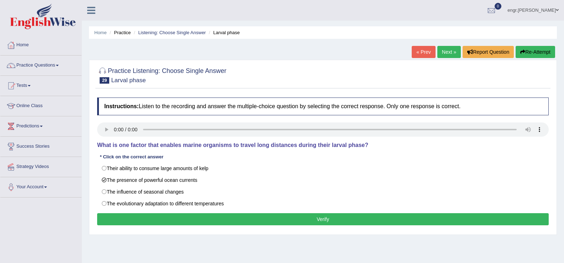
click at [179, 217] on button "Verify" at bounding box center [323, 219] width 452 height 12
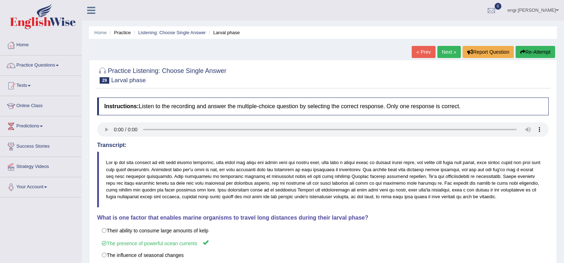
click at [452, 52] on link "Next »" at bounding box center [448, 52] width 23 height 12
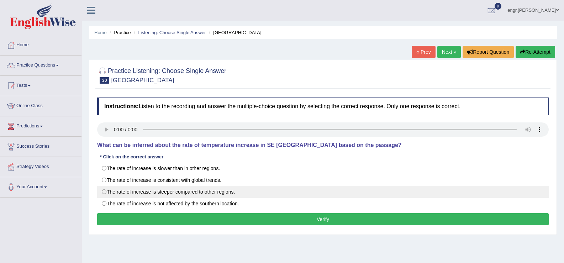
click at [178, 192] on label "The rate of increase is steeper compared to other regions." at bounding box center [323, 192] width 452 height 12
radio input "true"
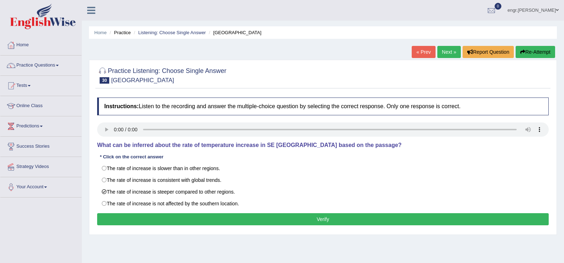
click at [190, 215] on button "Verify" at bounding box center [323, 219] width 452 height 12
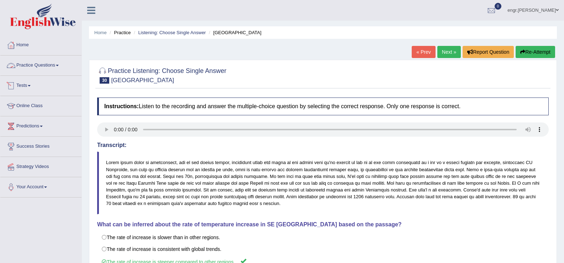
click at [34, 70] on link "Practice Questions" at bounding box center [40, 65] width 81 height 18
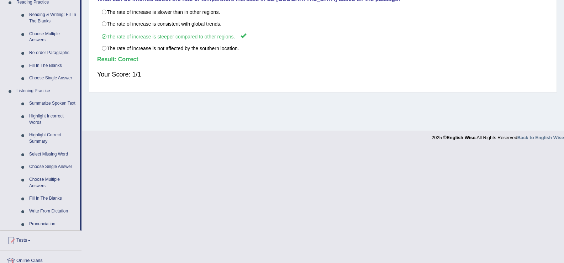
scroll to position [255, 0]
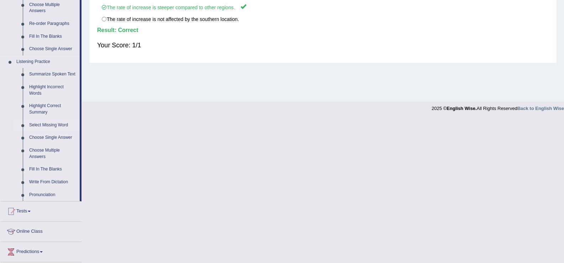
click at [53, 125] on link "Select Missing Word" at bounding box center [53, 125] width 54 height 13
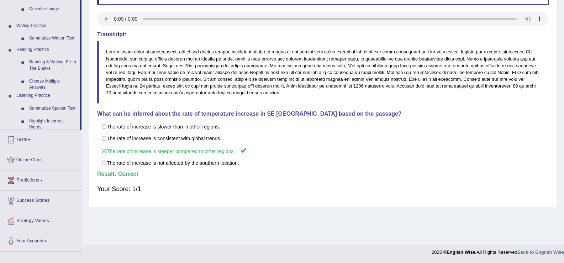
scroll to position [111, 0]
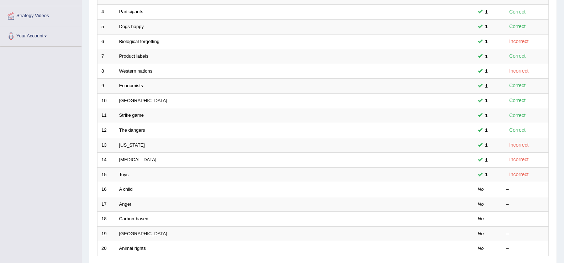
scroll to position [208, 0]
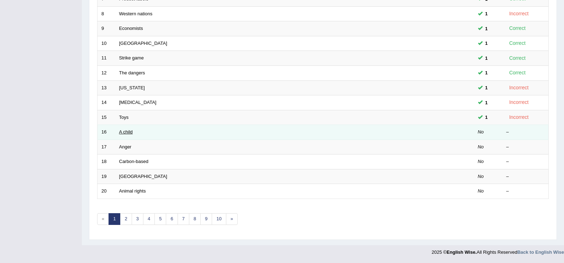
click at [120, 132] on link "A child" at bounding box center [126, 131] width 14 height 5
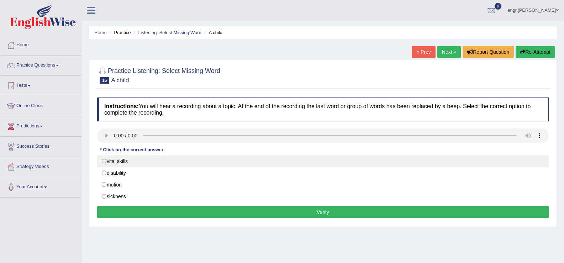
click at [125, 163] on label "vital skills" at bounding box center [323, 161] width 452 height 12
radio input "true"
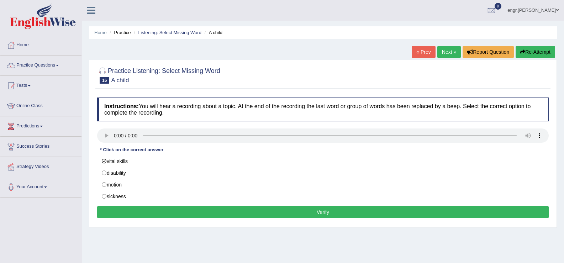
click at [143, 213] on button "Verify" at bounding box center [323, 212] width 452 height 12
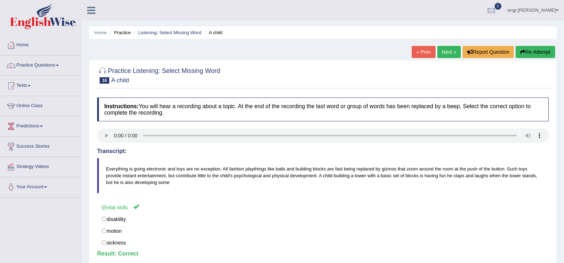
click at [442, 54] on link "Next »" at bounding box center [448, 52] width 23 height 12
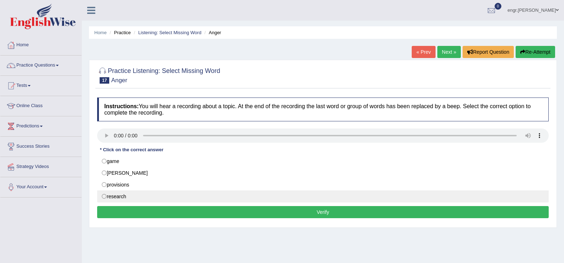
click at [122, 195] on label "research" at bounding box center [323, 196] width 452 height 12
radio input "true"
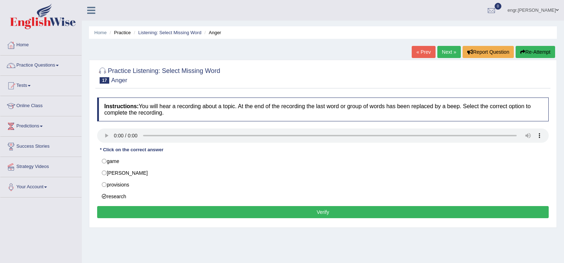
click at [155, 212] on button "Verify" at bounding box center [323, 212] width 452 height 12
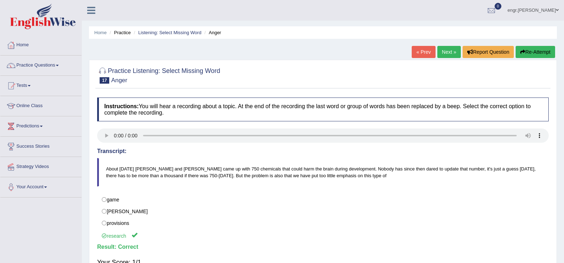
click at [446, 48] on link "Next »" at bounding box center [448, 52] width 23 height 12
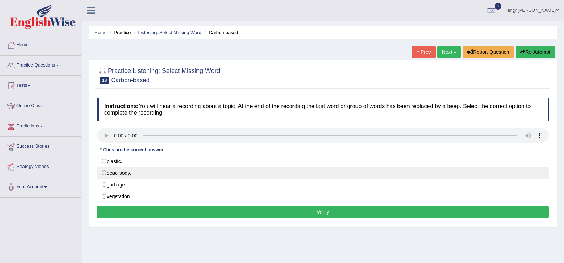
click at [129, 172] on label "dead body." at bounding box center [323, 173] width 452 height 12
radio input "true"
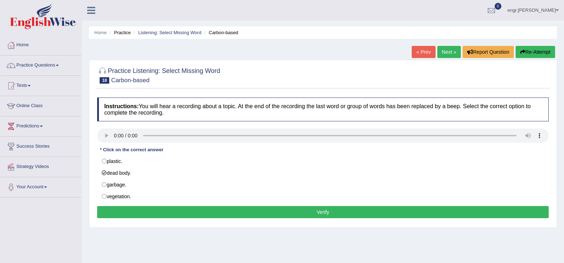
click at [143, 211] on button "Verify" at bounding box center [323, 212] width 452 height 12
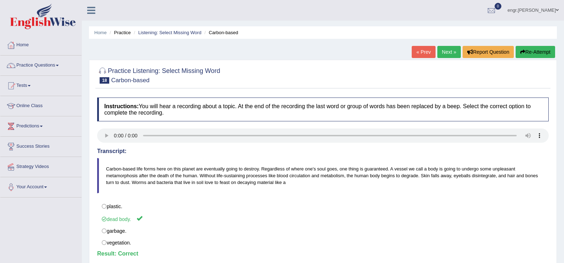
click at [446, 51] on link "Next »" at bounding box center [448, 52] width 23 height 12
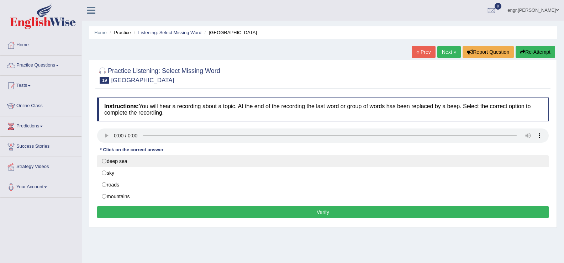
click at [130, 158] on label "deep sea" at bounding box center [323, 161] width 452 height 12
radio input "true"
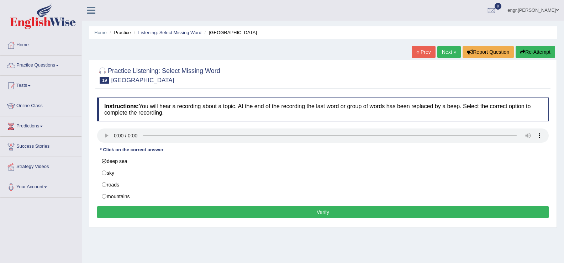
click at [148, 215] on button "Verify" at bounding box center [323, 212] width 452 height 12
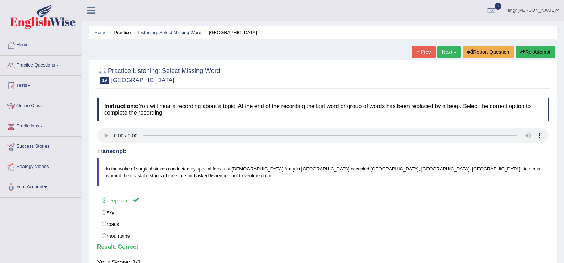
click at [444, 48] on link "Next »" at bounding box center [448, 52] width 23 height 12
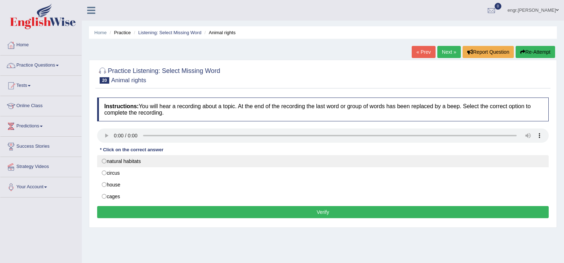
click at [125, 163] on label "natural habitats" at bounding box center [323, 161] width 452 height 12
radio input "true"
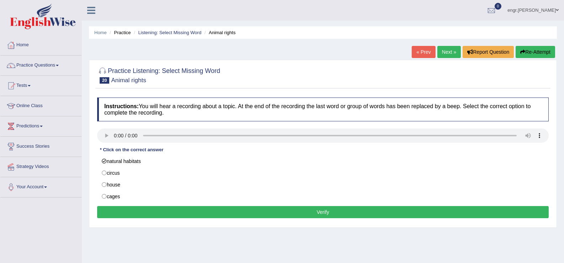
click at [151, 208] on button "Verify" at bounding box center [323, 212] width 452 height 12
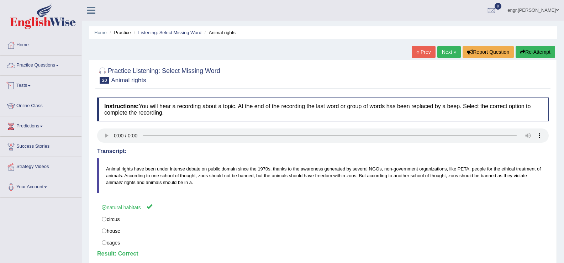
click at [36, 65] on link "Practice Questions" at bounding box center [40, 65] width 81 height 18
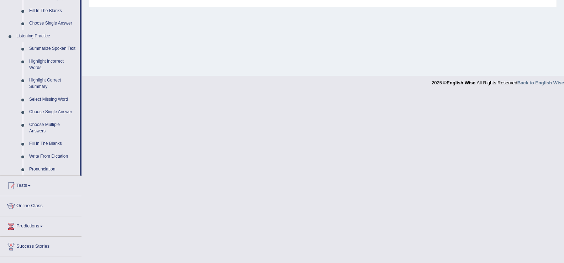
scroll to position [280, 0]
click at [46, 78] on link "Highlight Correct Summary" at bounding box center [53, 83] width 54 height 19
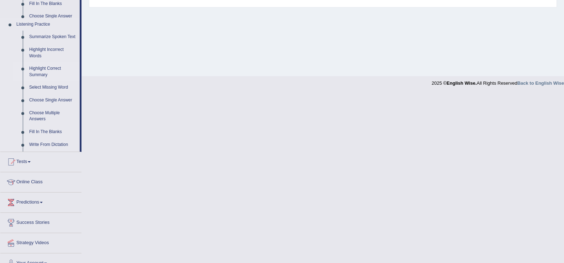
scroll to position [111, 0]
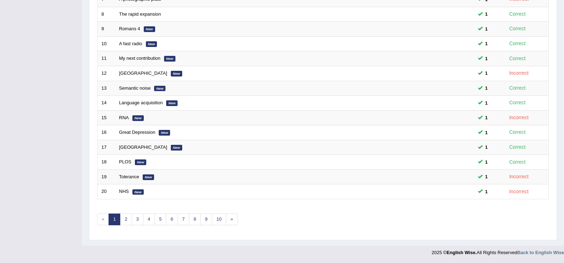
scroll to position [208, 0]
click at [125, 223] on link "2" at bounding box center [126, 219] width 12 height 12
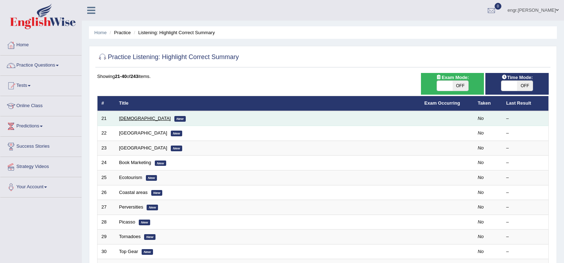
click at [126, 119] on link "[DEMOGRAPHIC_DATA]" at bounding box center [145, 118] width 52 height 5
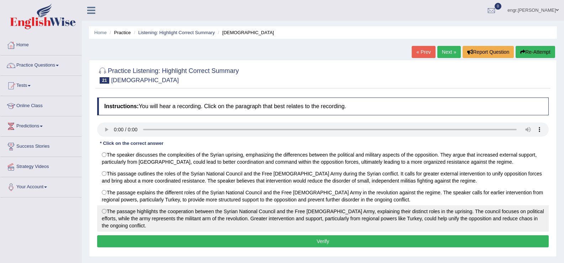
click at [126, 214] on label "The passage highlights the cooperation between the Syrian National Council and …" at bounding box center [323, 218] width 452 height 26
radio input "true"
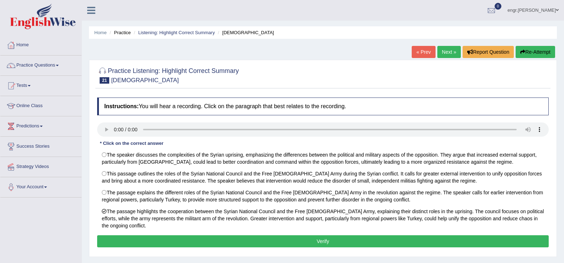
click at [145, 240] on button "Verify" at bounding box center [323, 241] width 452 height 12
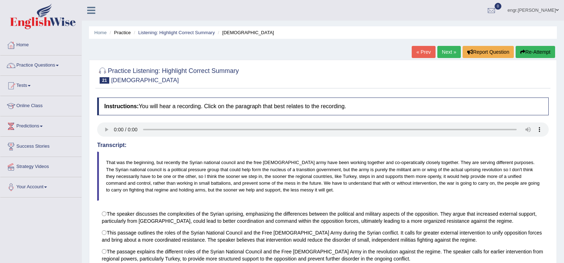
click at [440, 50] on link "Next »" at bounding box center [448, 52] width 23 height 12
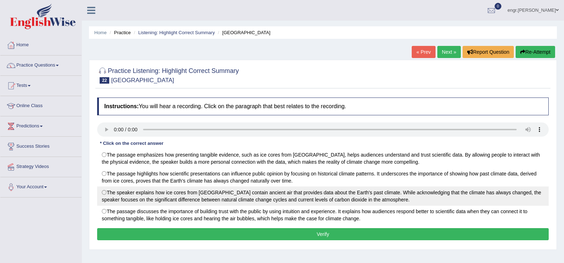
click at [299, 199] on label "The speaker explains how ice cores from [GEOGRAPHIC_DATA] contain ancient air t…" at bounding box center [323, 196] width 452 height 19
radio input "true"
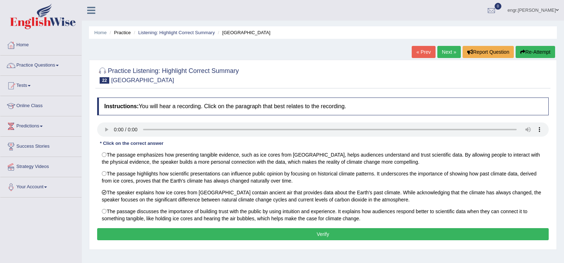
click at [297, 232] on button "Verify" at bounding box center [323, 234] width 452 height 12
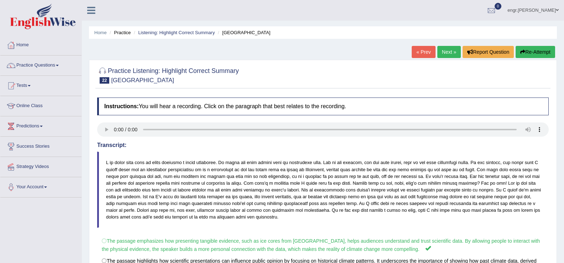
click at [442, 55] on link "Next »" at bounding box center [448, 52] width 23 height 12
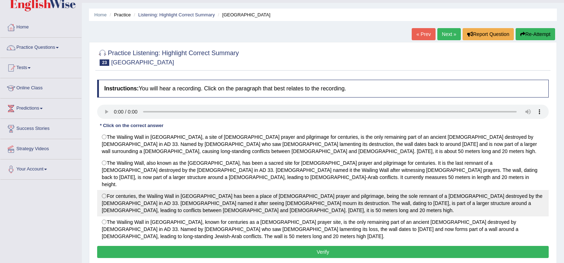
scroll to position [19, 0]
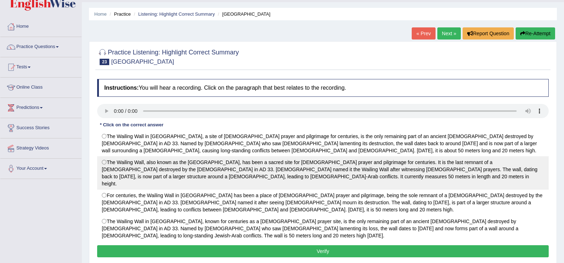
click at [228, 171] on label "The Wailing Wall, also known as the Western Wall, has been a sacred site for Je…" at bounding box center [323, 172] width 452 height 33
radio input "true"
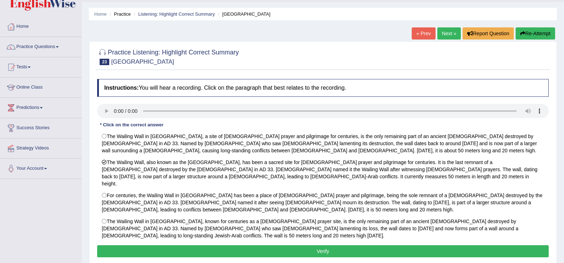
click at [244, 229] on div "Instructions: You will hear a recording. Click on the paragraph that best relat…" at bounding box center [322, 169] width 455 height 188
click at [243, 245] on button "Verify" at bounding box center [323, 251] width 452 height 12
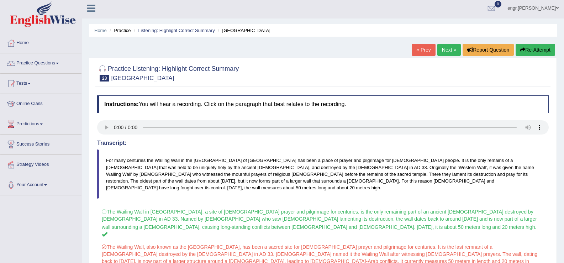
scroll to position [0, 0]
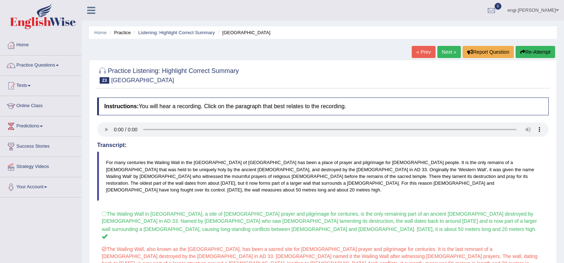
drag, startPoint x: 448, startPoint y: 44, endPoint x: 446, endPoint y: 50, distance: 5.5
click at [446, 50] on div "Home Practice Listening: Highlight Correct Summary Old City « Prev Next » Repor…" at bounding box center [323, 186] width 482 height 373
click at [446, 50] on link "Next »" at bounding box center [448, 52] width 23 height 12
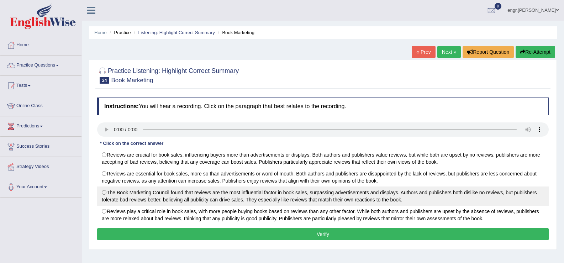
click at [268, 197] on label "The Book Marketing Council found that reviews are the most influential factor i…" at bounding box center [323, 196] width 452 height 19
radio input "true"
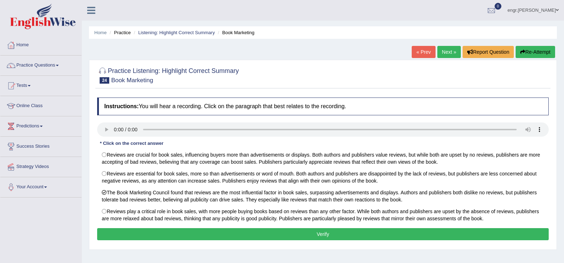
click at [272, 237] on button "Verify" at bounding box center [323, 234] width 452 height 12
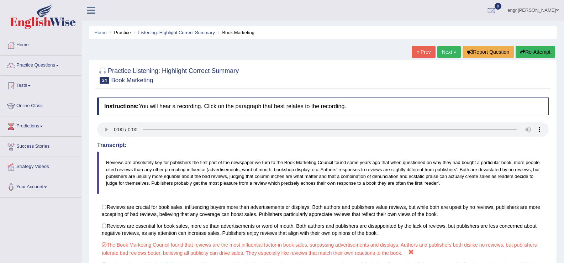
click at [443, 55] on link "Next »" at bounding box center [448, 52] width 23 height 12
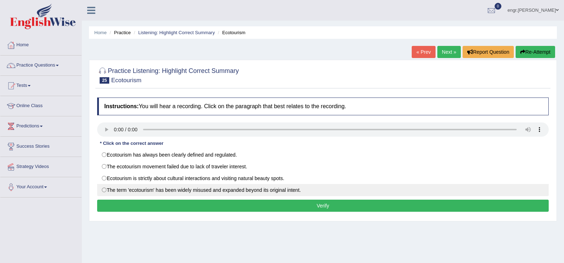
click at [172, 194] on label "The term 'ecotourism' has been widely misused and expanded beyond its original …" at bounding box center [323, 190] width 452 height 12
radio input "true"
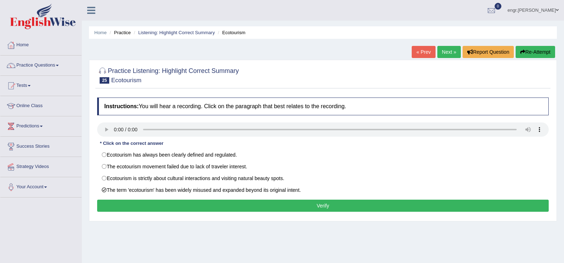
click at [178, 203] on button "Verify" at bounding box center [323, 206] width 452 height 12
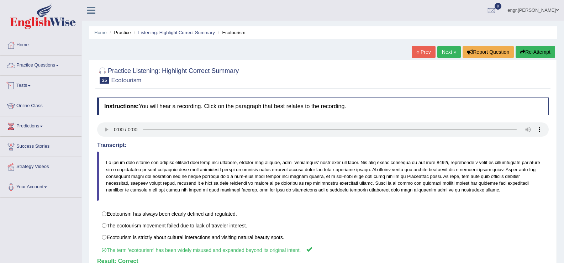
click at [55, 65] on link "Practice Questions" at bounding box center [40, 65] width 81 height 18
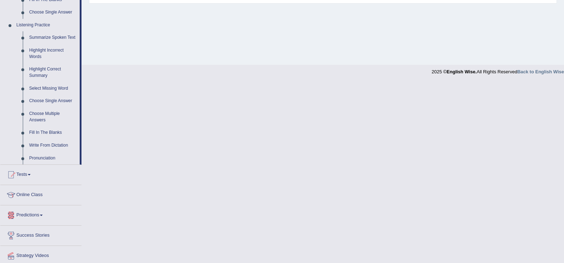
scroll to position [289, 0]
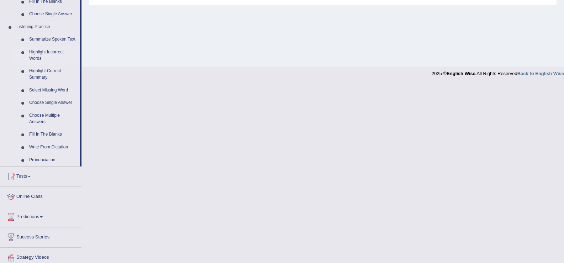
click at [48, 54] on link "Highlight Incorrect Words" at bounding box center [53, 55] width 54 height 19
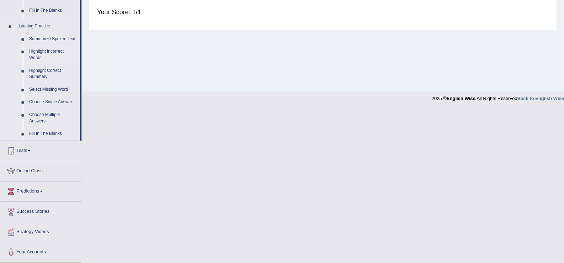
scroll to position [111, 0]
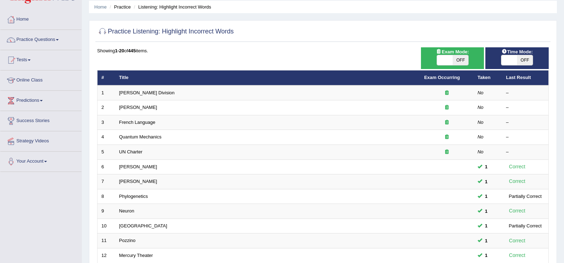
scroll to position [22, 0]
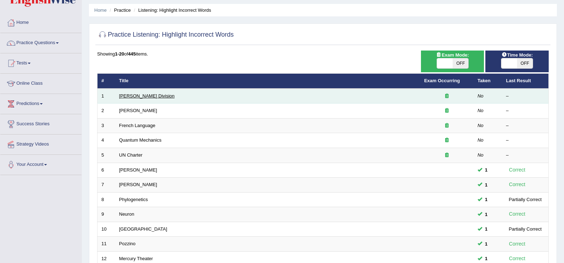
click at [137, 97] on link "Ward Division" at bounding box center [147, 95] width 56 height 5
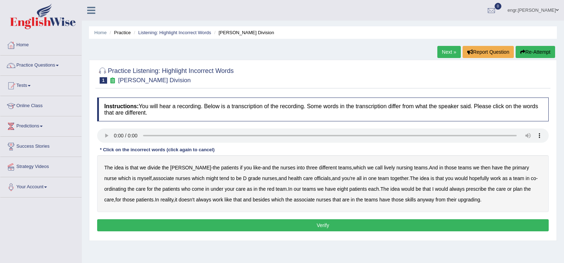
click at [384, 166] on b "lively" at bounding box center [389, 168] width 11 height 6
click at [206, 179] on b "might" at bounding box center [212, 178] width 12 height 6
click at [314, 180] on b "officials" at bounding box center [322, 178] width 16 height 6
click at [450, 190] on b "always" at bounding box center [457, 189] width 15 height 6
click at [294, 200] on b "associate" at bounding box center [304, 200] width 21 height 6
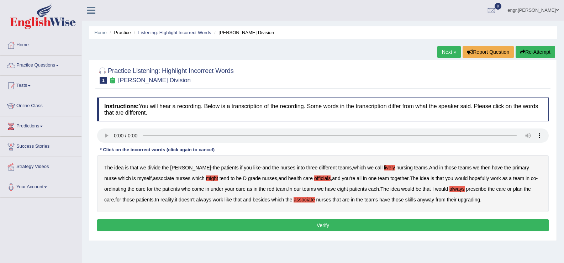
click at [458, 202] on b "upgrading" at bounding box center [469, 200] width 22 height 6
click at [404, 220] on button "Verify" at bounding box center [323, 225] width 452 height 12
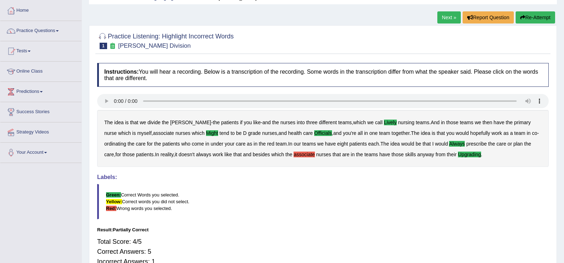
scroll to position [33, 0]
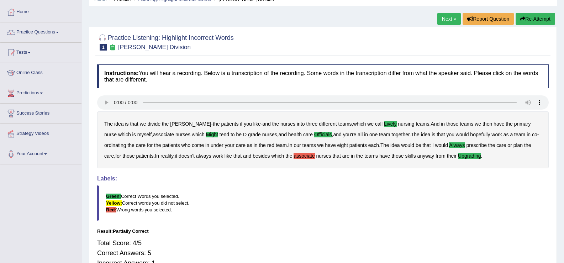
click at [449, 21] on link "Next »" at bounding box center [448, 19] width 23 height 12
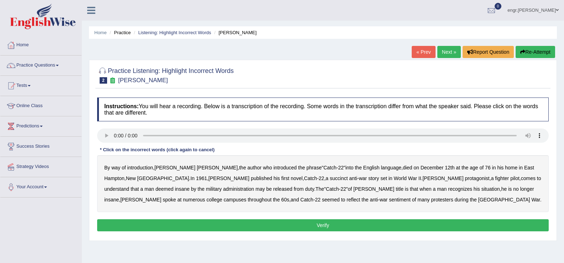
click at [330, 179] on b "succinct" at bounding box center [339, 178] width 18 height 6
click at [223, 190] on b "administration" at bounding box center [238, 189] width 31 height 6
click at [482, 189] on b "situation" at bounding box center [491, 189] width 19 height 6
click at [347, 201] on b "reflect" at bounding box center [354, 200] width 14 height 6
click at [294, 221] on button "Verify" at bounding box center [323, 225] width 452 height 12
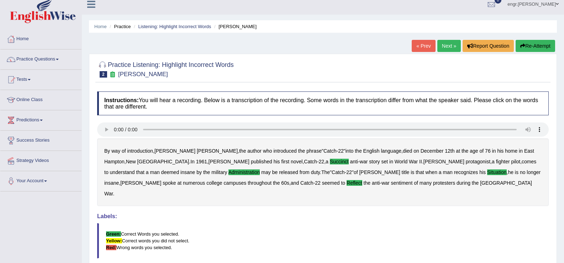
scroll to position [4, 0]
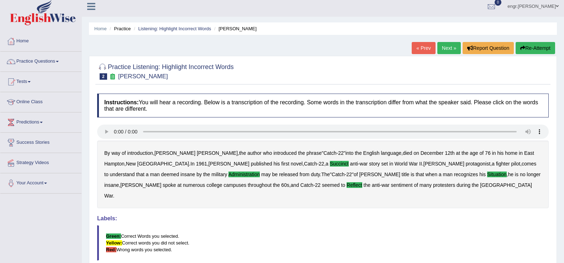
click at [441, 45] on link "Next »" at bounding box center [448, 48] width 23 height 12
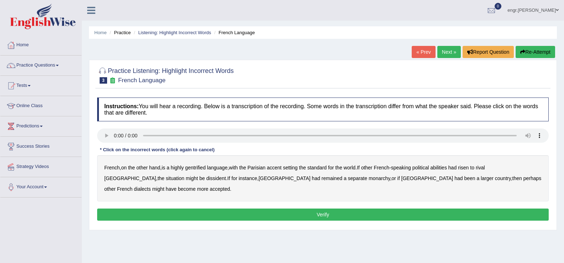
click at [204, 167] on b "gentrified" at bounding box center [195, 168] width 21 height 6
click at [446, 168] on b "abilities" at bounding box center [438, 168] width 17 height 6
click at [206, 179] on b "dissident" at bounding box center [216, 178] width 20 height 6
click at [369, 179] on b "monarchy" at bounding box center [379, 178] width 21 height 6
click at [468, 209] on button "Verify" at bounding box center [323, 215] width 452 height 12
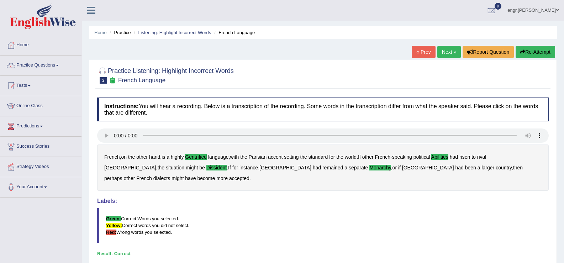
click at [444, 51] on link "Next »" at bounding box center [448, 52] width 23 height 12
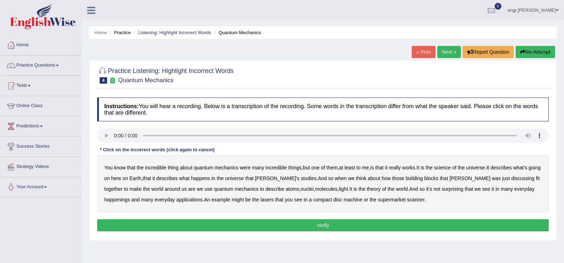
click at [444, 168] on b "science" at bounding box center [442, 168] width 17 height 6
click at [512, 180] on b "discussing" at bounding box center [523, 178] width 23 height 6
click at [130, 197] on b "happenings" at bounding box center [117, 200] width 26 height 6
click at [344, 200] on b "machine" at bounding box center [353, 200] width 19 height 6
click at [315, 221] on button "Verify" at bounding box center [323, 225] width 452 height 12
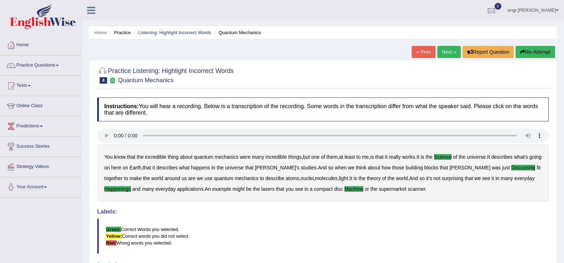
click at [454, 50] on link "Next »" at bounding box center [448, 52] width 23 height 12
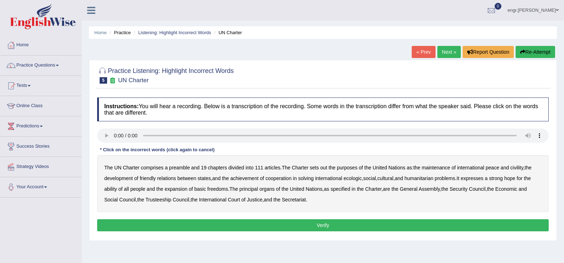
click at [520, 168] on b "civility" at bounding box center [516, 168] width 13 height 6
click at [358, 178] on b "ecologic" at bounding box center [353, 178] width 18 height 6
click at [115, 188] on b "ability" at bounding box center [110, 189] width 13 height 6
click at [289, 222] on button "Verify" at bounding box center [323, 225] width 452 height 12
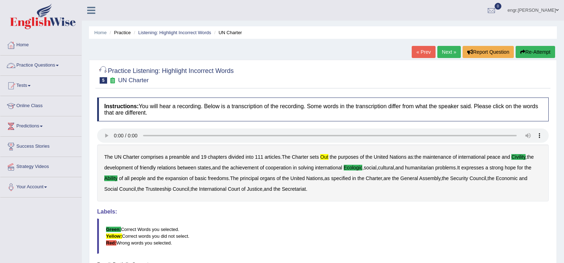
click at [58, 68] on link "Practice Questions" at bounding box center [40, 65] width 81 height 18
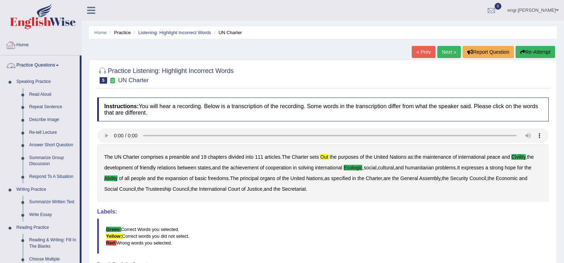
click at [25, 44] on link "Home" at bounding box center [40, 44] width 81 height 18
